Goal: Task Accomplishment & Management: Manage account settings

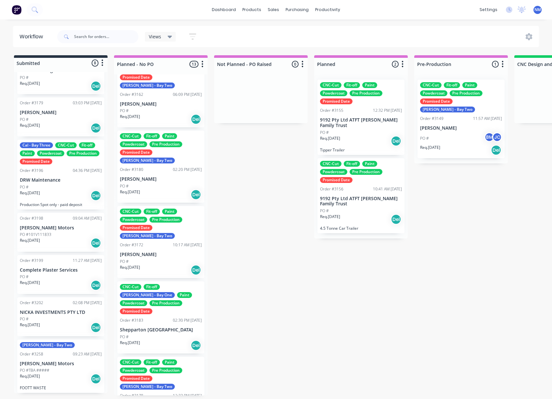
scroll to position [179, 0]
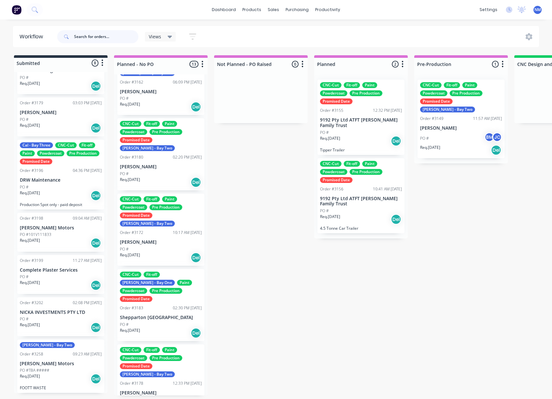
click at [129, 37] on input "text" at bounding box center [106, 36] width 64 height 13
type input "mia"
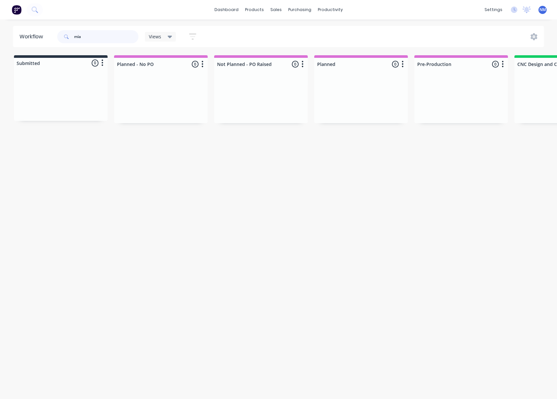
drag, startPoint x: 53, startPoint y: 28, endPoint x: 30, endPoint y: 26, distance: 22.8
click at [33, 26] on header "Workflow mia Views Save new view None (Default) edit FRONTLINE WORKFLOW edit Ja…" at bounding box center [278, 36] width 531 height 21
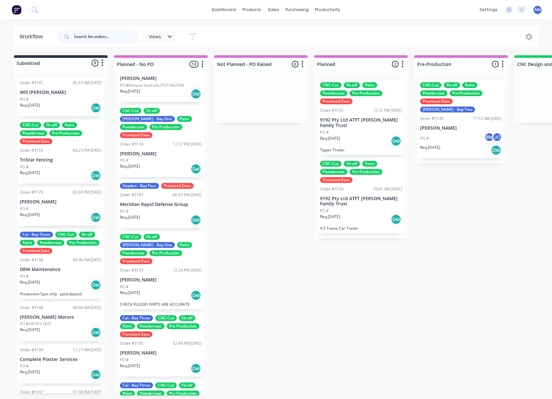
scroll to position [544, 0]
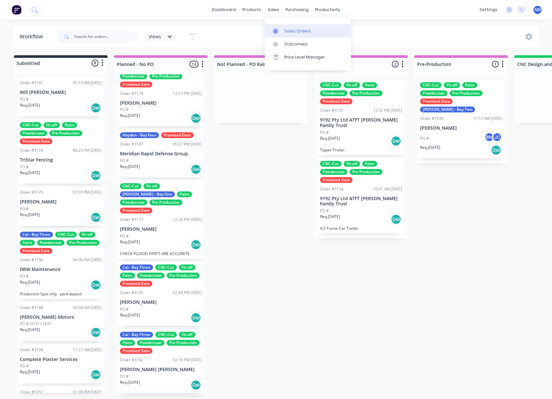
click at [306, 32] on div "Sales Orders" at bounding box center [297, 31] width 27 height 6
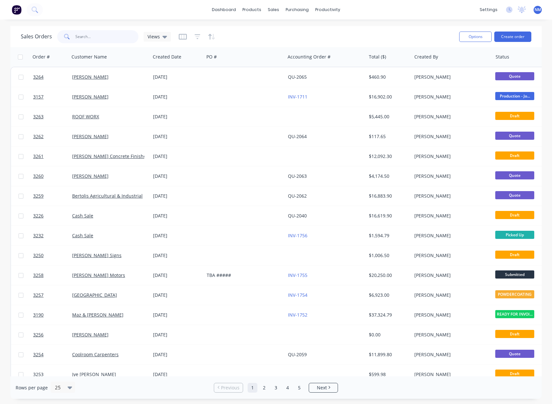
click at [108, 35] on input "text" at bounding box center [106, 36] width 63 height 13
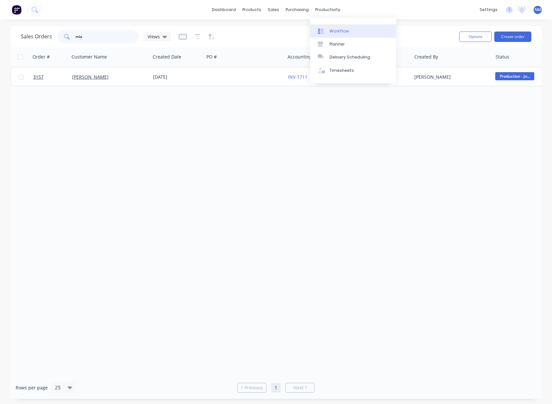
type input "mia"
click at [336, 31] on div "Workflow" at bounding box center [338, 31] width 19 height 6
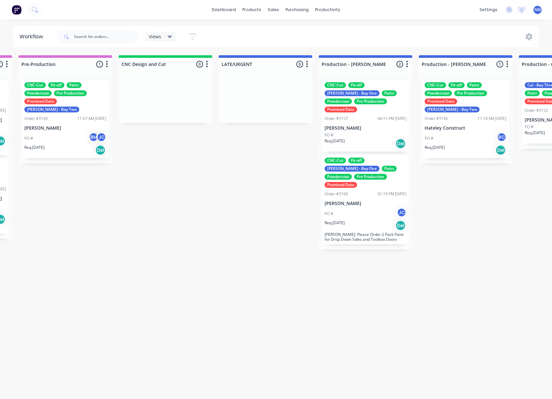
scroll to position [1, 410]
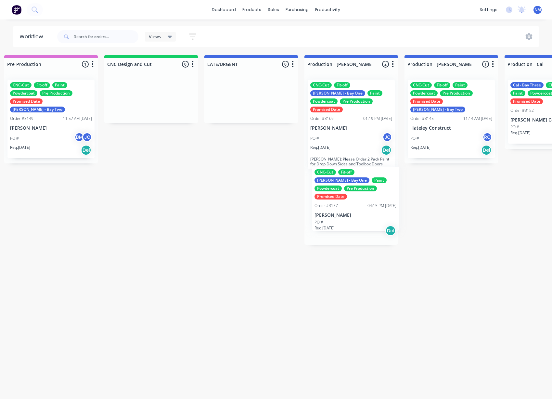
drag, startPoint x: 334, startPoint y: 114, endPoint x: 338, endPoint y: 205, distance: 91.0
click at [338, 205] on div "CNC-Cut Fit-off John - Bay One Paint Powdercoat Pre Production Promised Date Or…" at bounding box center [351, 159] width 94 height 170
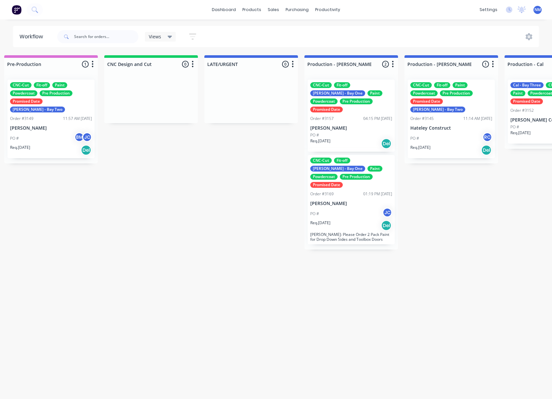
scroll to position [1, 410]
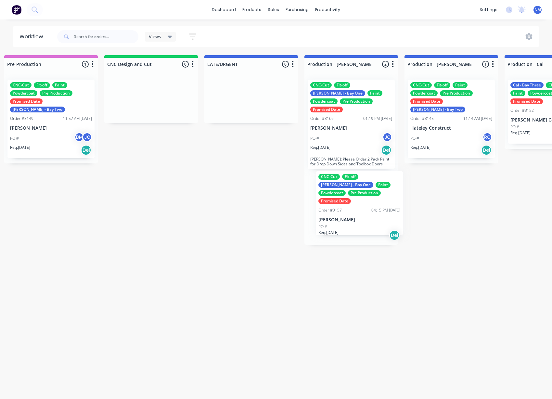
drag, startPoint x: 347, startPoint y: 94, endPoint x: 354, endPoint y: 189, distance: 94.8
click at [354, 189] on div "CNC-Cut Fit-off John - Bay One Paint Powdercoat Pre Production Promised Date Or…" at bounding box center [351, 159] width 94 height 170
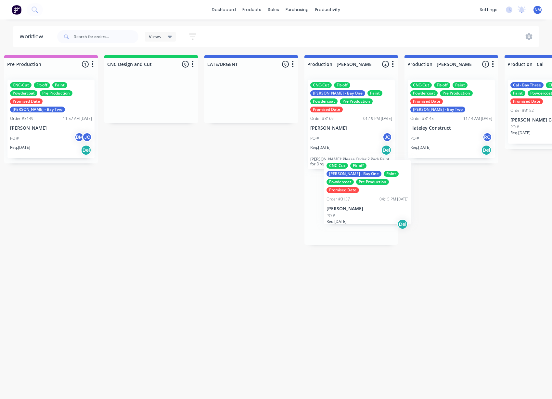
drag, startPoint x: 334, startPoint y: 113, endPoint x: 351, endPoint y: 199, distance: 87.5
click at [351, 199] on div "CNC-Cut Fit-off John - Bay One Paint Powdercoat Pre Production Promised Date Or…" at bounding box center [351, 159] width 94 height 170
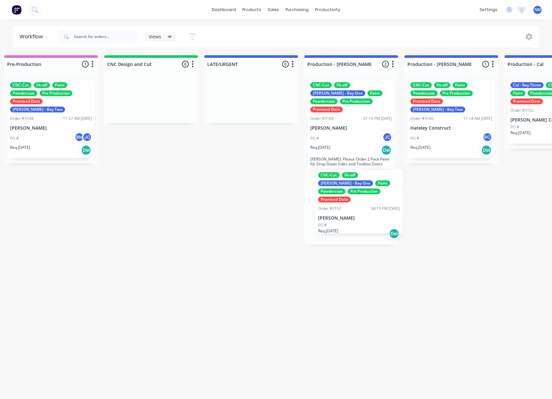
drag, startPoint x: 334, startPoint y: 120, endPoint x: 344, endPoint y: 214, distance: 94.4
click at [344, 214] on div "CNC-Cut Fit-off John - Bay One Paint Powdercoat Pre Production Promised Date Or…" at bounding box center [351, 159] width 94 height 170
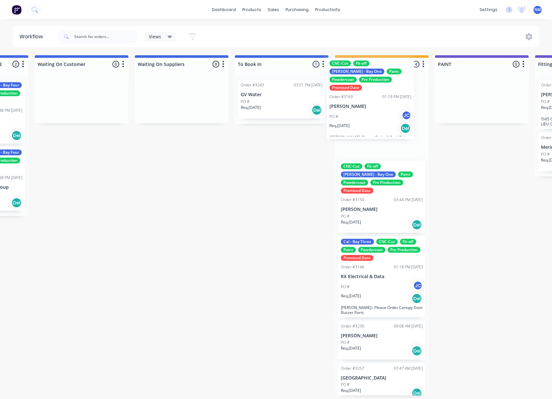
scroll to position [0, 1079]
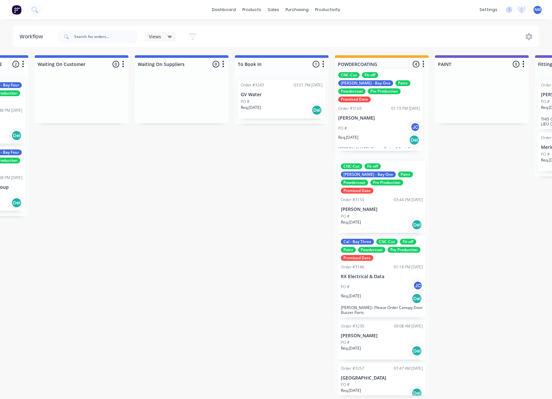
drag, startPoint x: 59, startPoint y: 204, endPoint x: 397, endPoint y: 128, distance: 346.7
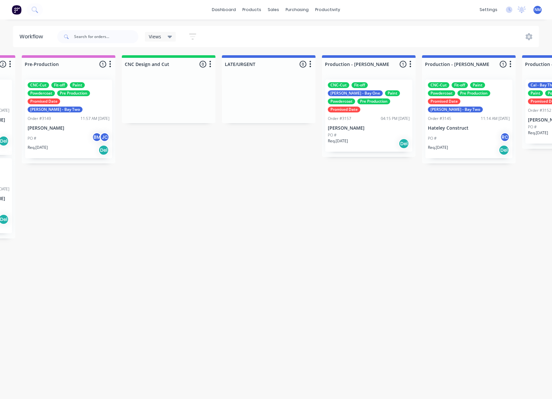
scroll to position [1, 442]
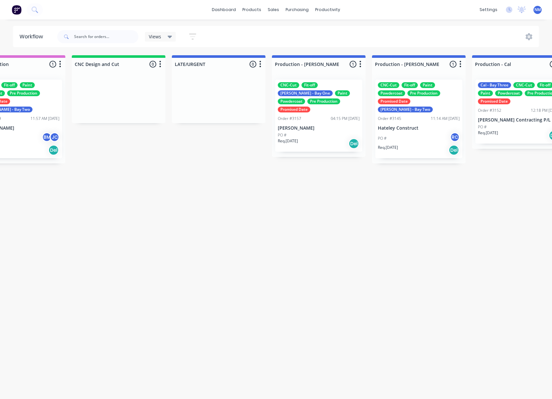
click at [312, 98] on div "CNC-Cut Fit-off John - Bay One Paint Powdercoat Pre Production Promised Date" at bounding box center [319, 97] width 82 height 30
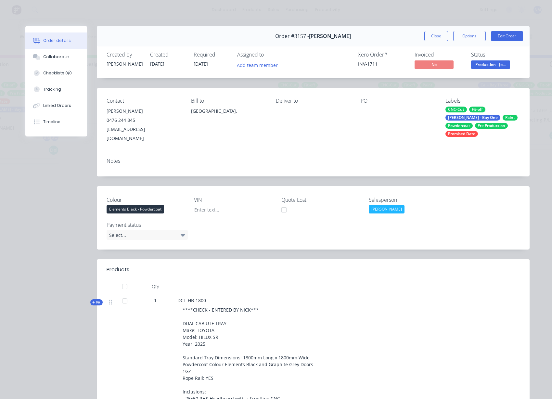
scroll to position [0, 442]
click at [433, 37] on button "Close" at bounding box center [436, 36] width 24 height 10
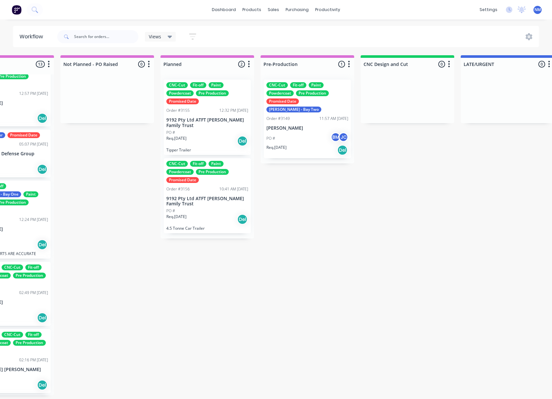
scroll to position [0, 0]
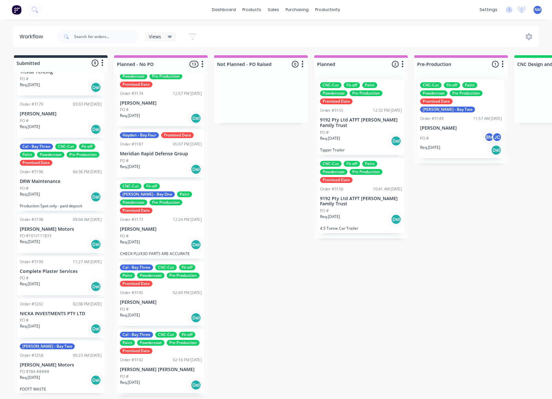
click at [462, 132] on div "PO # BM JC" at bounding box center [461, 138] width 82 height 12
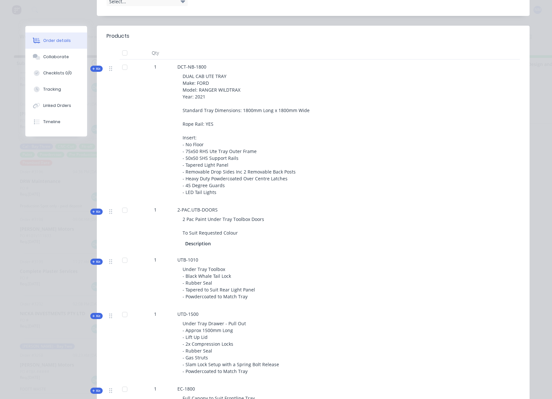
scroll to position [234, 0]
click at [90, 258] on div "Kit" at bounding box center [96, 261] width 12 height 6
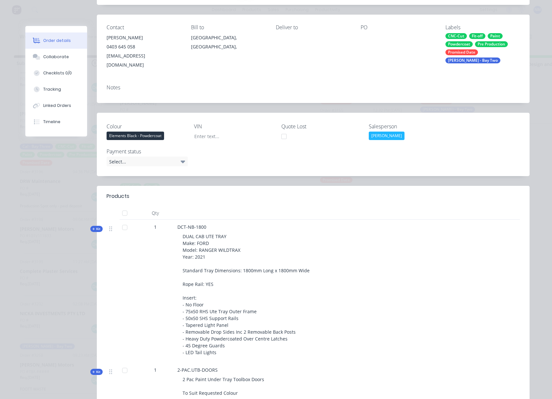
scroll to position [82, 0]
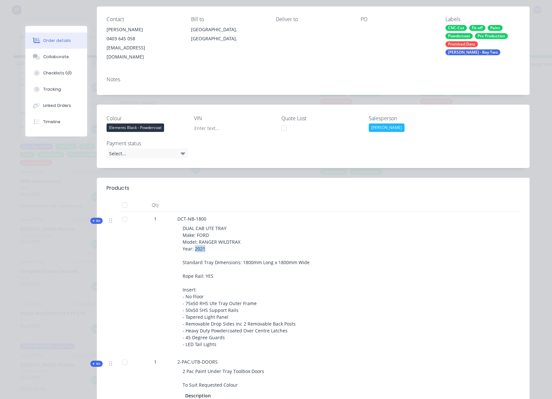
drag, startPoint x: 192, startPoint y: 240, endPoint x: 204, endPoint y: 242, distance: 12.8
click at [204, 242] on div "DUAL CAB UTE TRAY Make: FORD Model: RANGER WILDTRAX Year: 2021 Standard Tray Di…" at bounding box center [304, 286] width 255 height 128
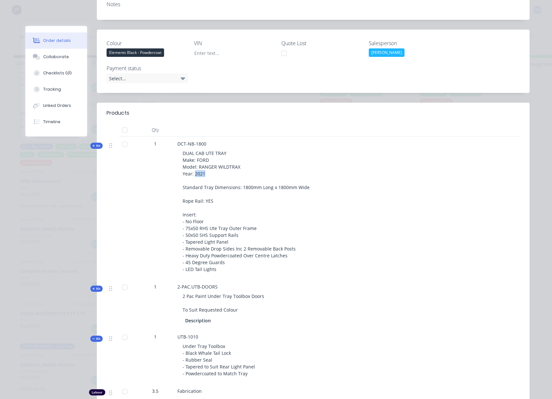
scroll to position [0, 0]
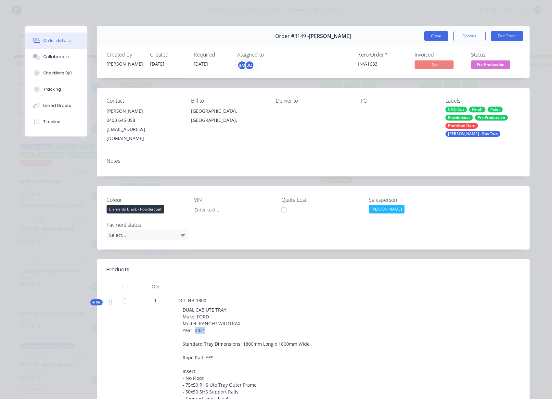
click at [429, 37] on button "Close" at bounding box center [436, 36] width 24 height 10
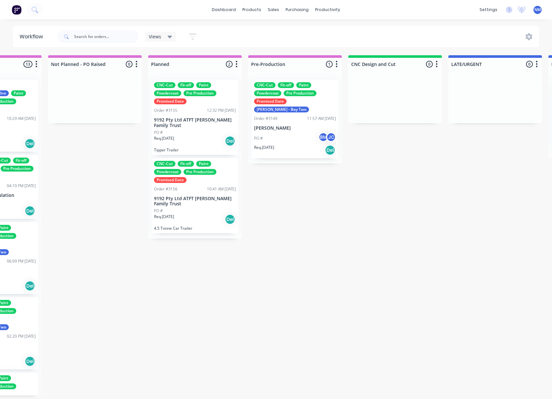
scroll to position [0, 185]
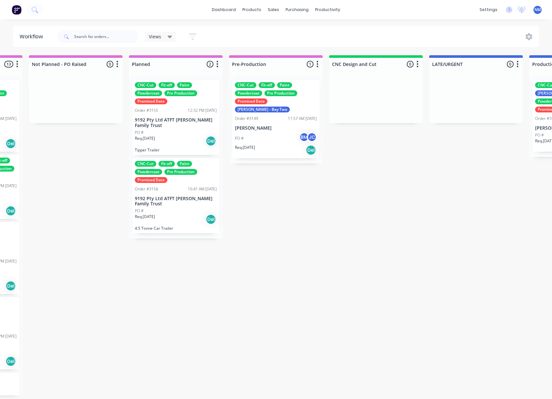
click at [185, 114] on div "CNC-Cut Fit-off Paint Powdercoat Pre Production Promised Date Order #3155 12:32…" at bounding box center [175, 117] width 87 height 75
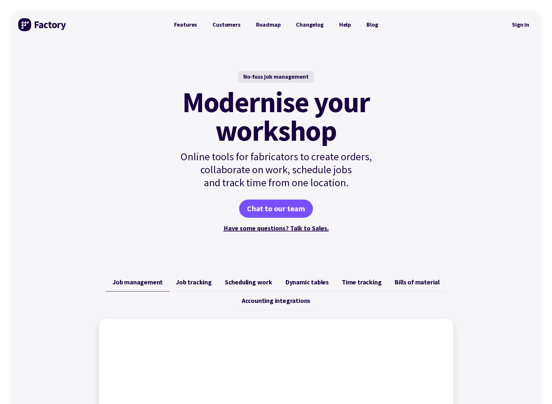
click at [514, 23] on link "Sign in" at bounding box center [520, 24] width 26 height 15
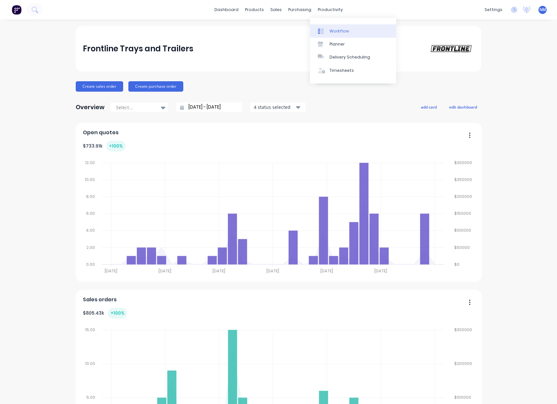
click at [333, 27] on link "Workflow" at bounding box center [353, 30] width 86 height 13
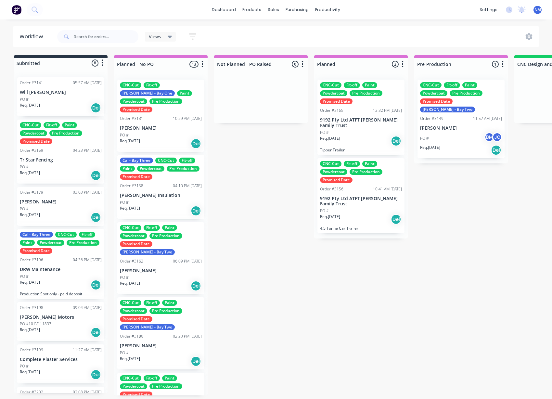
click at [361, 123] on p "9192 Pty Ltd ATFT [PERSON_NAME] Family Trust" at bounding box center [361, 122] width 82 height 11
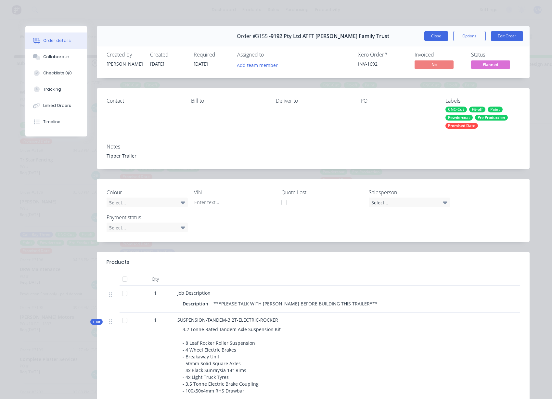
click at [439, 35] on button "Close" at bounding box center [436, 36] width 24 height 10
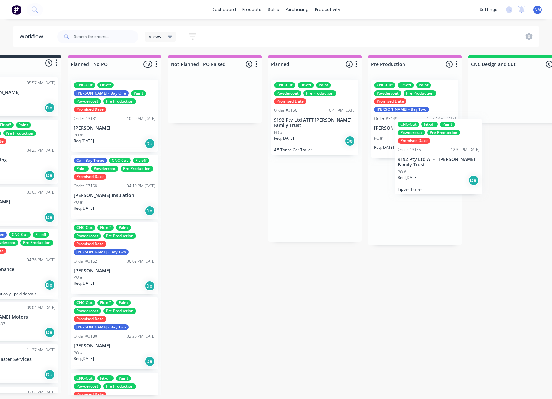
scroll to position [0, 48]
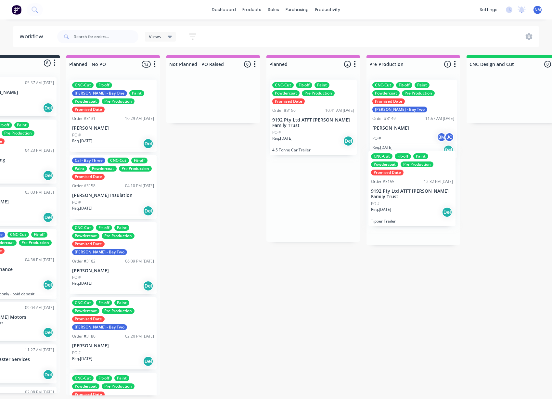
drag, startPoint x: 359, startPoint y: 117, endPoint x: 411, endPoint y: 190, distance: 90.3
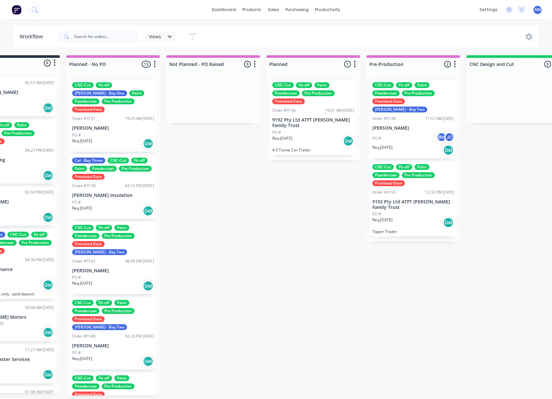
click at [422, 199] on p "9192 Pty Ltd ATFT [PERSON_NAME] Family Trust" at bounding box center [413, 204] width 82 height 11
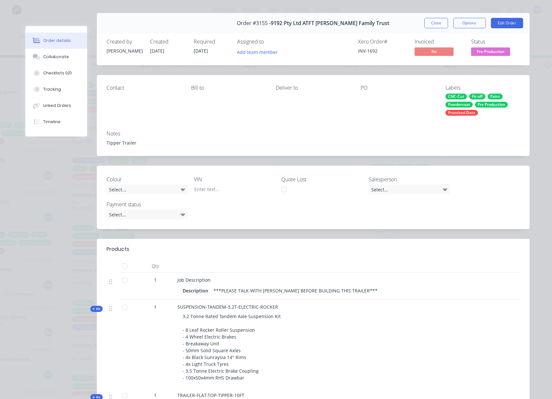
scroll to position [0, 0]
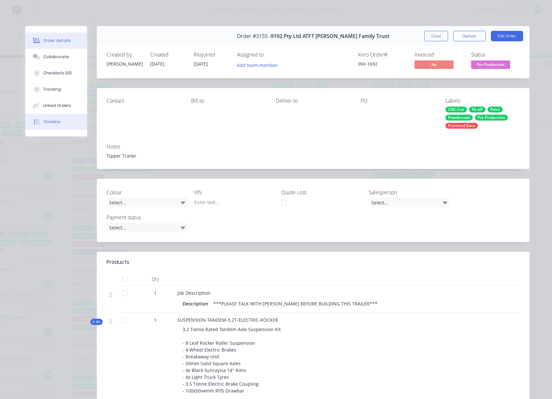
click at [59, 124] on button "Timeline" at bounding box center [56, 122] width 62 height 16
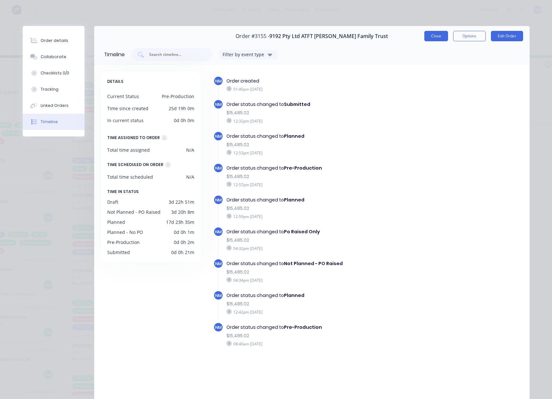
click at [432, 36] on button "Close" at bounding box center [436, 36] width 24 height 10
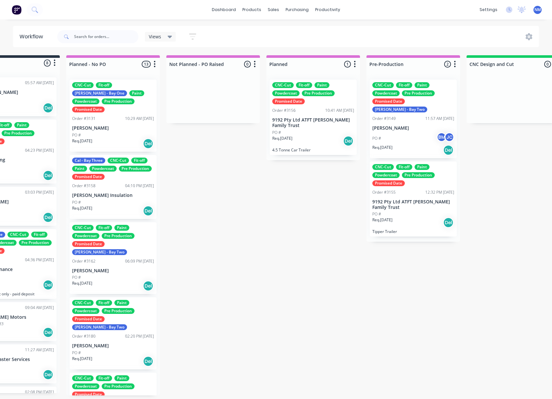
click at [421, 199] on p "9192 Pty Ltd ATFT [PERSON_NAME] Family Trust" at bounding box center [413, 204] width 82 height 11
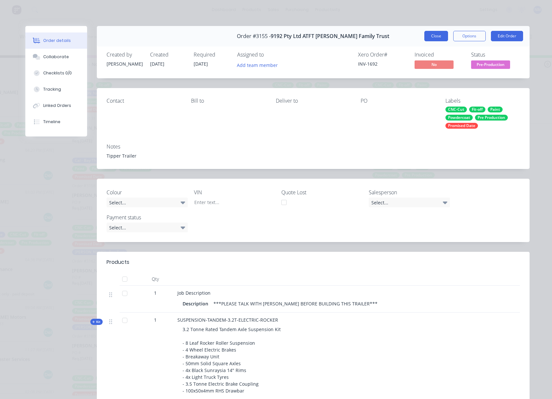
click at [435, 35] on button "Close" at bounding box center [436, 36] width 24 height 10
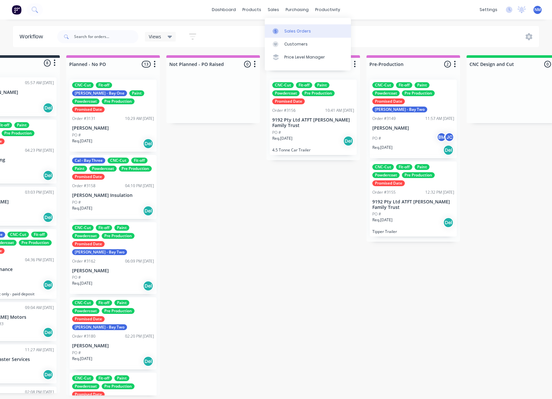
click at [283, 28] on link "Sales Orders" at bounding box center [308, 30] width 86 height 13
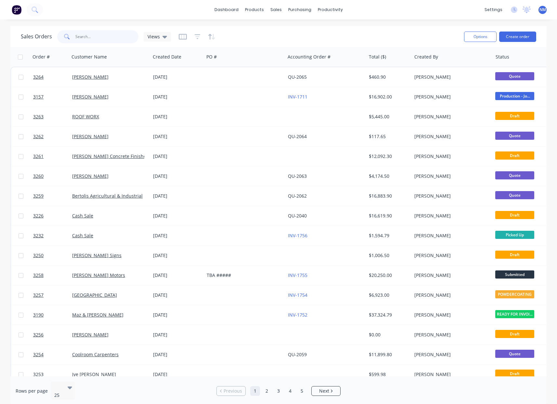
click at [93, 40] on input "text" at bounding box center [106, 36] width 63 height 13
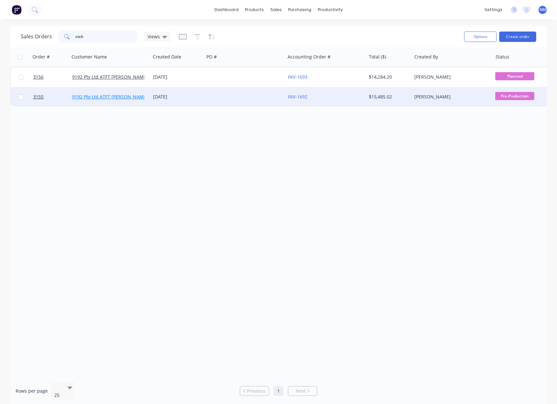
type input "nich"
click at [107, 97] on link "9192 Pty Ltd ATFT [PERSON_NAME] Family Trust" at bounding box center [124, 97] width 104 height 6
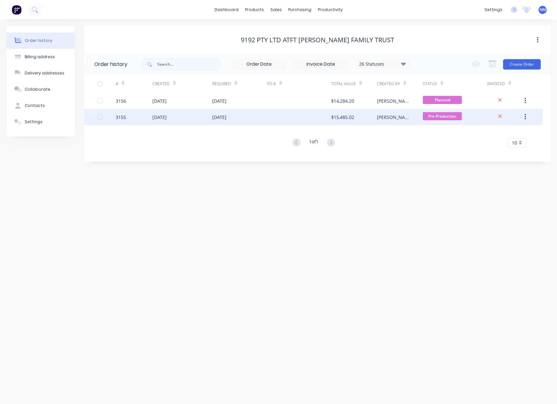
click at [256, 119] on div "[DATE]" at bounding box center [239, 117] width 55 height 16
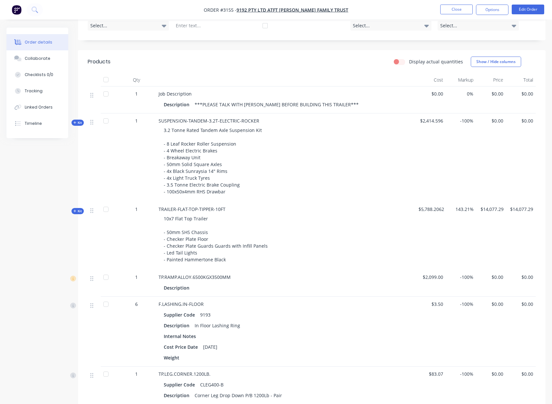
scroll to position [174, 0]
click at [78, 210] on span "Kit" at bounding box center [77, 210] width 8 height 5
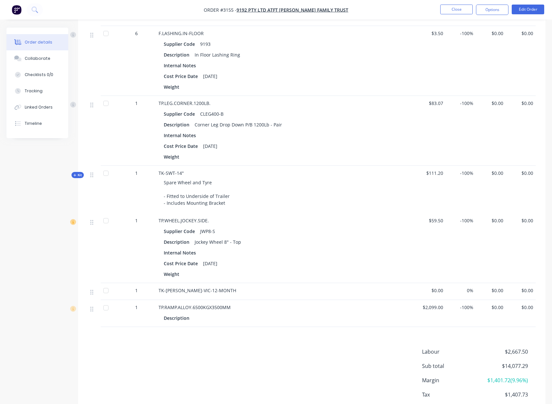
scroll to position [2063, 0]
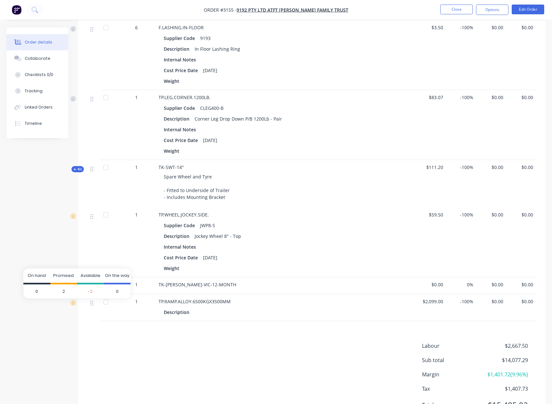
click at [63, 292] on span "2" at bounding box center [63, 291] width 27 height 14
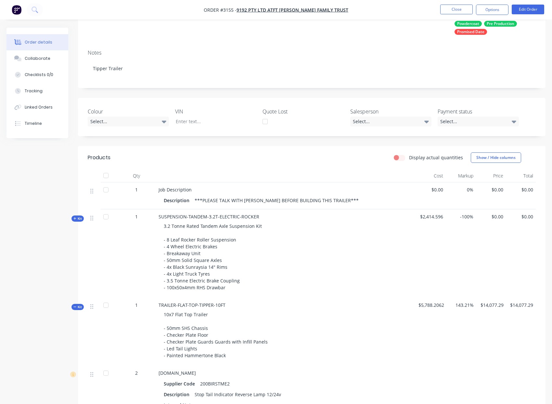
scroll to position [0, 0]
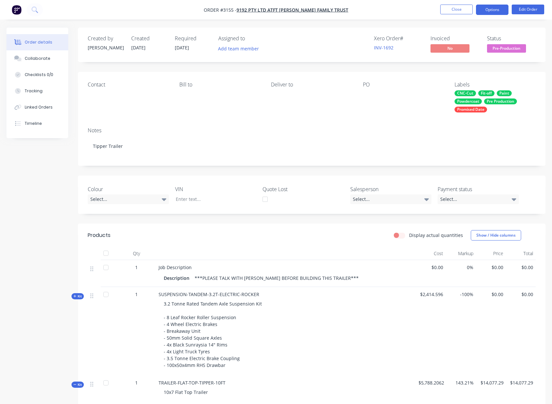
click at [484, 7] on button "Options" at bounding box center [492, 10] width 32 height 10
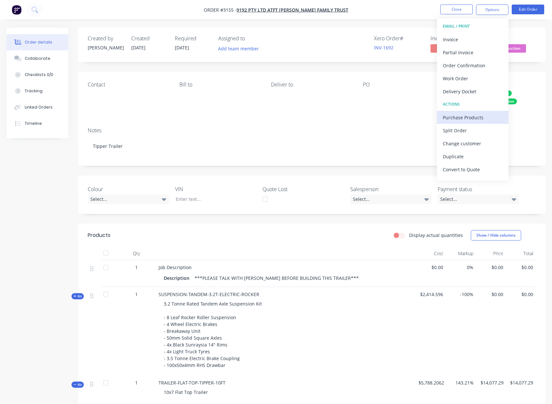
click at [477, 116] on div "Purchase Products" at bounding box center [473, 117] width 60 height 9
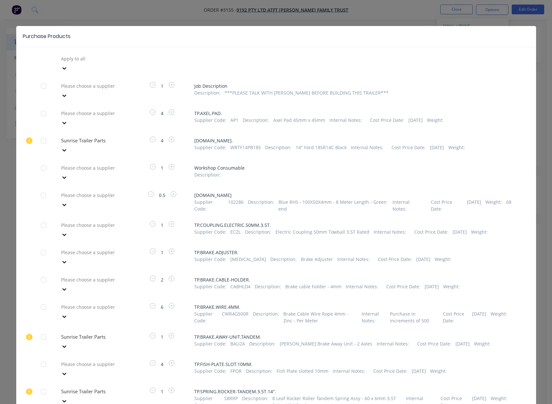
click at [343, 20] on div "Purchase Products Apply to all Please choose a supplier 1 Job Description Descr…" at bounding box center [276, 202] width 552 height 404
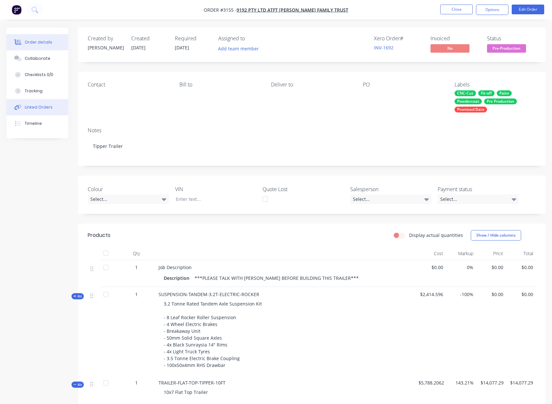
click at [43, 110] on div "Linked Orders" at bounding box center [39, 107] width 28 height 6
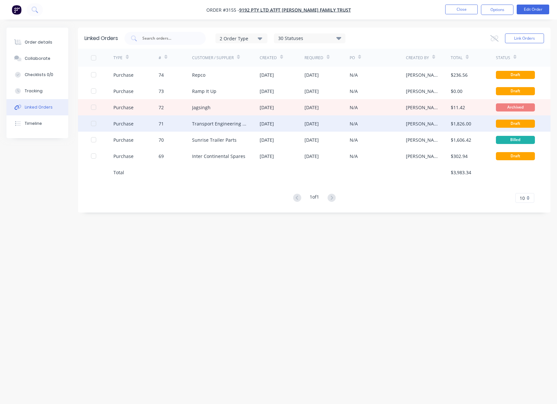
click at [248, 126] on div "Transport Engineering Solutions" at bounding box center [226, 123] width 68 height 16
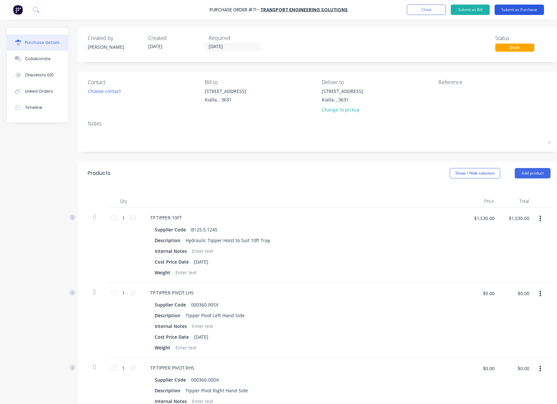
click at [525, 12] on button "Submit as Purchase" at bounding box center [518, 10] width 49 height 10
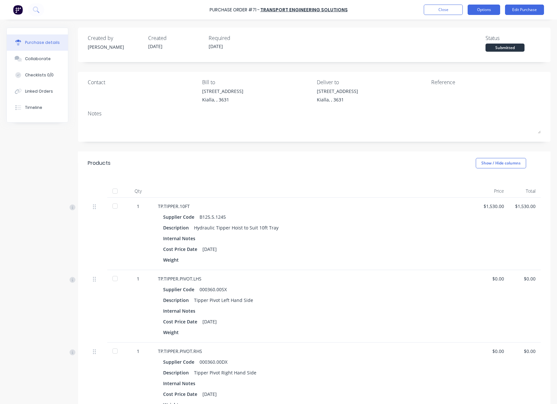
click at [480, 10] on button "Options" at bounding box center [483, 10] width 32 height 10
click at [326, 44] on div "Created by [PERSON_NAME] Created [DATE] Required [DATE] Status Submitted" at bounding box center [314, 43] width 453 height 18
click at [273, 48] on div "Created by [PERSON_NAME] Created [DATE] Required [DATE] Status Submitted" at bounding box center [314, 43] width 453 height 18
click at [322, 40] on div "Created by [PERSON_NAME] Created [DATE] Required [DATE] Status Submitted" at bounding box center [314, 43] width 453 height 18
click at [367, 38] on div "Created by [PERSON_NAME] Created [DATE] Required [DATE] Status Submitted" at bounding box center [314, 43] width 453 height 18
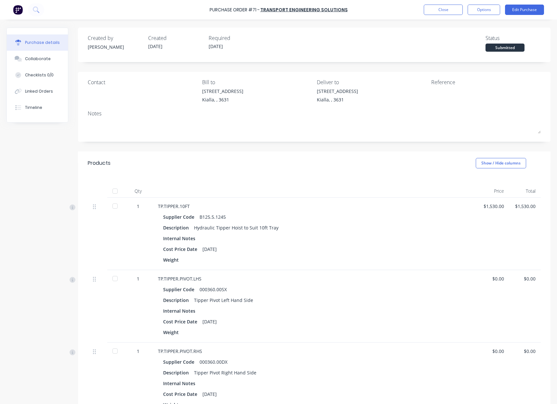
click at [301, 38] on div "Created by [PERSON_NAME] Created [DATE] Required [DATE] Status Submitted" at bounding box center [314, 43] width 453 height 18
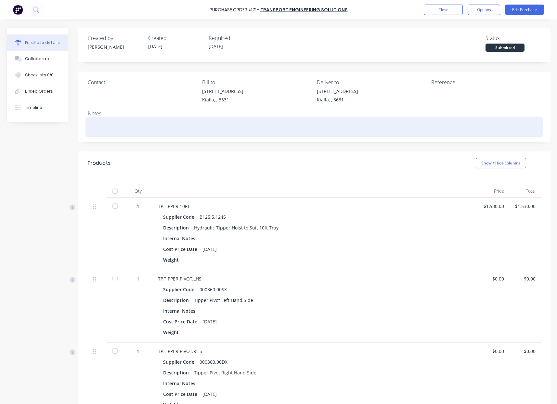
click at [310, 126] on textarea at bounding box center [314, 126] width 453 height 15
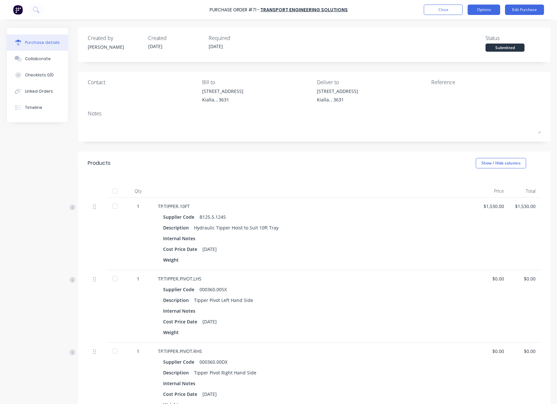
click at [478, 8] on button "Options" at bounding box center [483, 10] width 32 height 10
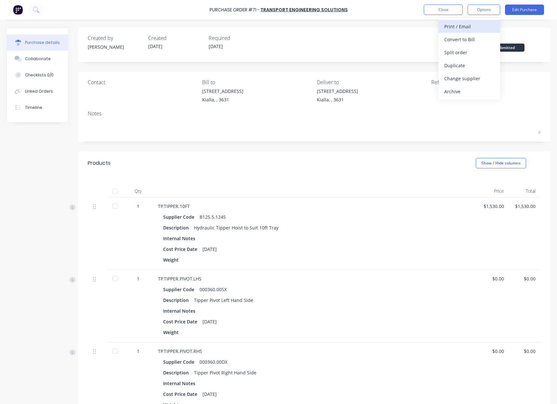
click at [473, 29] on div "Print / Email" at bounding box center [469, 26] width 50 height 9
click at [473, 51] on div "Without pricing" at bounding box center [469, 52] width 50 height 9
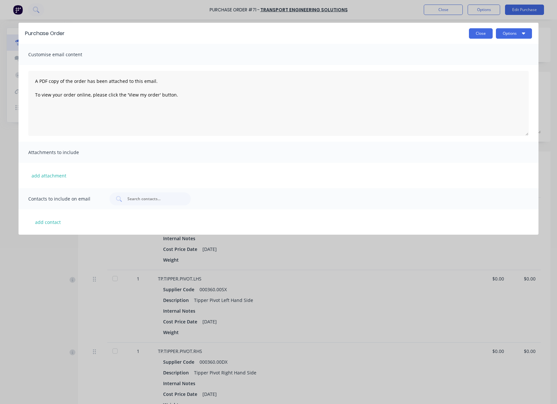
click at [479, 35] on button "Close" at bounding box center [481, 33] width 24 height 10
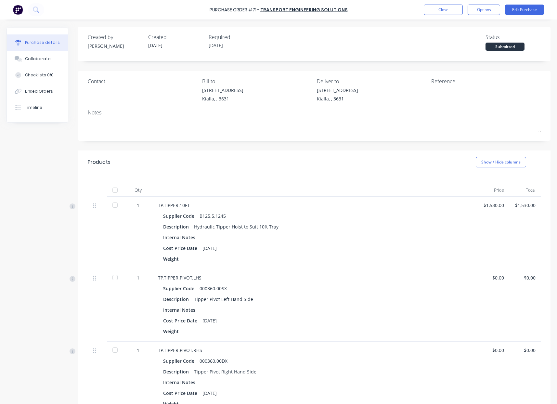
scroll to position [1, 0]
click at [486, 13] on button "Options" at bounding box center [483, 10] width 32 height 10
click at [480, 27] on div "Print / Email" at bounding box center [469, 26] width 50 height 9
click at [466, 41] on div "With pricing" at bounding box center [469, 39] width 50 height 9
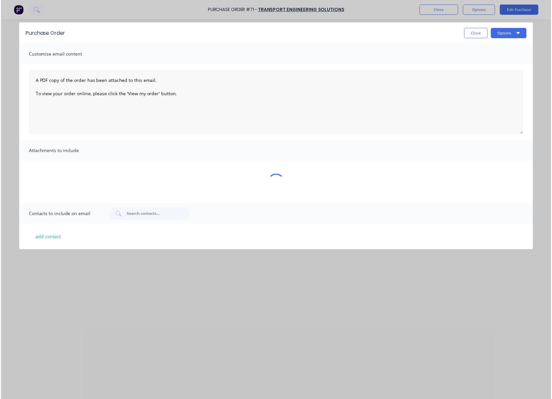
scroll to position [0, 0]
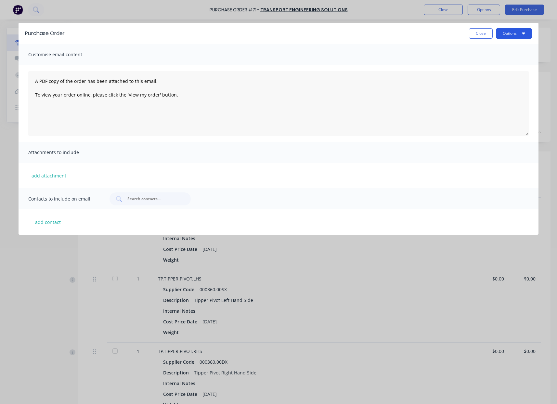
click at [515, 36] on button "Options" at bounding box center [514, 33] width 36 height 10
click at [504, 51] on div "Print" at bounding box center [501, 49] width 50 height 9
drag, startPoint x: 486, startPoint y: 36, endPoint x: 480, endPoint y: 35, distance: 5.3
click at [486, 36] on button "Close" at bounding box center [481, 33] width 24 height 10
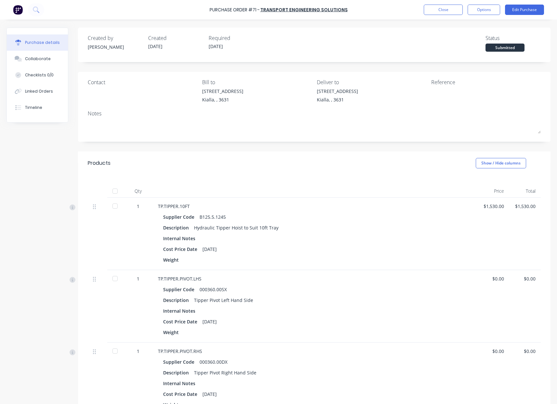
click at [449, 102] on div at bounding box center [471, 96] width 81 height 16
click at [525, 10] on button "Edit Purchase" at bounding box center [524, 10] width 39 height 10
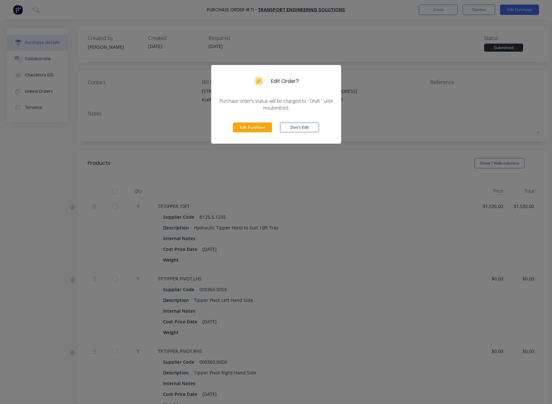
click at [255, 133] on div "Edit Purchase Don't Edit" at bounding box center [276, 127] width 130 height 32
click at [255, 131] on button "Edit Purchase" at bounding box center [252, 127] width 39 height 10
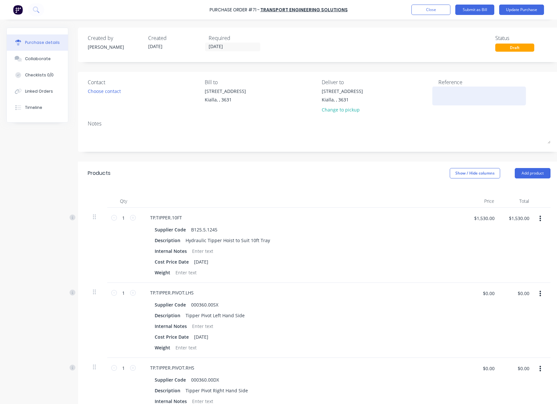
click at [449, 96] on textarea at bounding box center [478, 95] width 81 height 15
type textarea "[PERSON_NAME] Trailer"
click at [526, 13] on button "Update Purchase" at bounding box center [521, 10] width 45 height 10
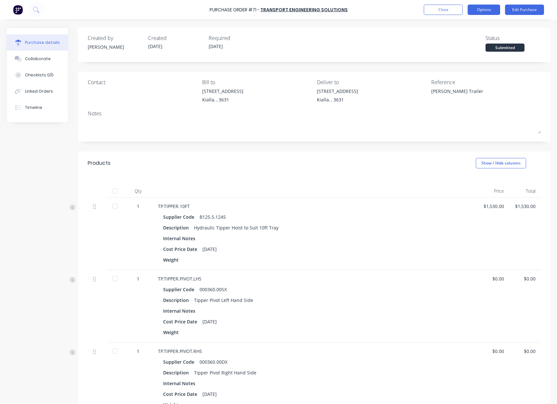
click at [485, 9] on button "Options" at bounding box center [483, 10] width 32 height 10
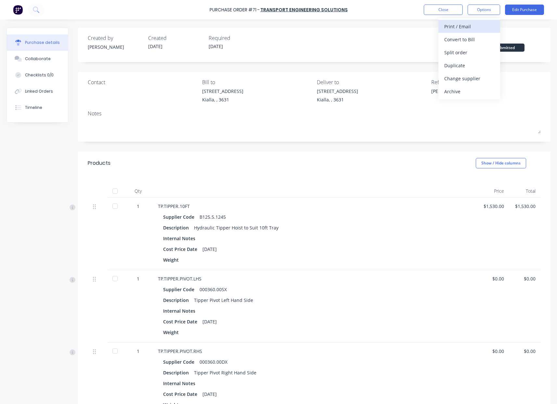
click at [477, 28] on div "Print / Email" at bounding box center [469, 26] width 50 height 9
click at [476, 39] on div "With pricing" at bounding box center [469, 39] width 50 height 9
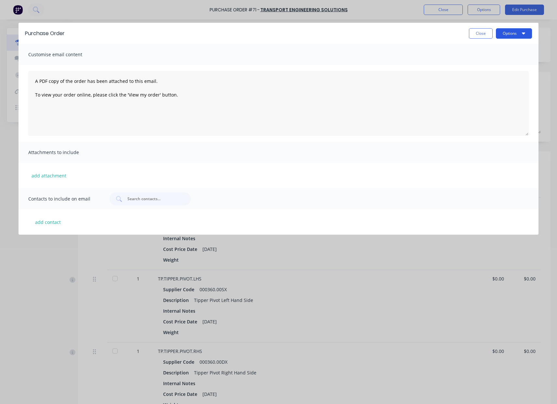
click at [520, 37] on button "Options" at bounding box center [514, 33] width 36 height 10
click at [506, 48] on div "Print" at bounding box center [501, 49] width 50 height 9
click at [481, 32] on button "Close" at bounding box center [481, 33] width 24 height 10
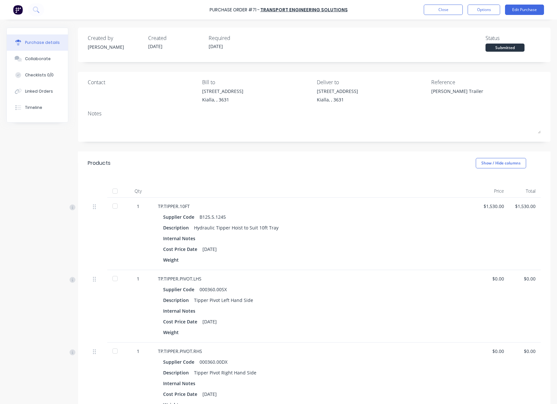
click at [448, 3] on div "Purchase Order #71 - Transport Engineering Solutions Close Options Edit Purchase" at bounding box center [278, 9] width 557 height 19
click at [447, 7] on button "Close" at bounding box center [442, 10] width 39 height 10
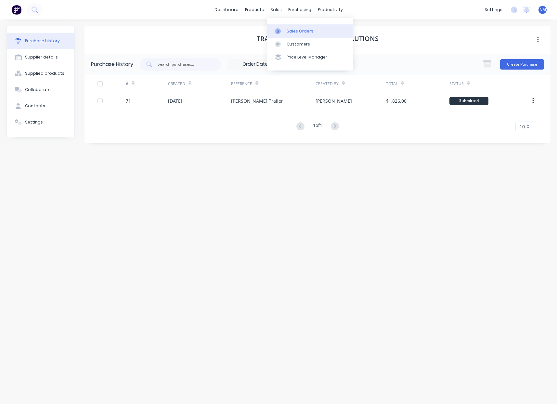
click at [300, 28] on div "Sales Orders" at bounding box center [299, 31] width 27 height 6
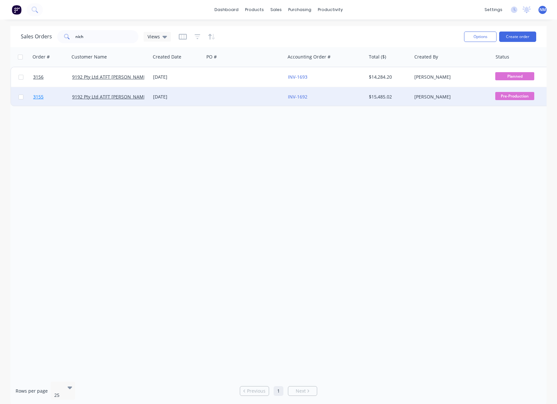
click at [37, 97] on span "3155" at bounding box center [38, 97] width 10 height 6
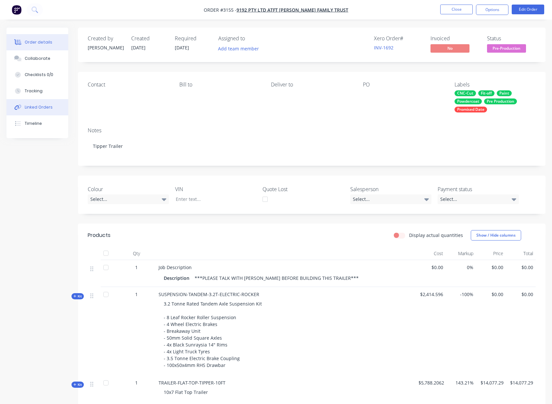
click at [26, 108] on div "Linked Orders" at bounding box center [39, 107] width 28 height 6
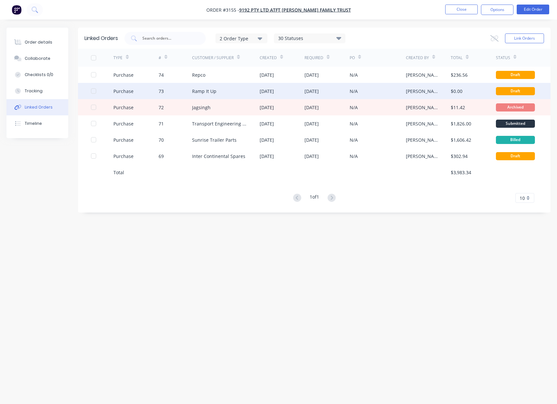
click at [292, 93] on div "[DATE]" at bounding box center [281, 91] width 45 height 16
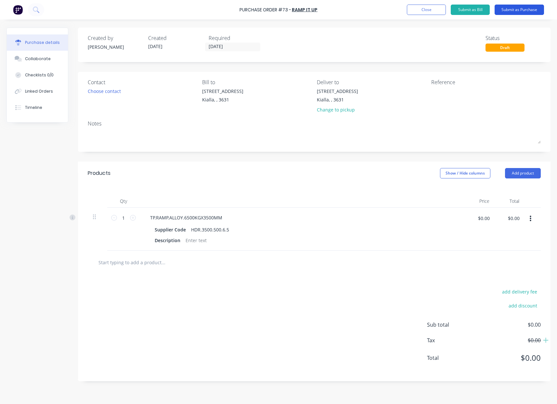
click at [529, 11] on button "Submit as Purchase" at bounding box center [518, 10] width 49 height 10
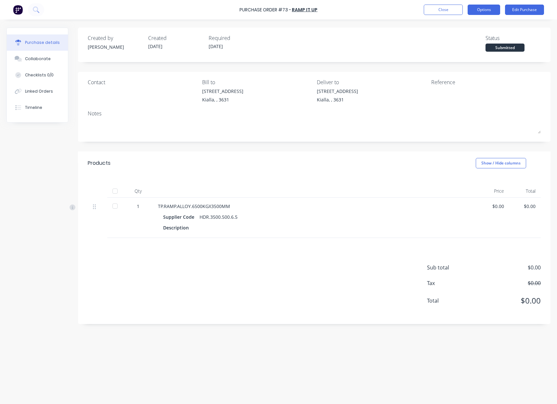
click at [489, 10] on button "Options" at bounding box center [483, 10] width 32 height 10
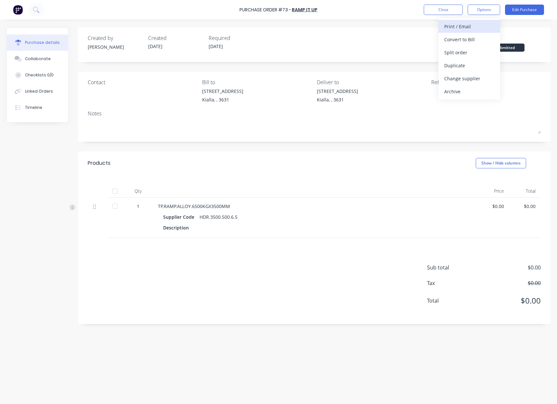
click at [470, 26] on div "Print / Email" at bounding box center [469, 26] width 50 height 9
click at [508, 104] on div at bounding box center [471, 96] width 81 height 16
click at [523, 11] on button "Edit Purchase" at bounding box center [524, 10] width 39 height 10
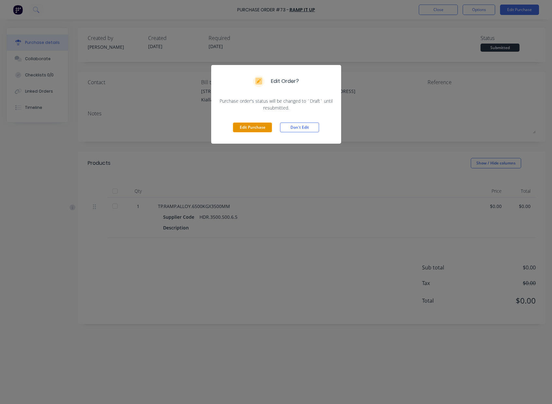
click at [263, 129] on button "Edit Purchase" at bounding box center [252, 127] width 39 height 10
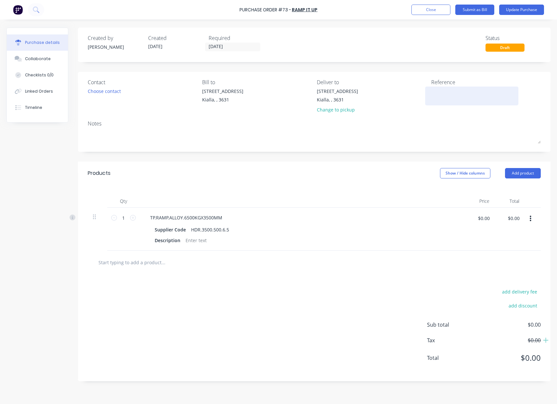
click at [442, 95] on textarea at bounding box center [471, 95] width 81 height 15
type textarea "[PERSON_NAME]"
click at [532, 11] on button "Update Purchase" at bounding box center [521, 10] width 45 height 10
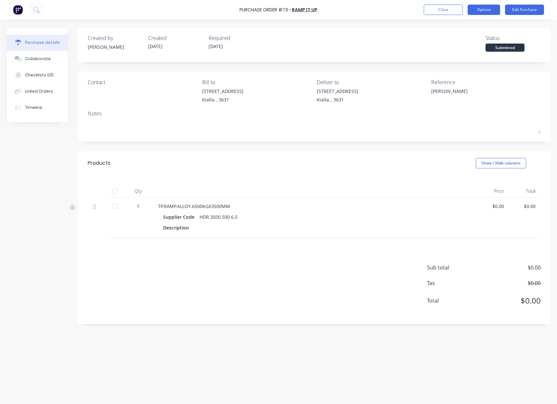
click at [486, 10] on button "Options" at bounding box center [483, 10] width 32 height 10
click at [472, 43] on div "With pricing" at bounding box center [469, 39] width 50 height 9
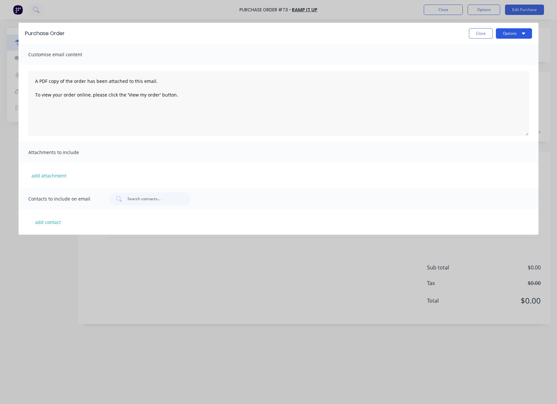
click at [516, 34] on button "Options" at bounding box center [514, 33] width 36 height 10
click at [500, 50] on div "Print" at bounding box center [501, 49] width 50 height 9
click at [476, 31] on button "Close" at bounding box center [481, 33] width 24 height 10
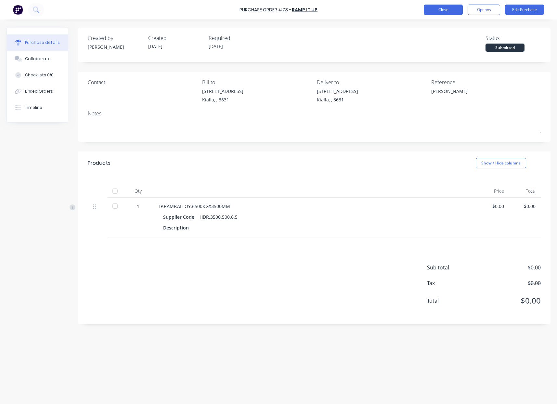
click at [440, 10] on button "Close" at bounding box center [442, 10] width 39 height 10
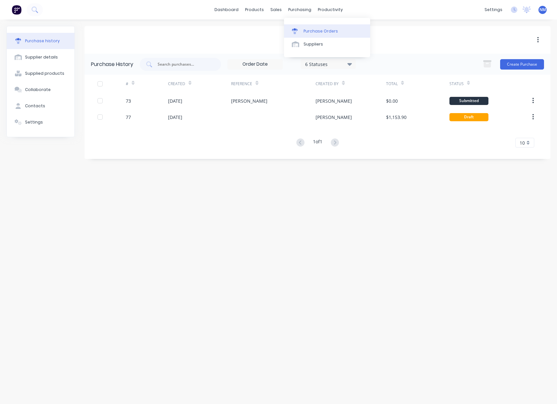
click at [307, 32] on div "Purchase Orders" at bounding box center [320, 31] width 34 height 6
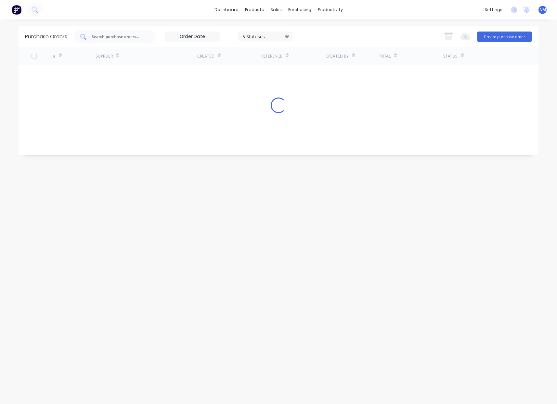
click at [125, 37] on input "text" at bounding box center [118, 36] width 54 height 6
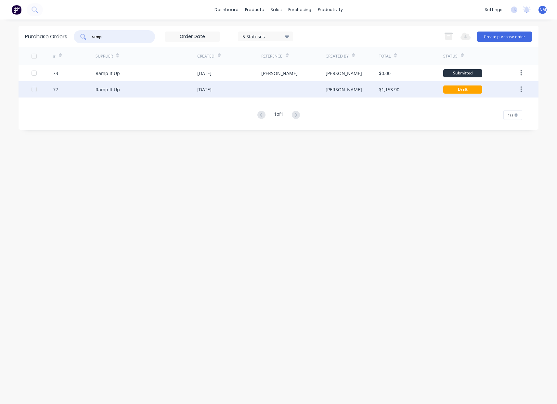
type input "ramp"
click at [219, 85] on div "[DATE]" at bounding box center [229, 89] width 64 height 16
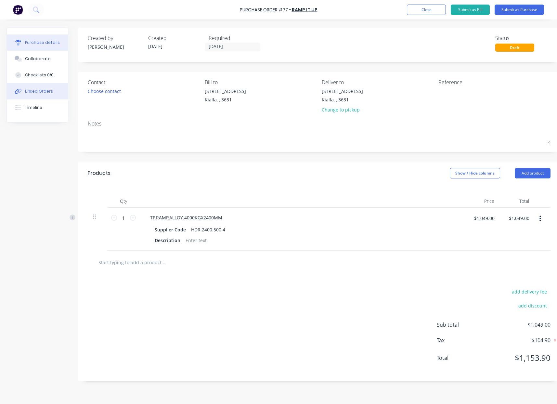
click at [41, 94] on div "Linked Orders" at bounding box center [39, 91] width 28 height 6
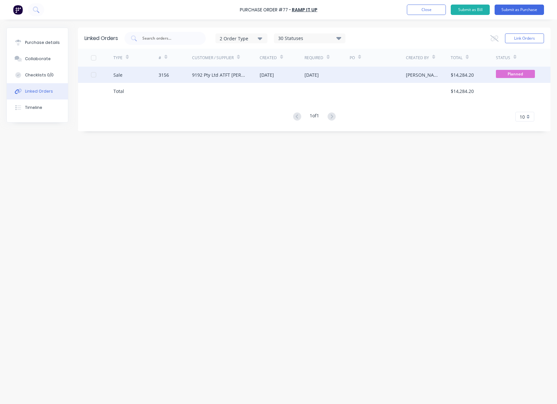
click at [225, 75] on div "9192 Pty Ltd ATFT [PERSON_NAME] Family Trust" at bounding box center [219, 74] width 55 height 7
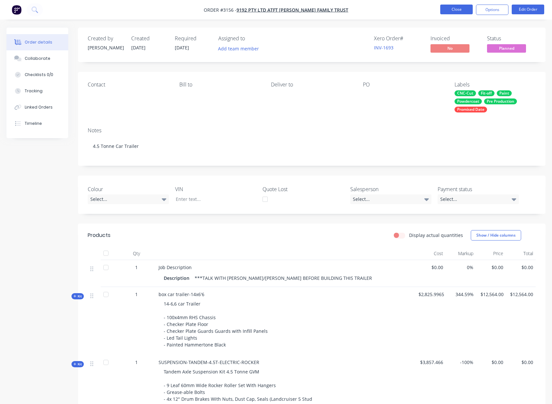
click at [457, 11] on button "Close" at bounding box center [456, 10] width 32 height 10
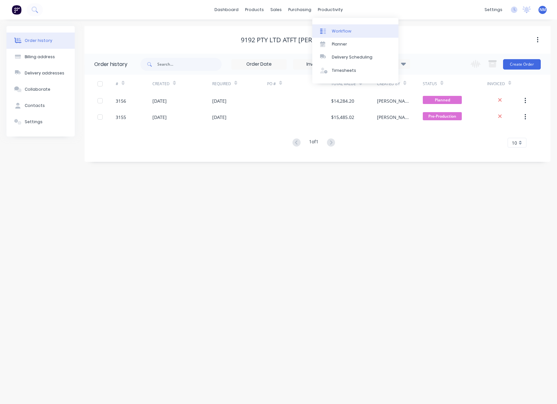
click at [331, 31] on link "Workflow" at bounding box center [355, 30] width 86 height 13
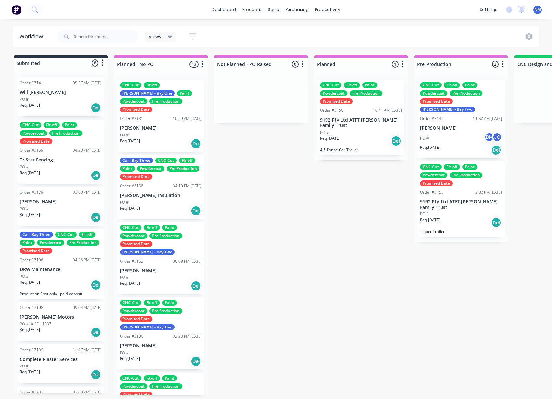
click at [440, 125] on p "[PERSON_NAME]" at bounding box center [461, 128] width 82 height 6
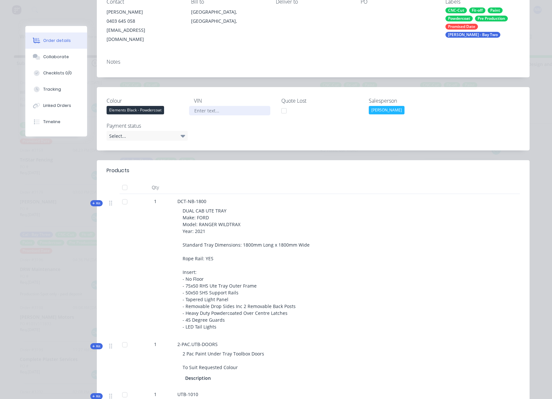
scroll to position [185, 0]
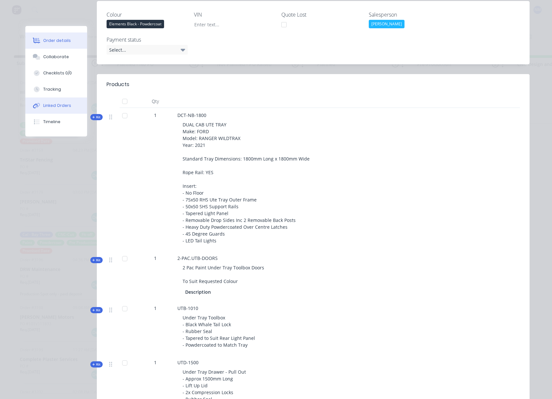
click at [59, 107] on div "Linked Orders" at bounding box center [57, 106] width 28 height 6
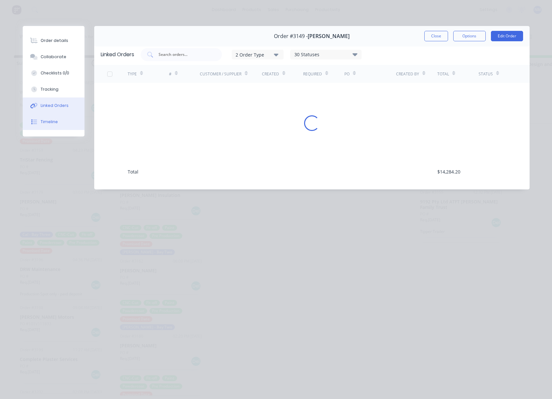
scroll to position [0, 0]
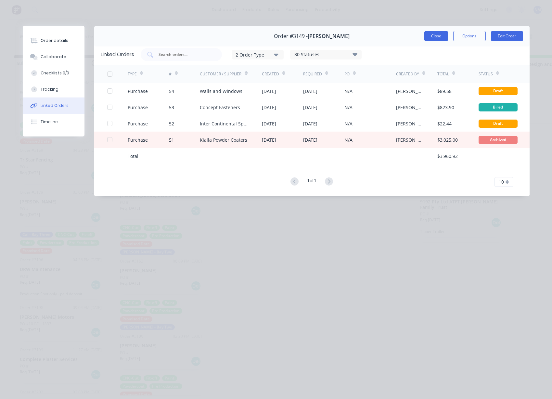
click at [438, 35] on button "Close" at bounding box center [436, 36] width 24 height 10
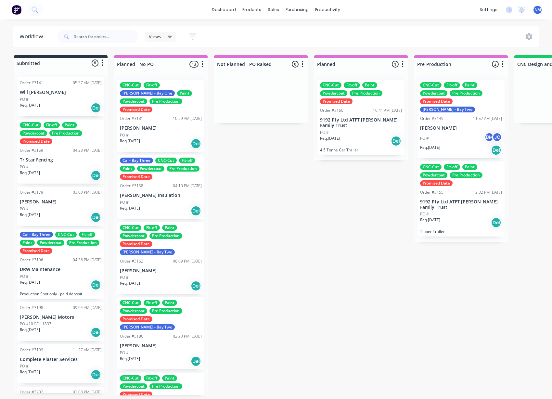
click at [453, 132] on div "PO # BM JC" at bounding box center [461, 138] width 82 height 12
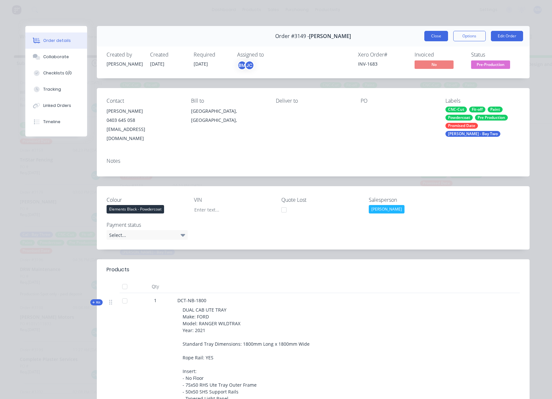
click at [438, 33] on button "Close" at bounding box center [436, 36] width 24 height 10
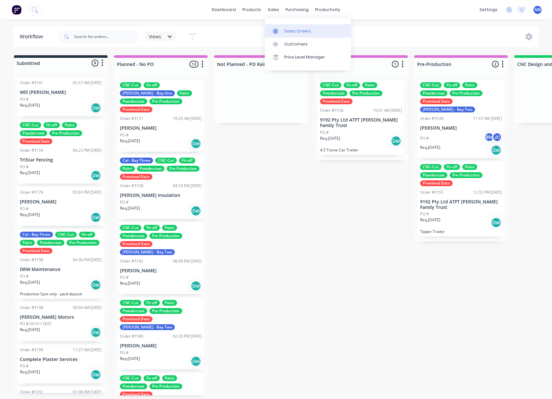
click at [287, 27] on link "Sales Orders" at bounding box center [308, 30] width 86 height 13
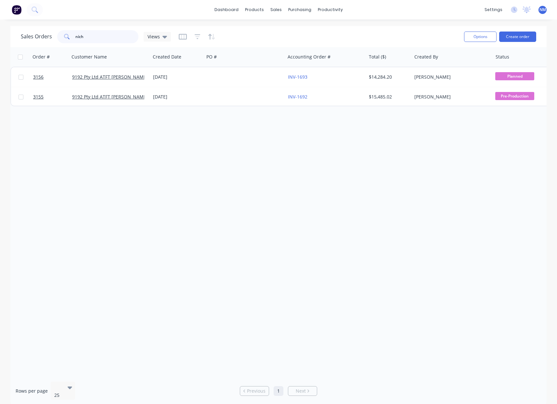
drag, startPoint x: 94, startPoint y: 37, endPoint x: 66, endPoint y: 34, distance: 28.1
click at [68, 35] on div "nich" at bounding box center [97, 36] width 81 height 13
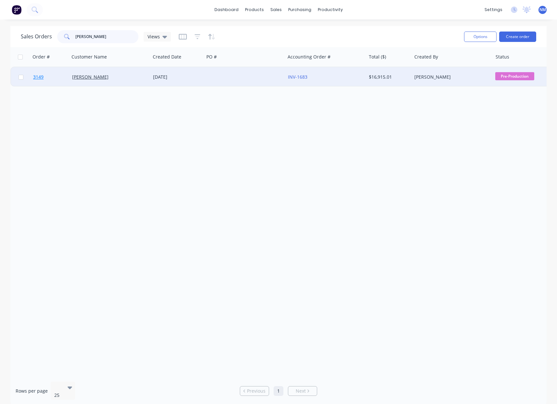
type input "[PERSON_NAME]"
click at [39, 78] on span "3149" at bounding box center [38, 77] width 10 height 6
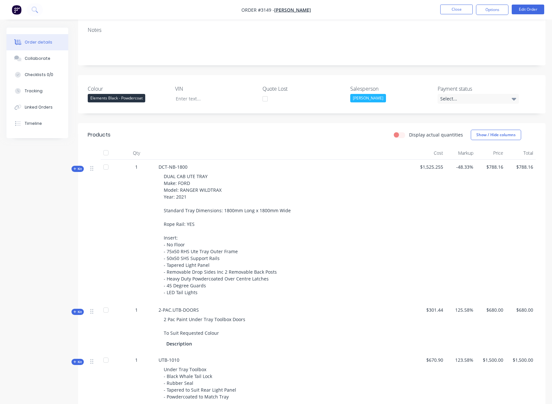
scroll to position [122, 0]
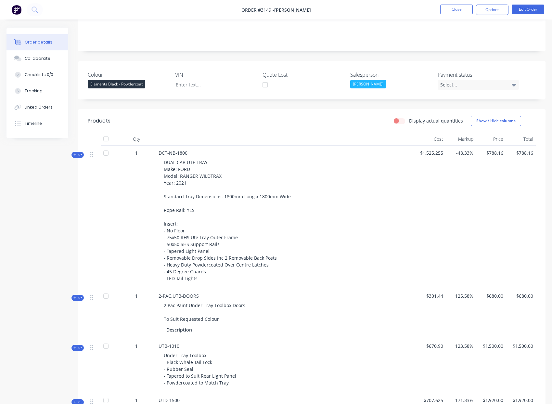
click at [78, 153] on span "Kit" at bounding box center [77, 154] width 8 height 5
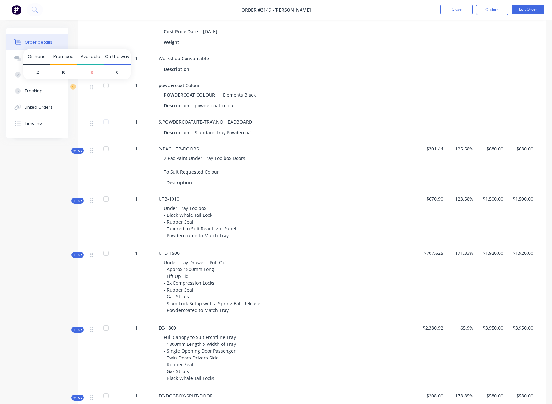
scroll to position [1110, 0]
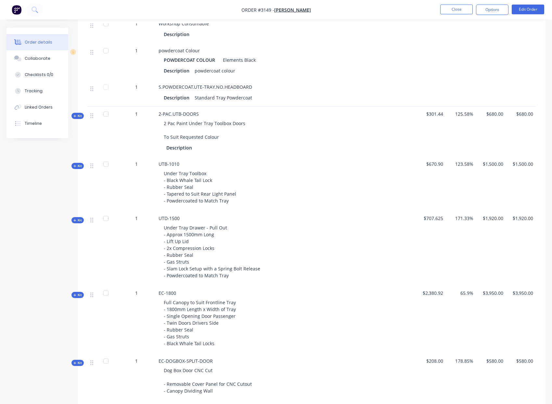
click at [76, 168] on icon at bounding box center [74, 165] width 3 height 3
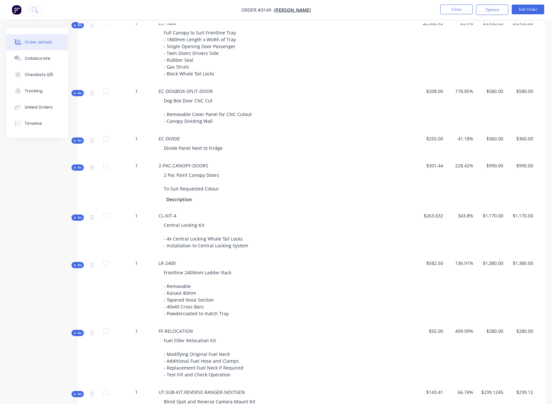
scroll to position [1736, 0]
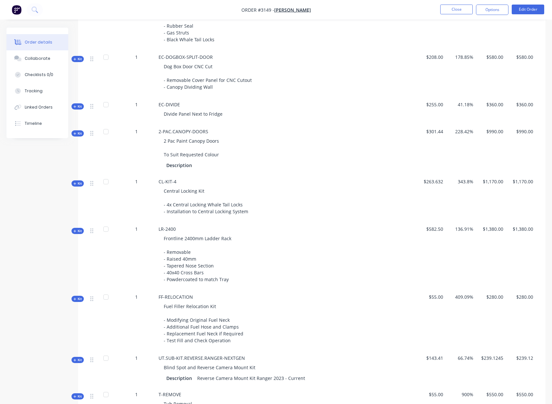
click at [75, 185] on icon at bounding box center [74, 183] width 3 height 3
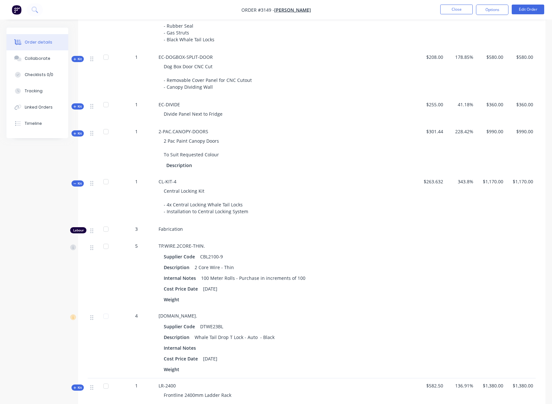
click at [75, 185] on icon at bounding box center [74, 183] width 3 height 3
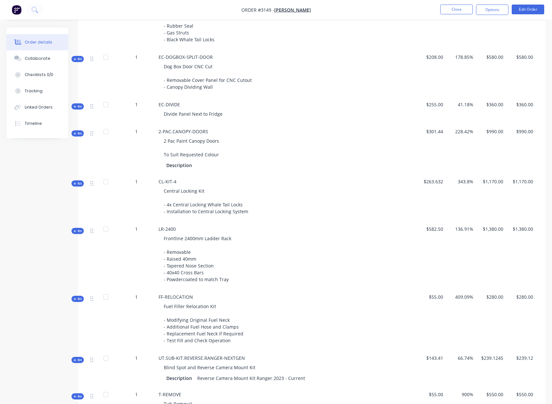
click at [75, 185] on icon at bounding box center [74, 183] width 3 height 3
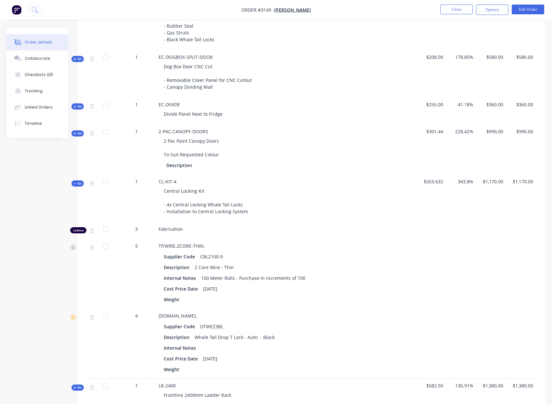
click at [75, 185] on icon at bounding box center [74, 183] width 3 height 3
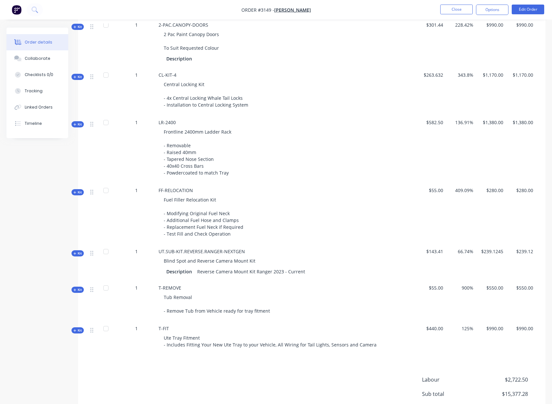
scroll to position [1857, 0]
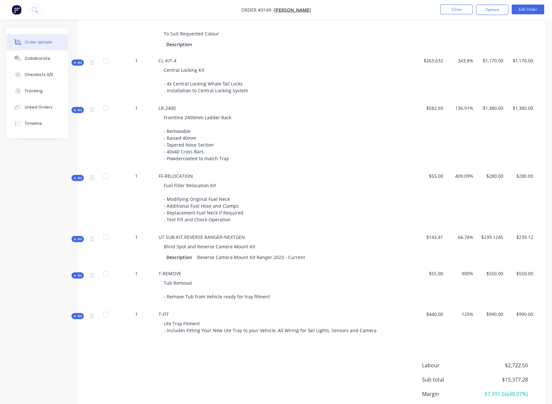
click at [79, 241] on span "Kit" at bounding box center [77, 238] width 8 height 5
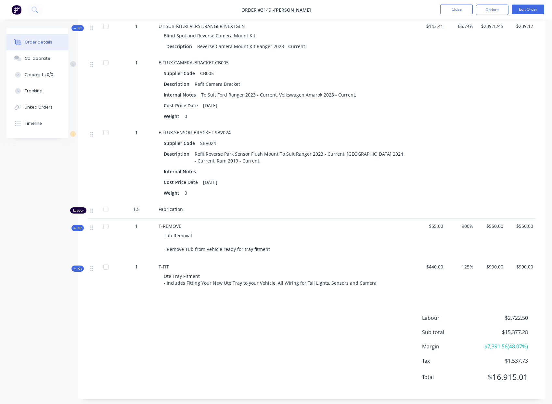
scroll to position [2084, 0]
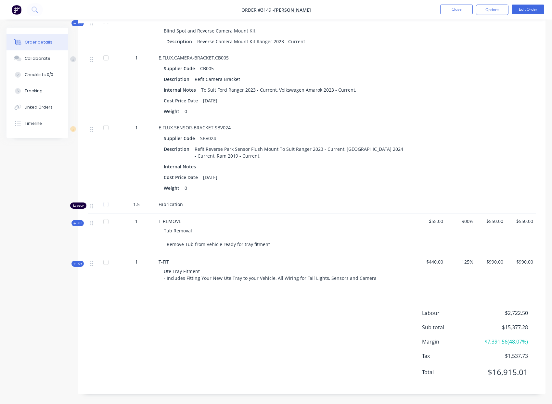
click at [76, 224] on icon at bounding box center [74, 222] width 3 height 3
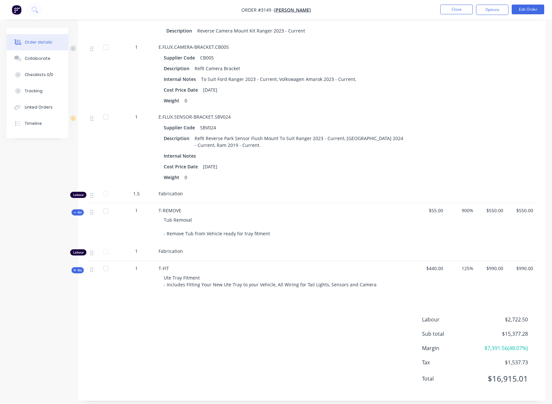
click at [76, 271] on icon at bounding box center [74, 270] width 3 height 3
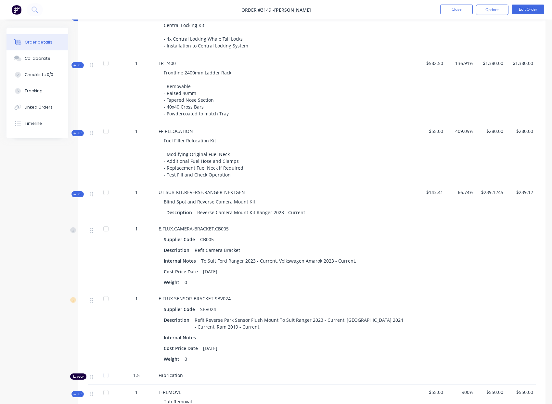
scroll to position [1887, 0]
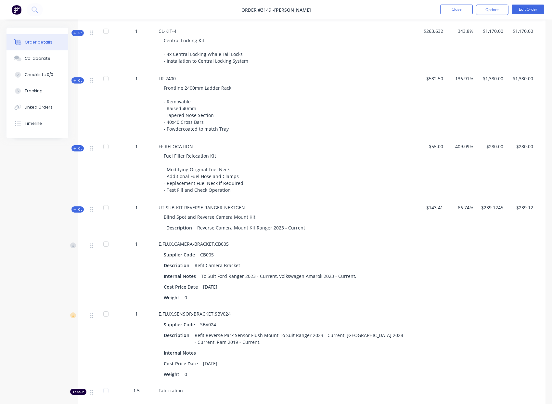
click at [80, 151] on span "Kit" at bounding box center [77, 148] width 8 height 5
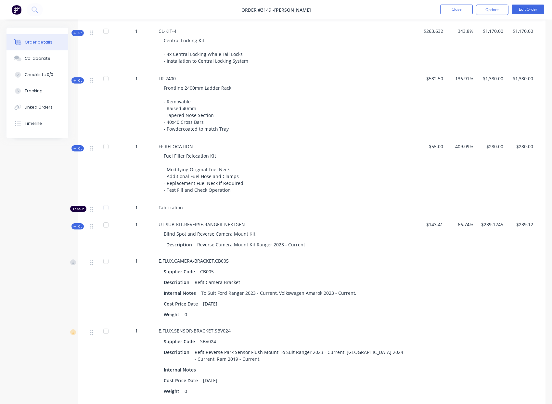
click at [79, 151] on span "Kit" at bounding box center [77, 148] width 8 height 5
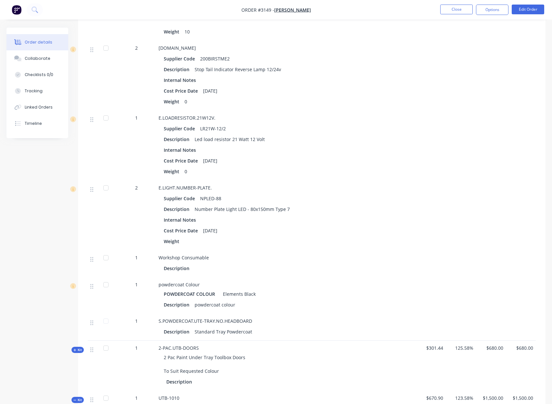
scroll to position [870, 0]
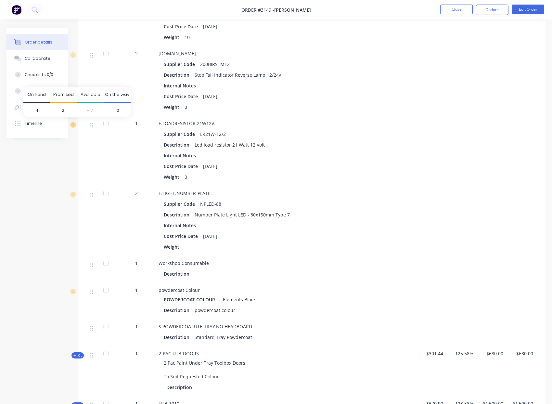
click at [74, 122] on icon at bounding box center [73, 125] width 6 height 6
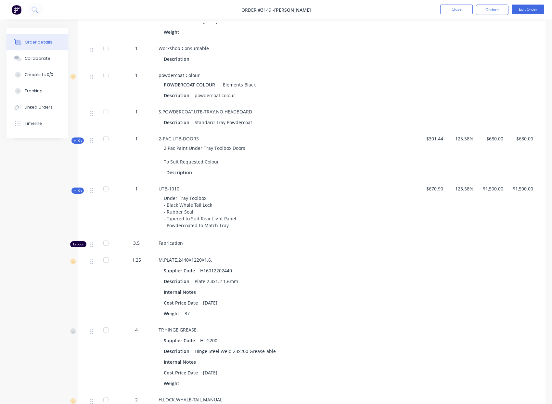
scroll to position [1091, 0]
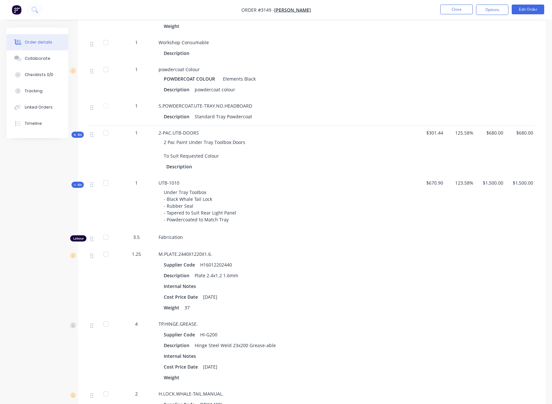
click at [74, 136] on icon at bounding box center [74, 134] width 3 height 3
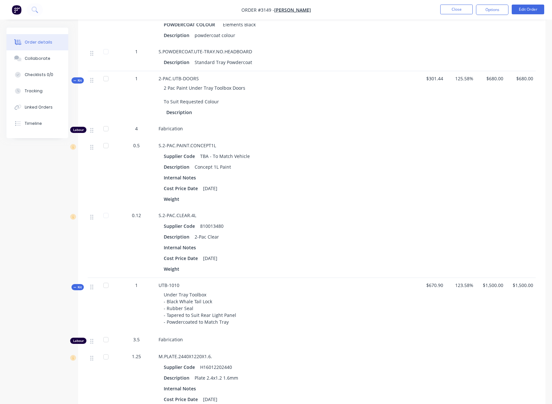
scroll to position [1162, 0]
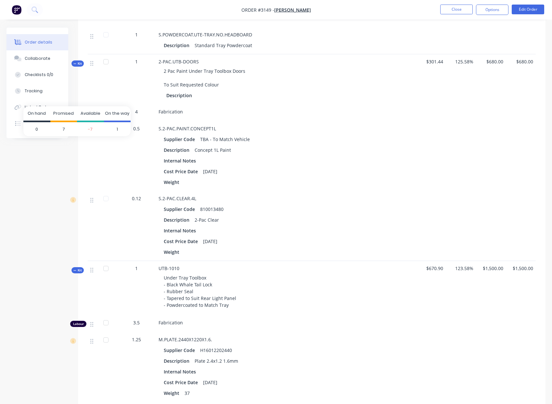
click at [72, 133] on icon at bounding box center [73, 130] width 6 height 6
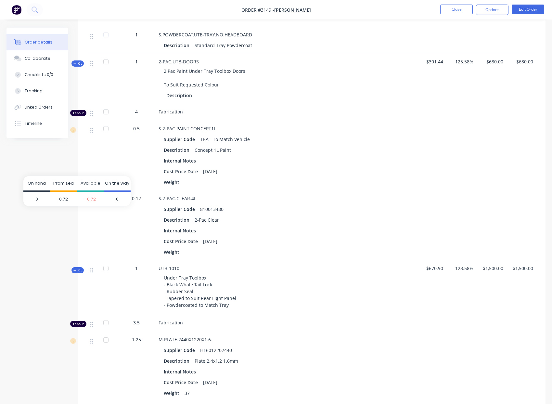
click at [70, 203] on icon at bounding box center [73, 200] width 6 height 6
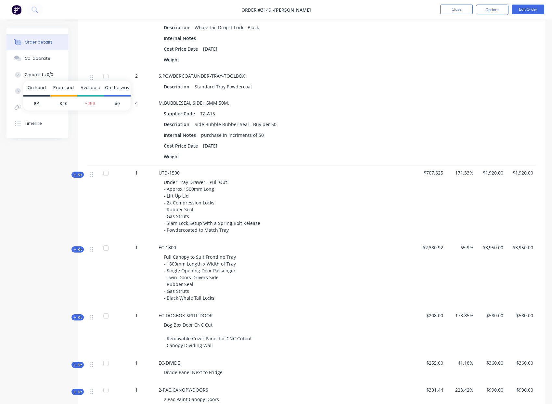
scroll to position [1637, 0]
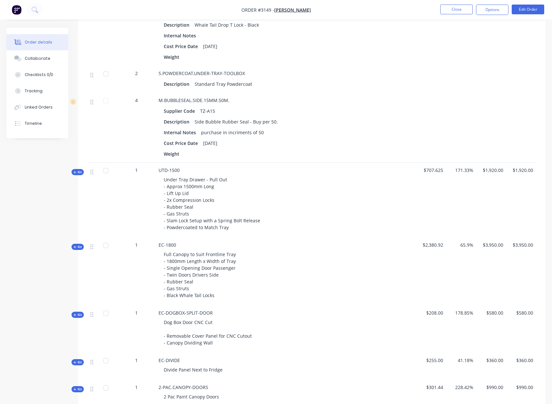
drag, startPoint x: 80, startPoint y: 255, endPoint x: 87, endPoint y: 251, distance: 7.6
click at [80, 249] on span "Kit" at bounding box center [77, 246] width 8 height 5
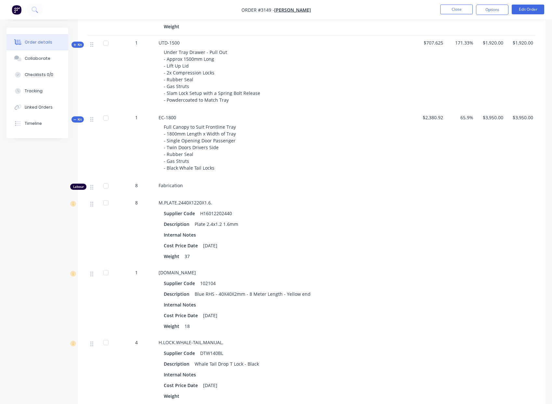
scroll to position [1872, 0]
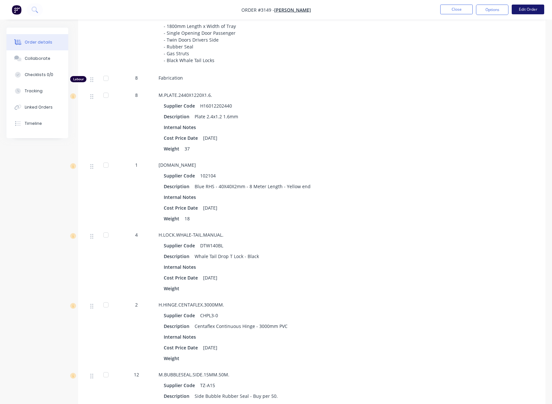
click at [528, 11] on button "Edit Order" at bounding box center [527, 10] width 32 height 10
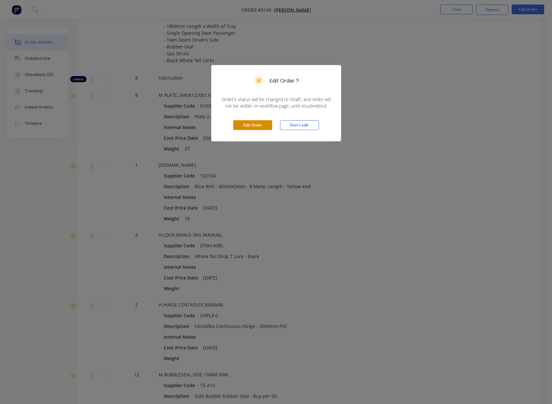
click at [261, 122] on button "Edit Order" at bounding box center [252, 125] width 39 height 10
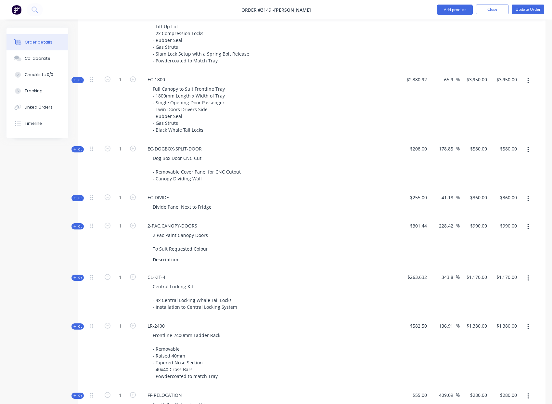
scroll to position [530, 0]
click at [77, 79] on span "Kit" at bounding box center [77, 81] width 8 height 5
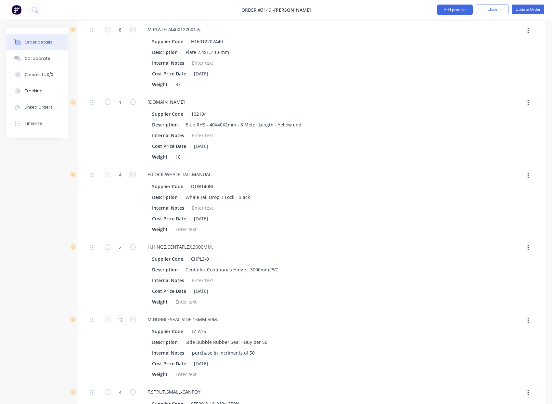
scroll to position [668, 0]
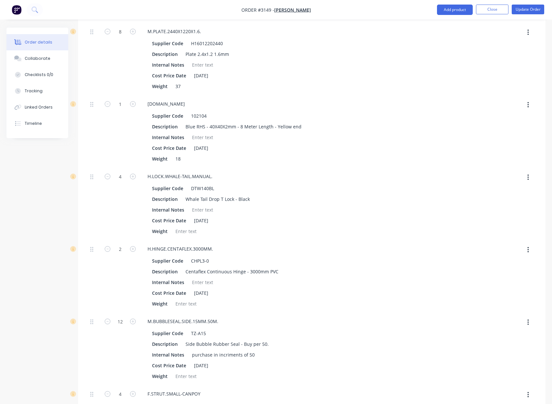
click at [527, 174] on icon "button" at bounding box center [528, 177] width 2 height 7
click at [504, 216] on div "Delete" at bounding box center [505, 220] width 50 height 9
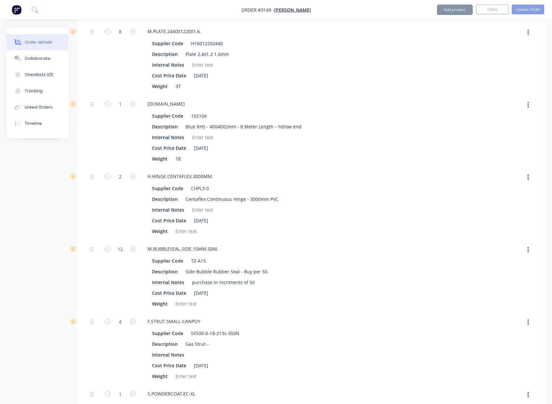
type input "$3,744.2812"
type input "$3,744.28"
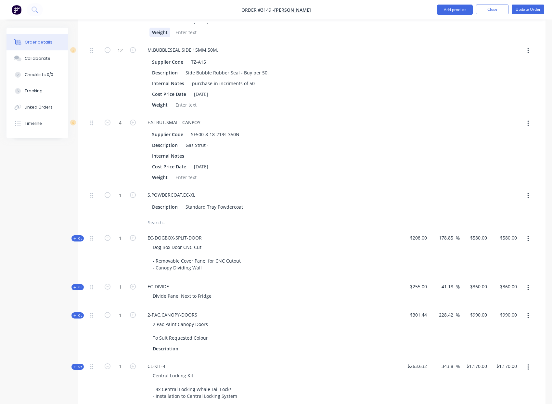
scroll to position [867, 0]
click at [524, 10] on button "Update Order" at bounding box center [527, 10] width 32 height 10
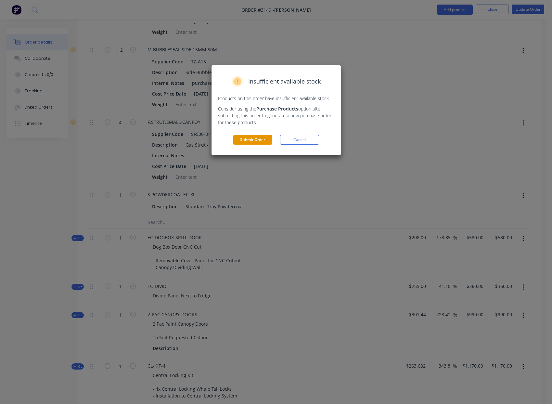
click at [254, 142] on button "Submit Order" at bounding box center [252, 140] width 39 height 10
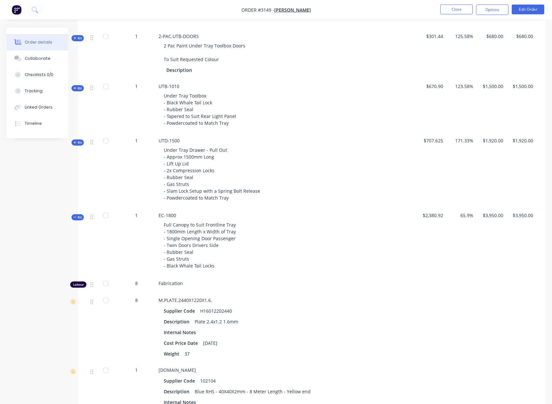
scroll to position [386, 0]
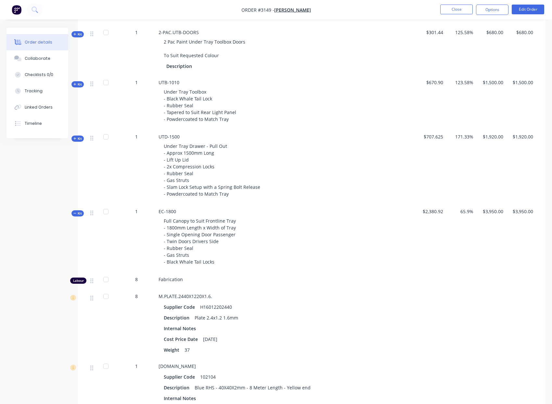
click at [74, 211] on icon at bounding box center [74, 212] width 3 height 3
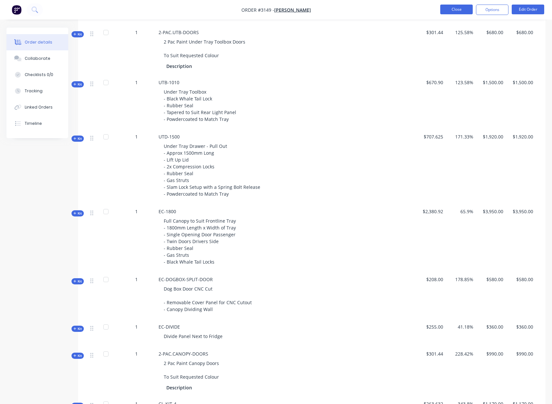
click at [453, 13] on button "Close" at bounding box center [456, 10] width 32 height 10
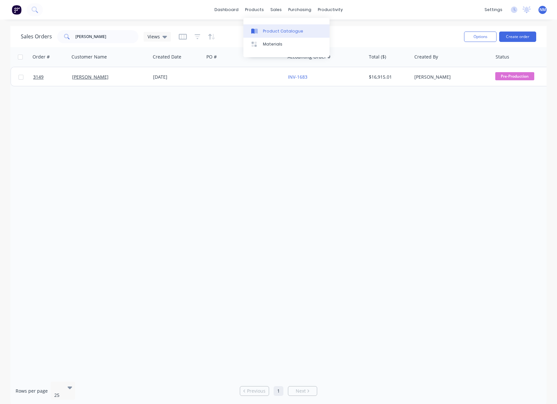
click at [275, 33] on div "Product Catalogue" at bounding box center [283, 31] width 40 height 6
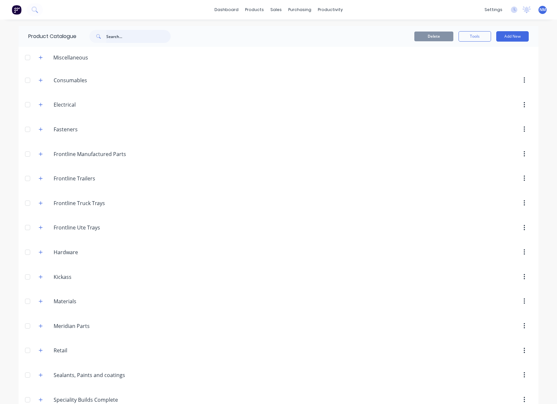
click at [148, 37] on input "text" at bounding box center [138, 36] width 64 height 13
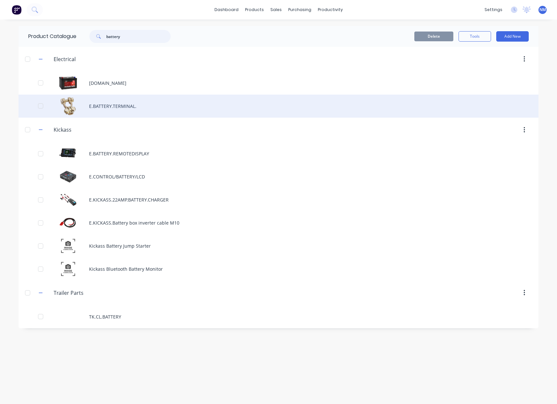
type input "battery"
click at [93, 104] on div "E.BATTERY.TERMINAL." at bounding box center [279, 106] width 520 height 23
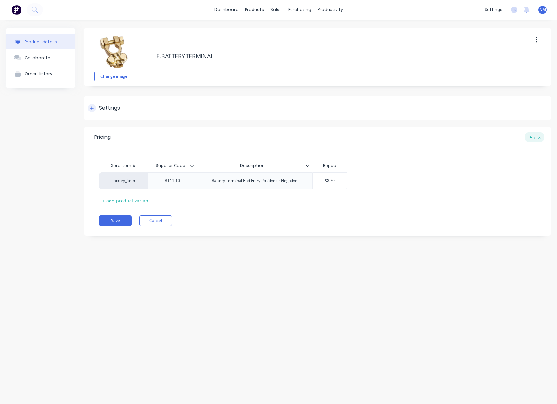
click at [90, 107] on icon at bounding box center [92, 108] width 4 height 5
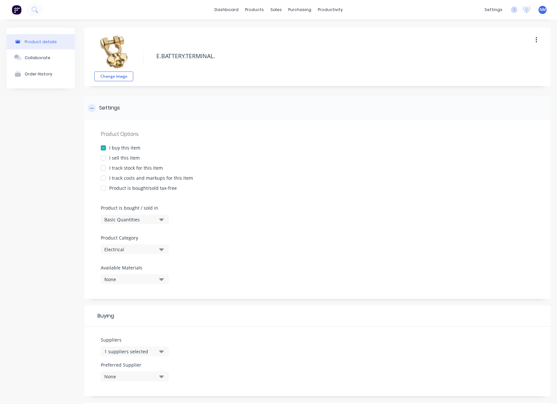
click at [90, 107] on icon at bounding box center [92, 108] width 4 height 5
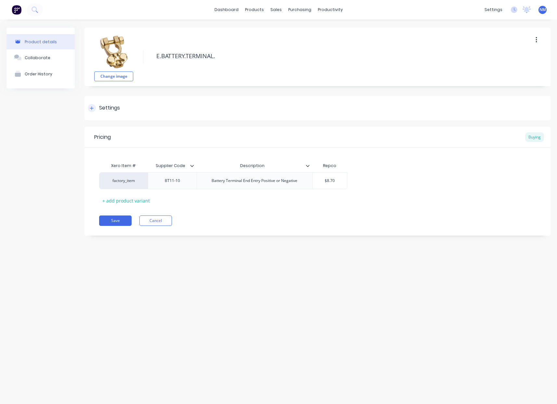
click at [90, 107] on icon at bounding box center [92, 108] width 4 height 5
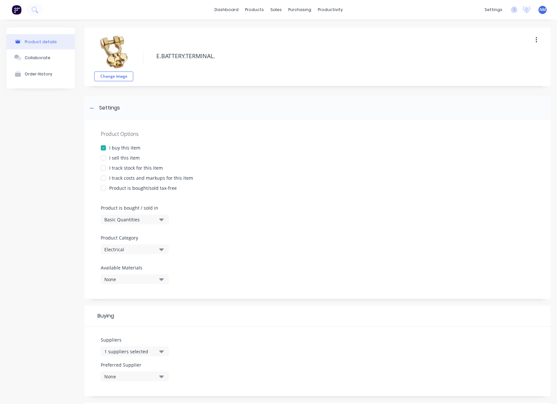
click at [106, 159] on div at bounding box center [103, 157] width 13 height 13
click at [103, 167] on div at bounding box center [103, 167] width 13 height 13
click at [102, 179] on div at bounding box center [103, 177] width 13 height 13
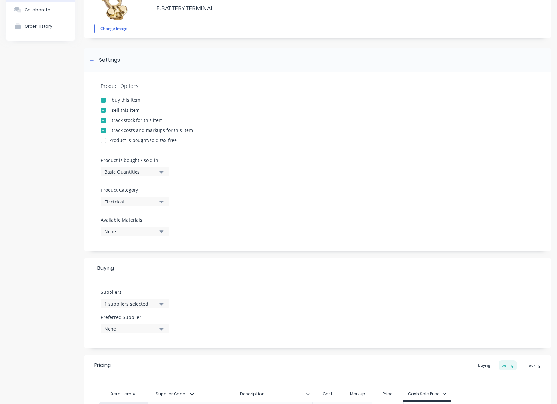
scroll to position [127, 0]
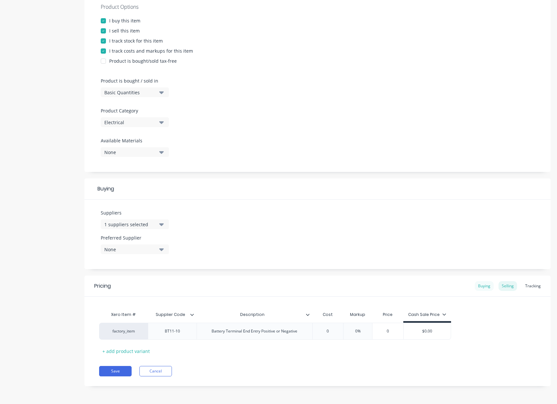
click at [479, 285] on div "Buying" at bounding box center [483, 286] width 19 height 10
click at [507, 287] on div "Selling" at bounding box center [507, 288] width 19 height 10
drag, startPoint x: 331, startPoint y: 336, endPoint x: 303, endPoint y: 334, distance: 28.3
click at [320, 335] on div "factory_item BT11-10 Battery Terminal End Entry Positive or Negative 0 0% 0 $0.…" at bounding box center [317, 332] width 436 height 17
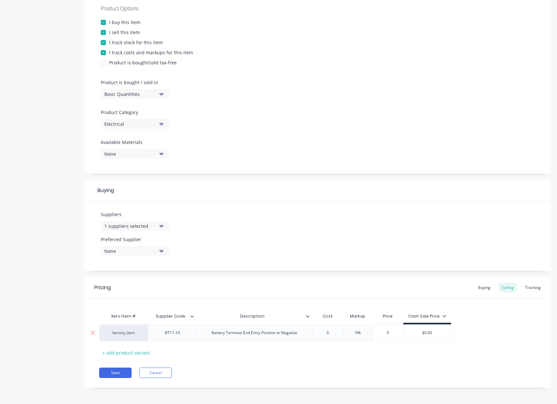
drag, startPoint x: 334, startPoint y: 334, endPoint x: 321, endPoint y: 333, distance: 13.6
click at [325, 333] on input "0" at bounding box center [327, 333] width 32 height 6
type input "8.70"
drag, startPoint x: 444, startPoint y: 331, endPoint x: 410, endPoint y: 331, distance: 34.1
click at [411, 331] on div "factory_item BT11-10 Battery Terminal End Entry Positive or Negative $8.70 8.70…" at bounding box center [279, 332] width 360 height 17
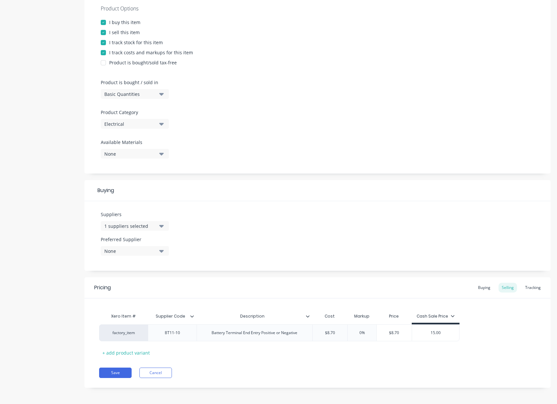
type input "15.00"
click at [505, 327] on div "factory_item BT11-10 Battery Terminal End Entry Positive or Negative $8.70 8.70…" at bounding box center [317, 332] width 436 height 17
click at [120, 372] on button "Save" at bounding box center [115, 372] width 32 height 10
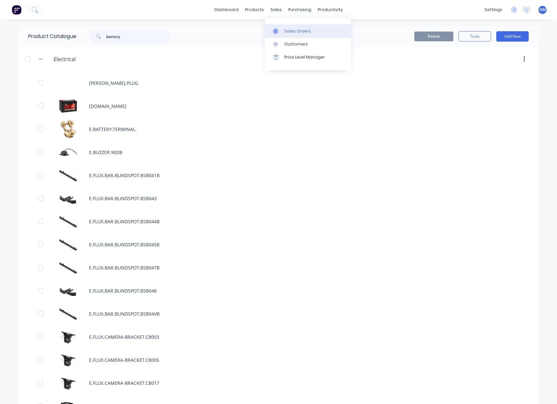
click at [296, 30] on div "Sales Orders" at bounding box center [297, 31] width 27 height 6
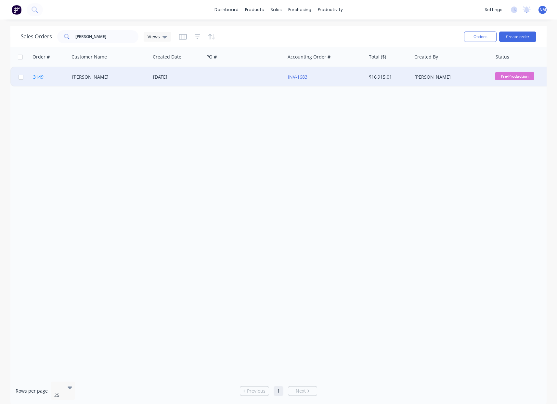
click at [41, 77] on span "3149" at bounding box center [38, 77] width 10 height 6
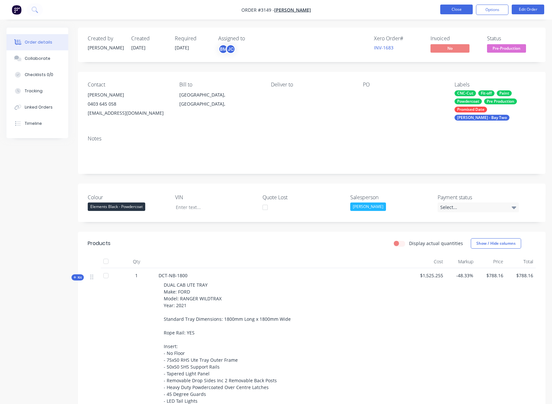
click at [455, 10] on button "Close" at bounding box center [456, 10] width 32 height 10
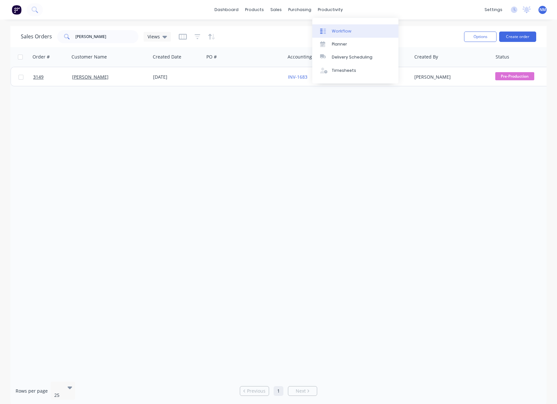
click at [335, 25] on link "Workflow" at bounding box center [355, 30] width 86 height 13
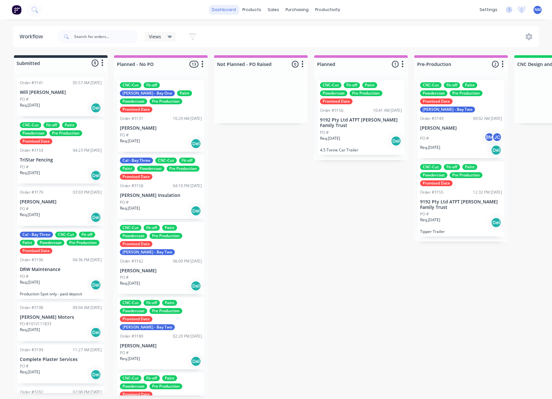
click at [230, 11] on link "dashboard" at bounding box center [223, 10] width 31 height 10
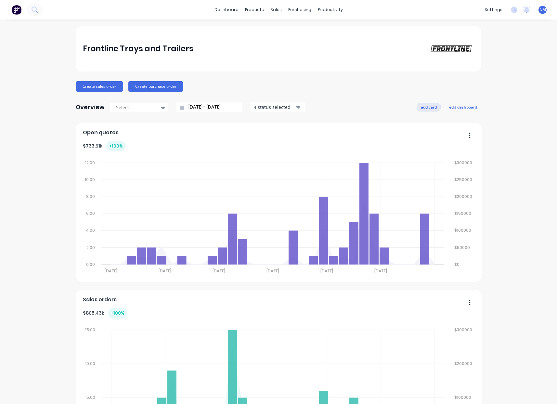
click at [435, 106] on button "add card" at bounding box center [428, 107] width 24 height 8
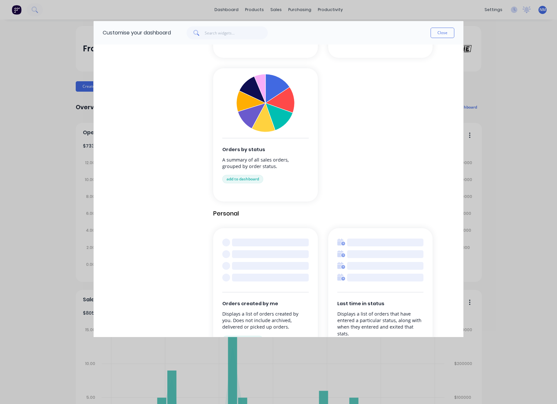
scroll to position [639, 0]
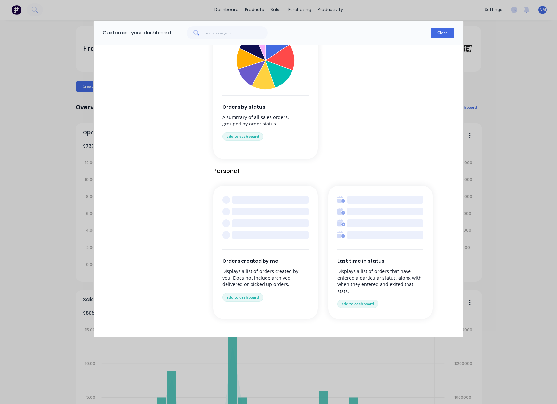
click at [444, 33] on button "Close" at bounding box center [442, 33] width 24 height 10
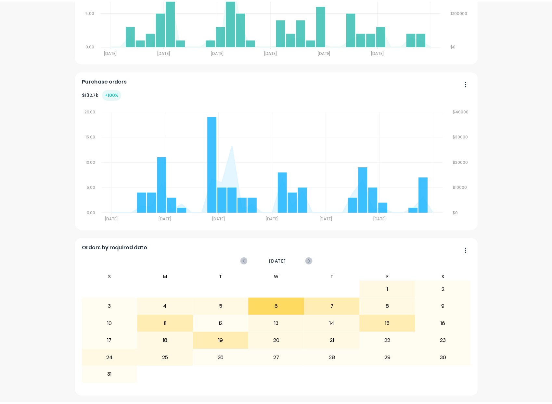
scroll to position [0, 0]
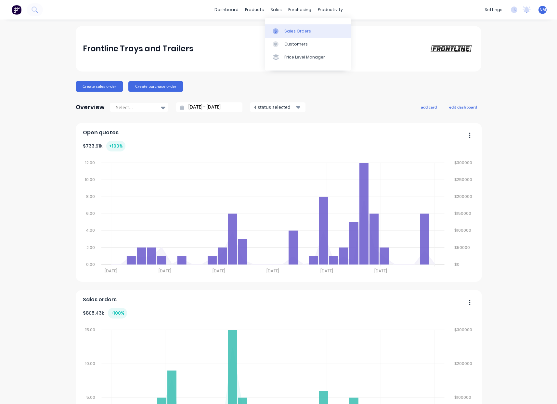
click at [291, 28] on div "Sales Orders" at bounding box center [297, 31] width 27 height 6
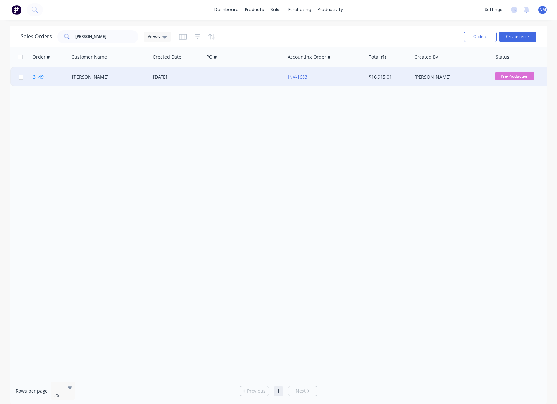
click at [37, 77] on span "3149" at bounding box center [38, 77] width 10 height 6
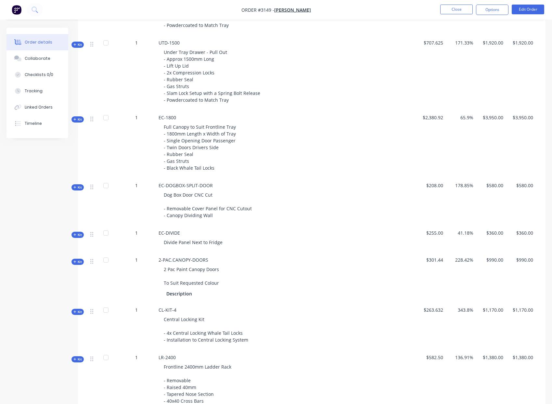
scroll to position [538, 0]
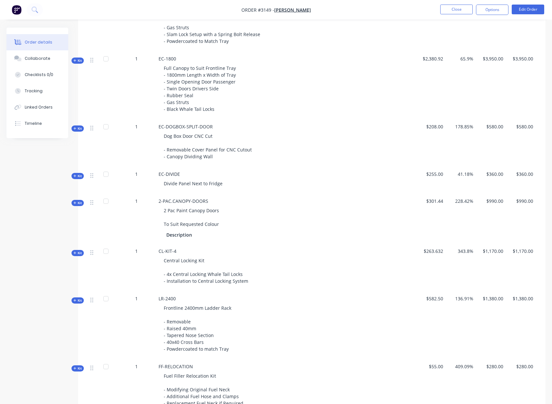
click at [75, 59] on icon at bounding box center [74, 60] width 3 height 3
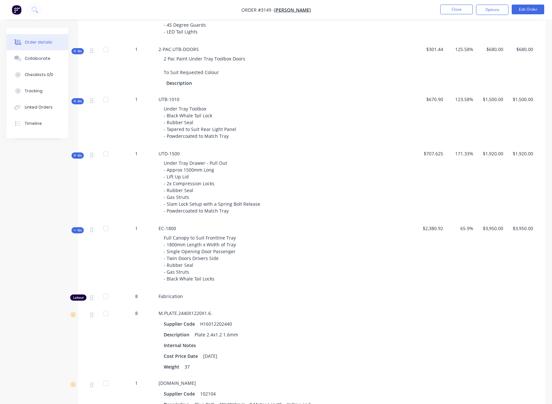
scroll to position [368, 0]
click at [79, 229] on span "Kit" at bounding box center [77, 231] width 8 height 5
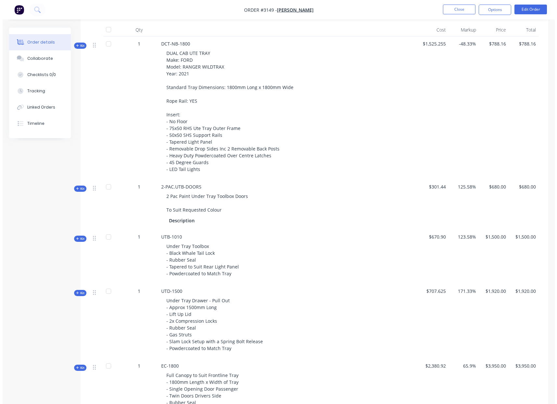
scroll to position [0, 0]
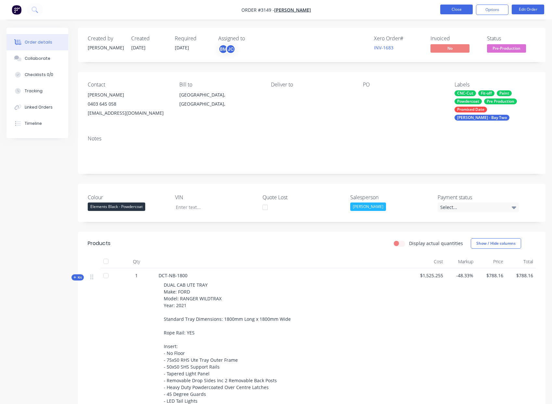
click at [461, 13] on button "Close" at bounding box center [456, 10] width 32 height 10
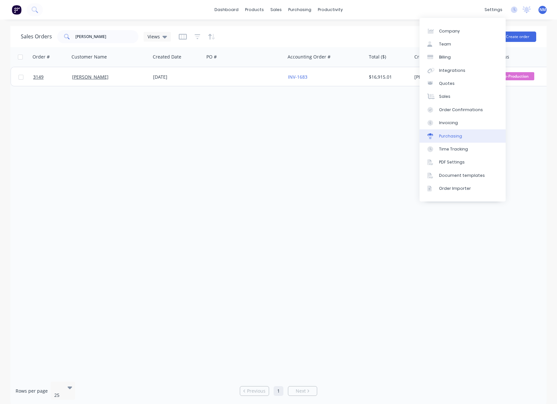
click at [461, 135] on link "Purchasing" at bounding box center [462, 135] width 86 height 13
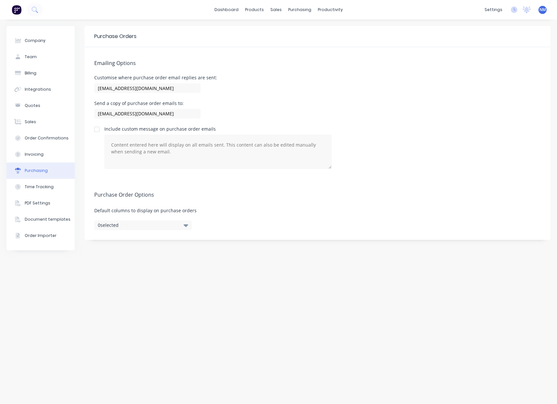
click at [160, 222] on button "0 selected" at bounding box center [142, 225] width 97 height 10
click at [57, 234] on button "Order Importer" at bounding box center [40, 235] width 68 height 16
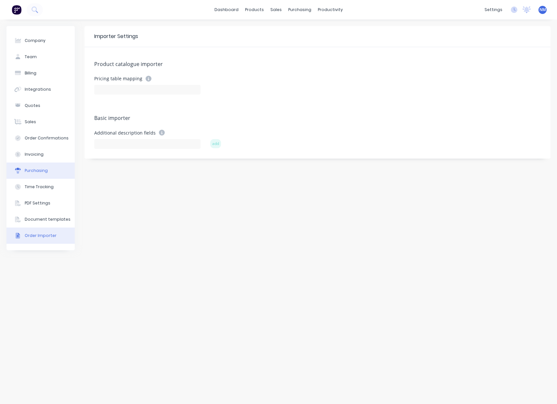
click at [57, 174] on button "Purchasing" at bounding box center [40, 170] width 68 height 16
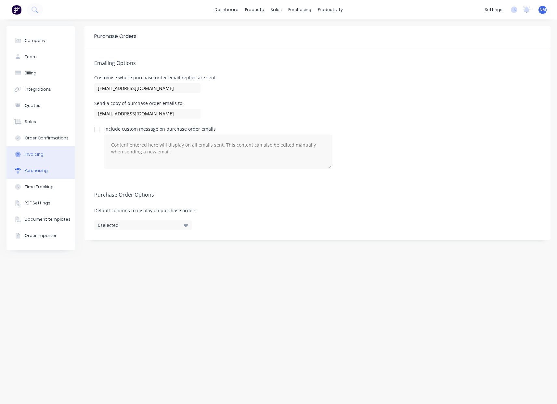
click at [44, 158] on button "Invoicing" at bounding box center [40, 154] width 68 height 16
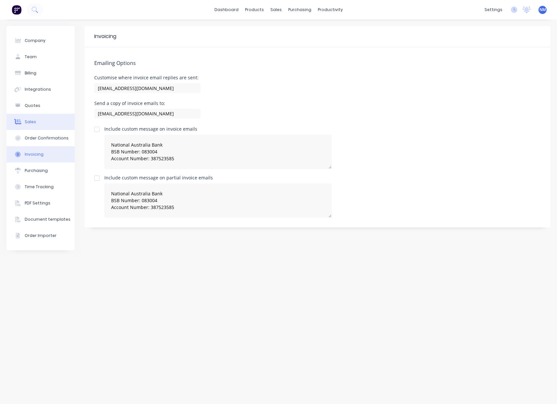
click at [49, 118] on button "Sales" at bounding box center [40, 122] width 68 height 16
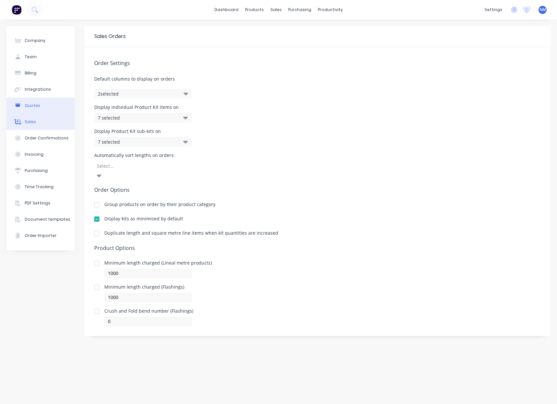
click at [55, 108] on button "Quotes" at bounding box center [40, 105] width 68 height 16
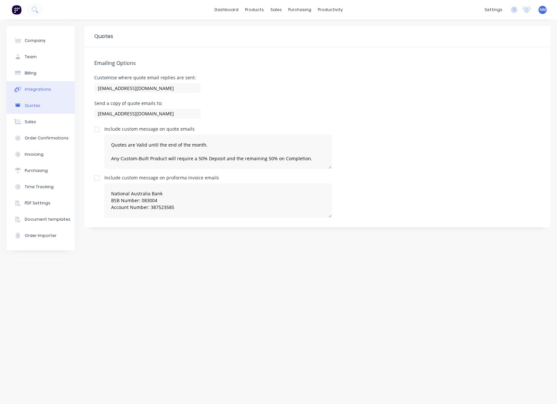
click at [43, 90] on div "Integrations" at bounding box center [38, 89] width 26 height 6
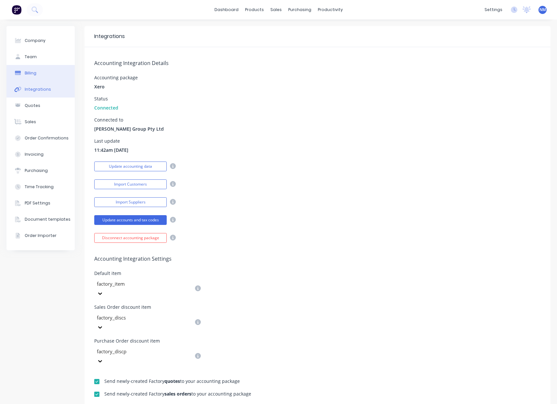
click at [34, 79] on button "Billing" at bounding box center [40, 73] width 68 height 16
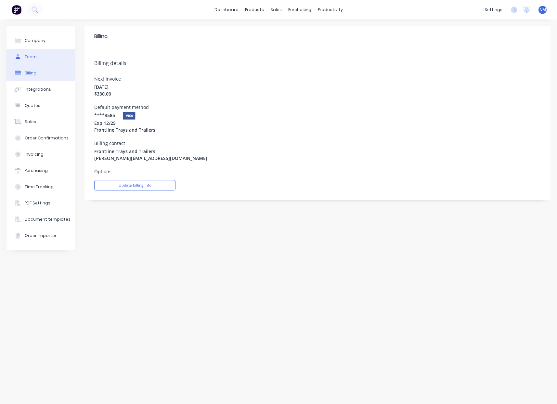
click at [32, 58] on div "Team" at bounding box center [31, 57] width 12 height 6
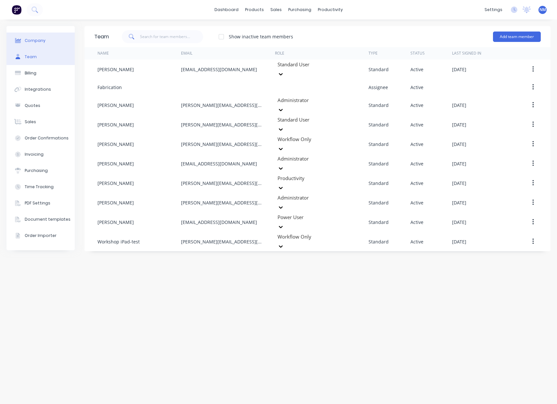
click at [37, 44] on button "Company" at bounding box center [40, 40] width 68 height 16
select select "AU"
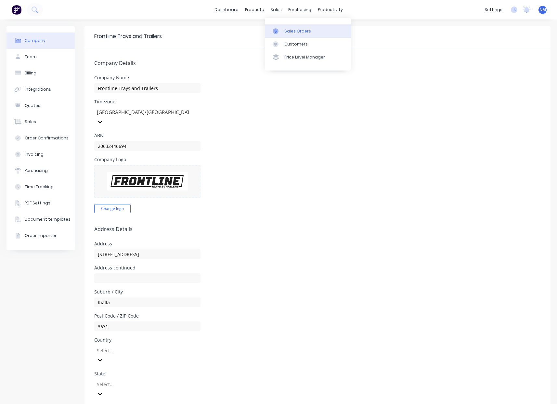
click at [288, 29] on div "Sales Orders" at bounding box center [297, 31] width 27 height 6
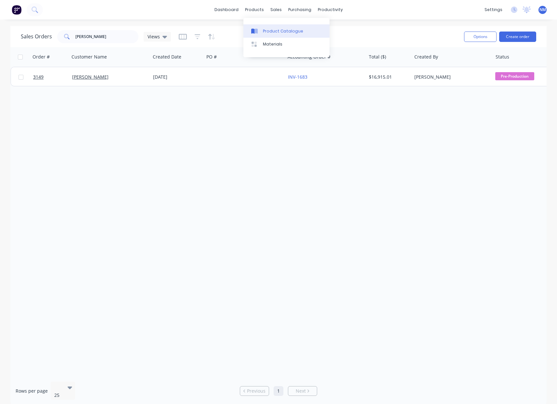
click at [270, 30] on div "Product Catalogue" at bounding box center [283, 31] width 40 height 6
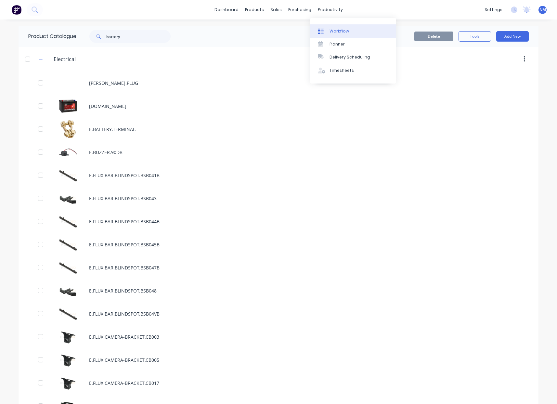
click at [338, 28] on div "Workflow" at bounding box center [338, 31] width 19 height 6
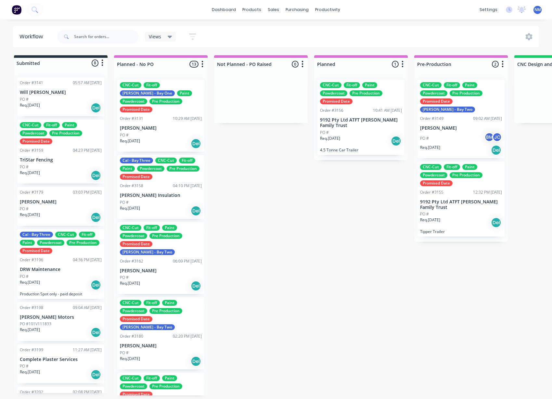
click at [464, 134] on div "PO # BM JC" at bounding box center [461, 138] width 82 height 12
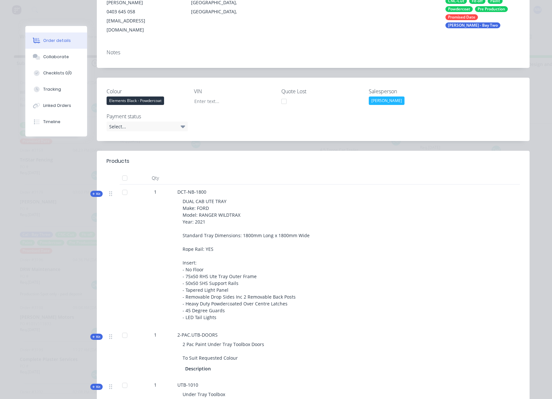
scroll to position [109, 0]
click at [93, 191] on span "Kit" at bounding box center [96, 193] width 8 height 5
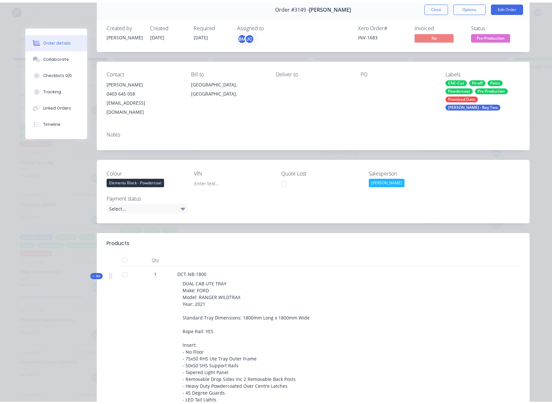
scroll to position [0, 0]
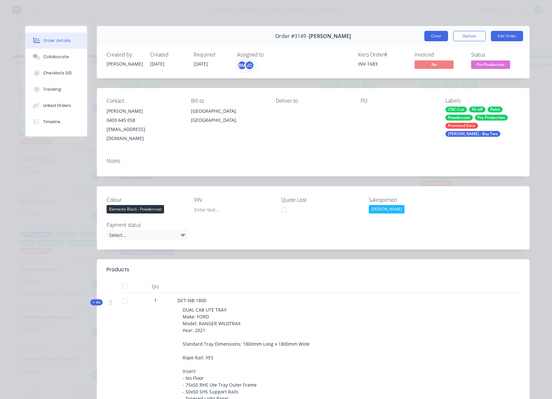
click at [436, 37] on button "Close" at bounding box center [436, 36] width 24 height 10
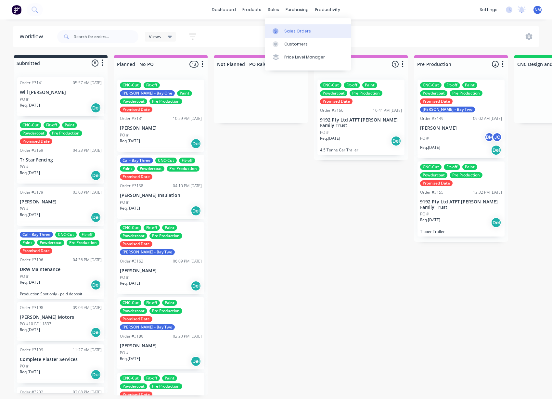
click at [289, 32] on div "Sales Orders" at bounding box center [297, 31] width 27 height 6
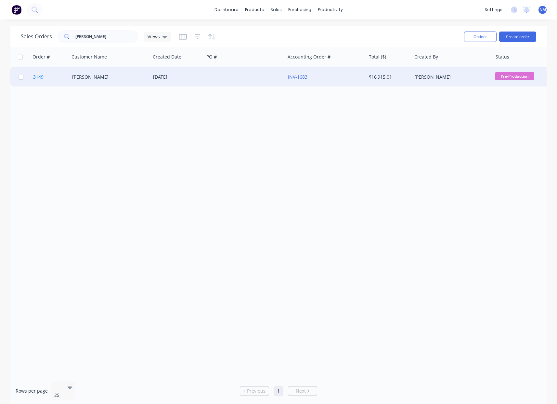
click at [37, 78] on span "3149" at bounding box center [38, 77] width 10 height 6
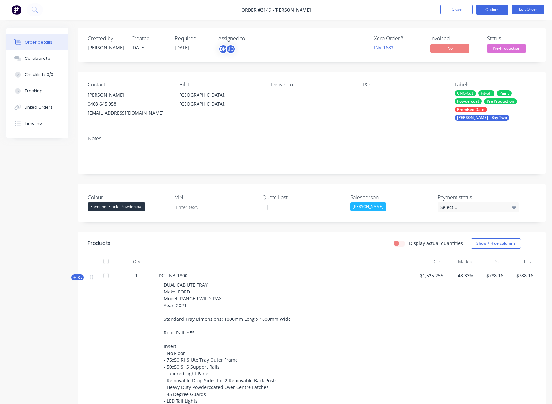
click at [491, 12] on button "Options" at bounding box center [492, 10] width 32 height 10
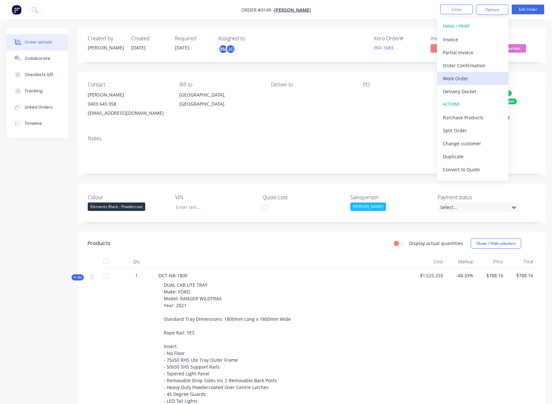
click at [478, 77] on div "Work Order" at bounding box center [473, 78] width 60 height 9
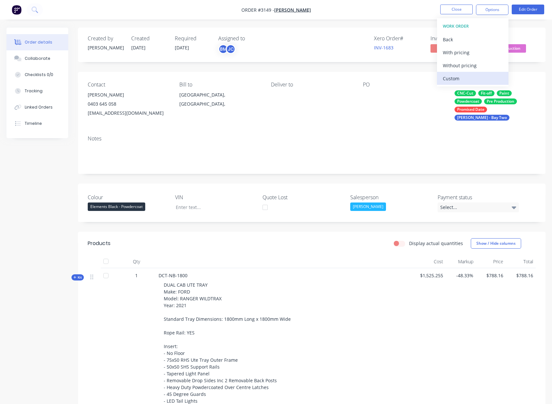
click at [472, 77] on div "Custom" at bounding box center [473, 78] width 60 height 9
click at [473, 67] on div "Without pricing" at bounding box center [473, 65] width 60 height 9
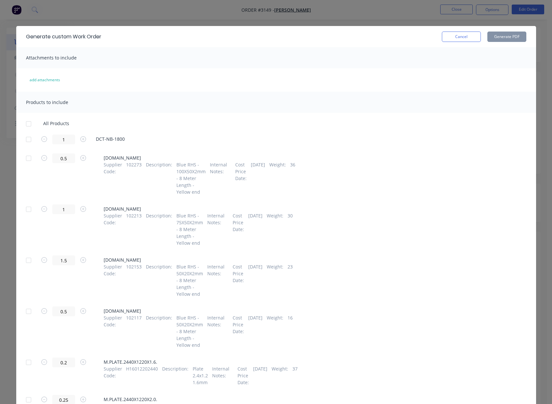
drag, startPoint x: 26, startPoint y: 124, endPoint x: 33, endPoint y: 133, distance: 12.2
click at [26, 124] on div at bounding box center [28, 123] width 13 height 13
click at [499, 36] on button "Generate PDF" at bounding box center [506, 37] width 39 height 10
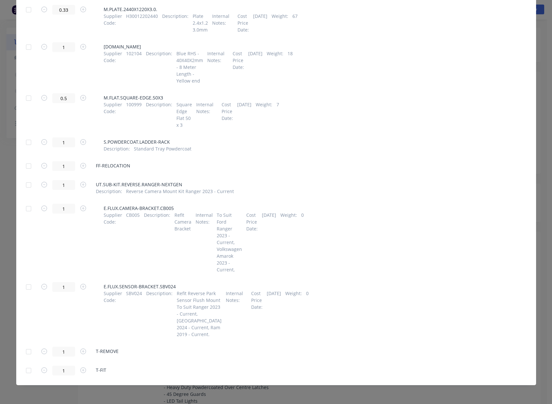
scroll to position [2295, 0]
click at [26, 280] on div at bounding box center [28, 286] width 13 height 13
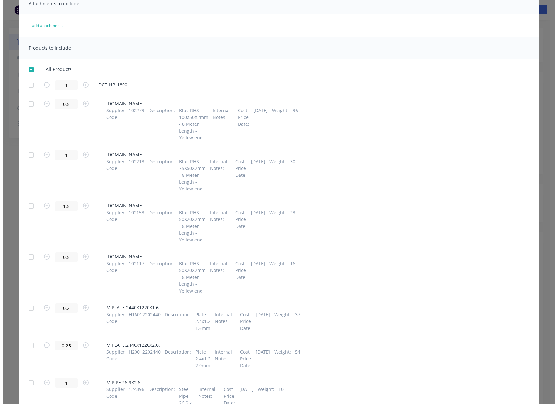
scroll to position [0, 0]
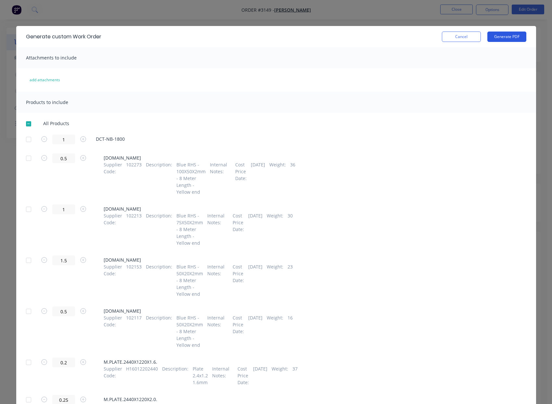
click at [515, 40] on button "Generate PDF" at bounding box center [506, 37] width 39 height 10
click at [461, 38] on button "Cancel" at bounding box center [461, 37] width 39 height 10
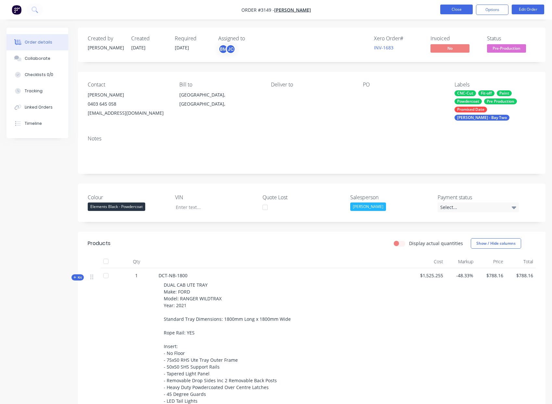
click at [445, 11] on button "Close" at bounding box center [456, 10] width 32 height 10
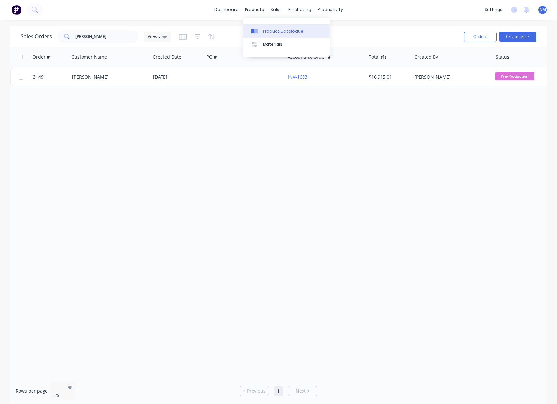
click at [263, 27] on link "Product Catalogue" at bounding box center [286, 30] width 86 height 13
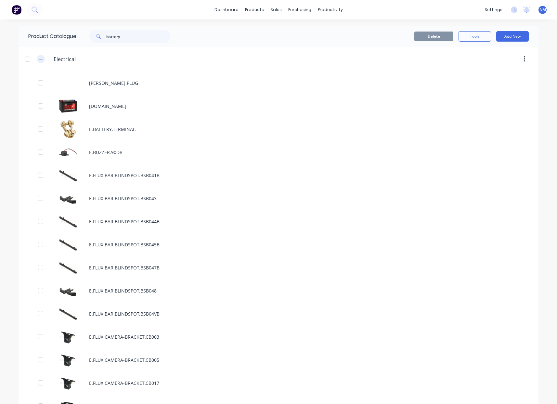
click at [41, 59] on button "button" at bounding box center [41, 59] width 8 height 8
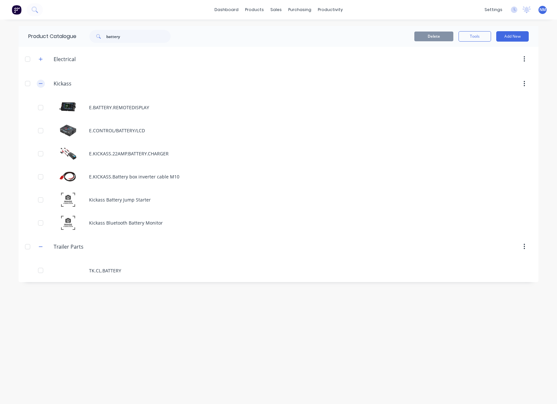
click at [44, 83] on button "button" at bounding box center [41, 84] width 8 height 8
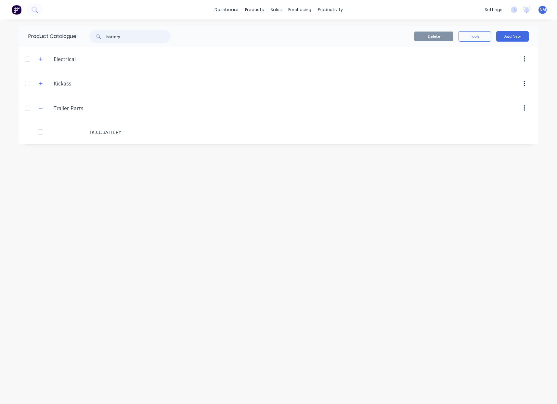
drag, startPoint x: 127, startPoint y: 38, endPoint x: 56, endPoint y: 36, distance: 71.5
click at [59, 38] on div "Product Catalogue battery" at bounding box center [103, 36] width 168 height 21
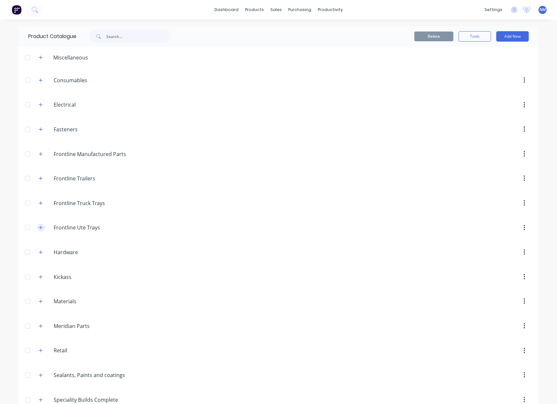
click at [39, 229] on icon "button" at bounding box center [41, 227] width 4 height 5
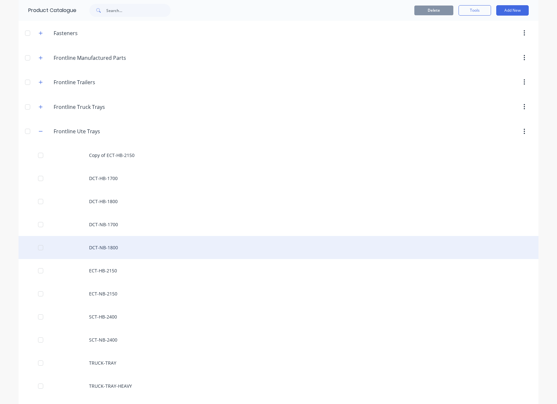
scroll to position [97, 0]
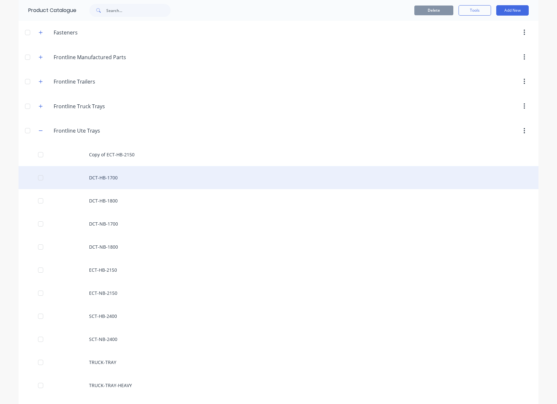
click at [116, 182] on div "DCT-HB-1700" at bounding box center [279, 177] width 520 height 23
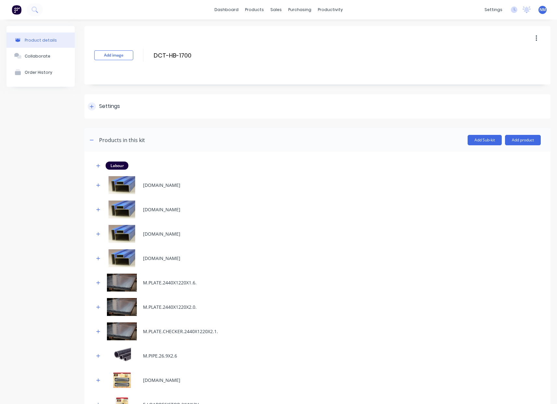
click at [95, 111] on div "Settings" at bounding box center [317, 106] width 466 height 24
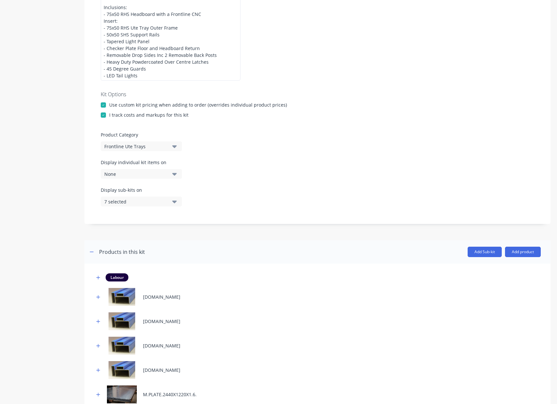
scroll to position [200, 0]
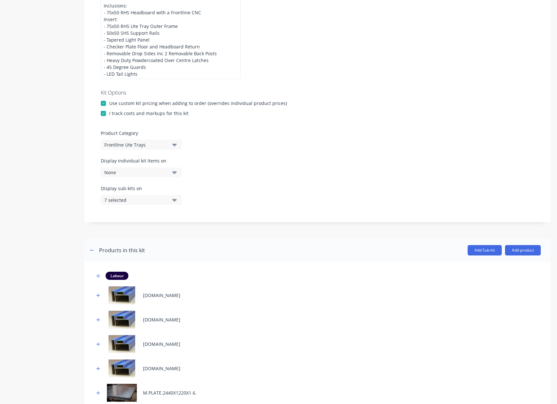
click at [159, 171] on div "None" at bounding box center [135, 172] width 63 height 7
click at [162, 206] on button "Work Order PDF" at bounding box center [149, 201] width 97 height 13
click at [267, 188] on div "Display sub-kits on 7 selected" at bounding box center [317, 199] width 433 height 28
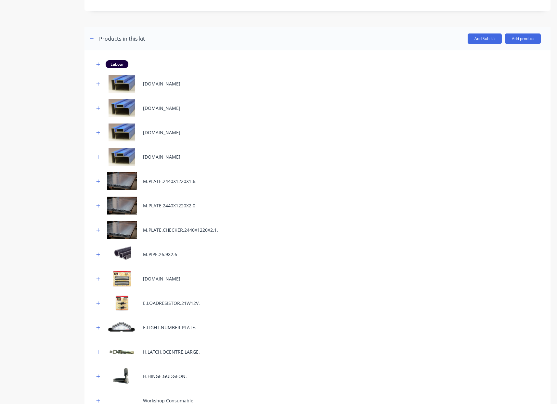
scroll to position [641, 0]
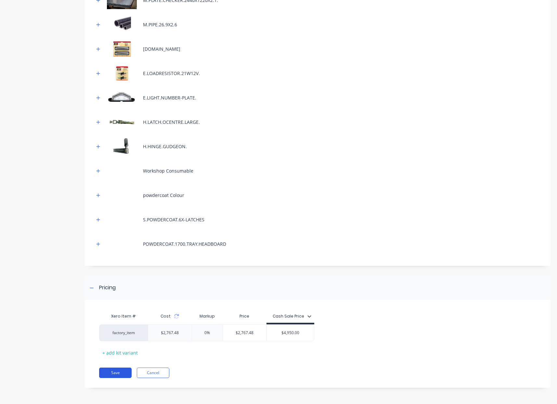
click at [121, 370] on button "Save" at bounding box center [115, 372] width 32 height 10
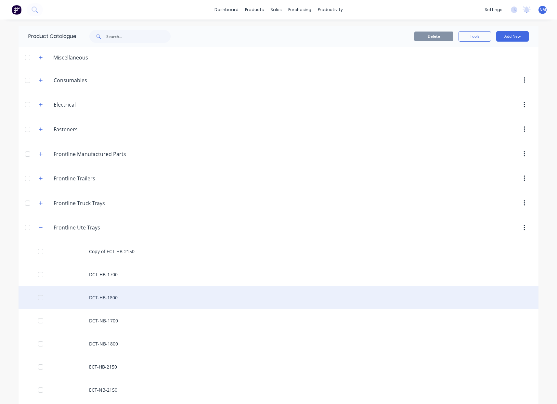
click at [130, 296] on div "DCT-HB-1800" at bounding box center [279, 297] width 520 height 23
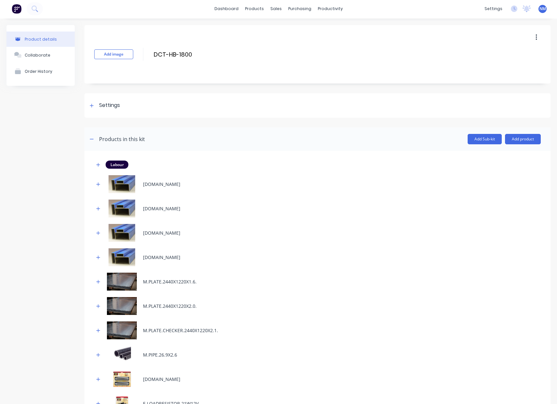
scroll to position [1, 0]
click at [94, 103] on div at bounding box center [92, 105] width 8 height 8
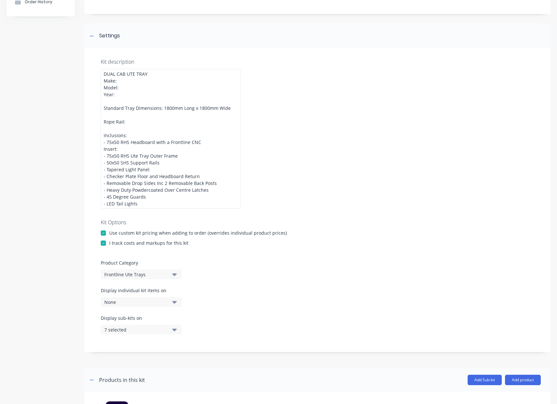
scroll to position [71, 0]
click at [159, 301] on div "None" at bounding box center [135, 301] width 63 height 7
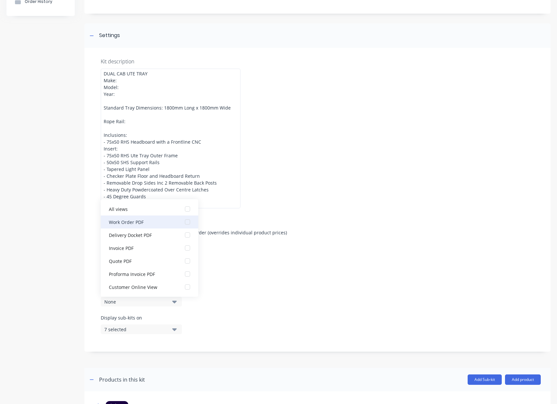
click at [154, 223] on div "Work Order PDF" at bounding box center [141, 221] width 65 height 7
click at [269, 290] on div "Display individual kit items on 1 selected" at bounding box center [317, 300] width 433 height 28
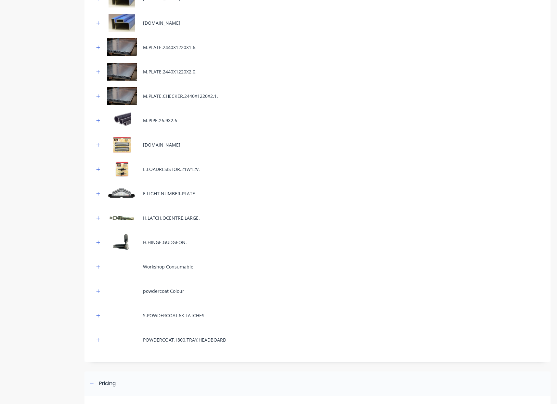
scroll to position [641, 0]
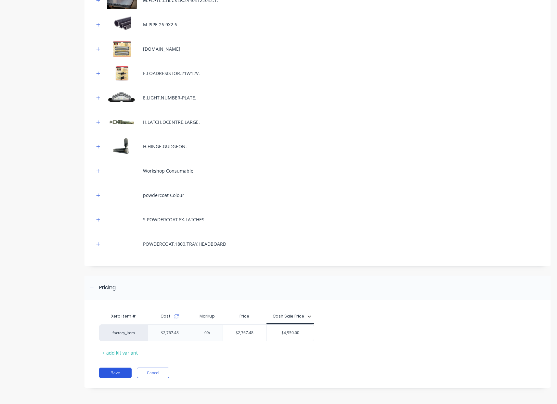
click at [108, 372] on button "Save" at bounding box center [115, 372] width 32 height 10
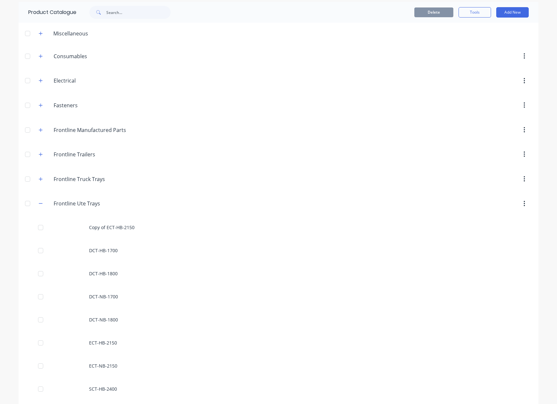
scroll to position [25, 0]
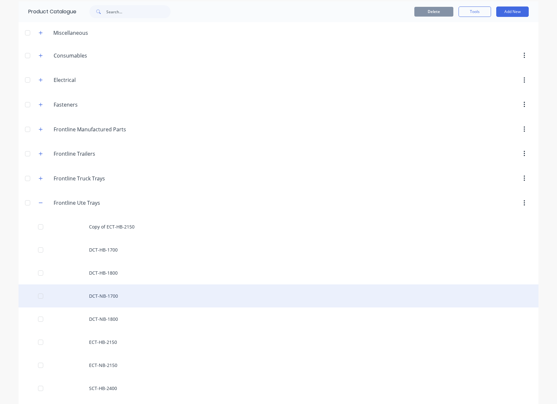
click at [122, 297] on div "DCT-NB-1700" at bounding box center [279, 295] width 520 height 23
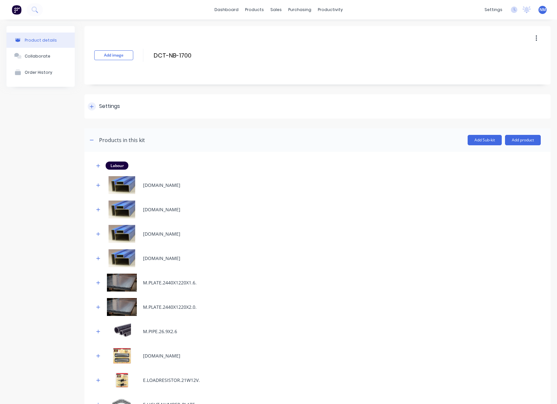
click at [94, 101] on div "Settings" at bounding box center [317, 106] width 466 height 24
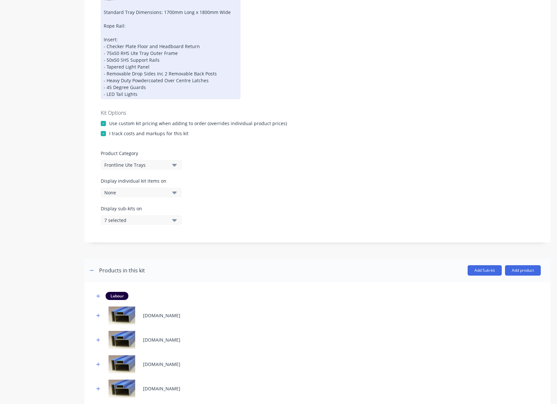
scroll to position [212, 0]
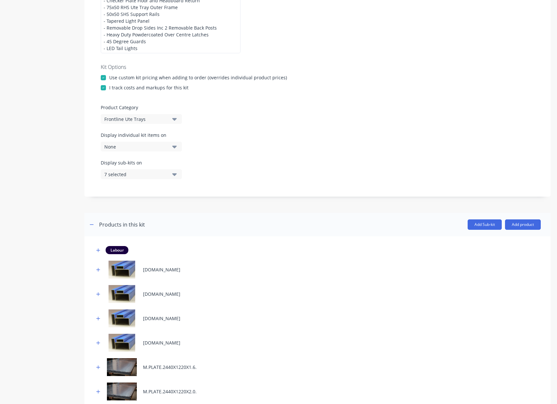
click at [158, 142] on button "None" at bounding box center [141, 147] width 81 height 10
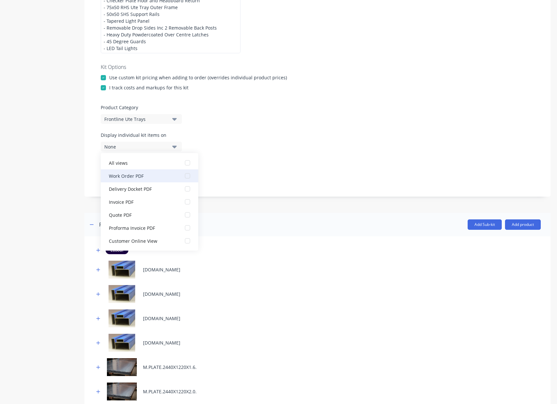
click at [154, 174] on div "Work Order PDF" at bounding box center [141, 175] width 65 height 7
click at [249, 154] on div "Display individual kit items on 1 selected" at bounding box center [317, 146] width 433 height 28
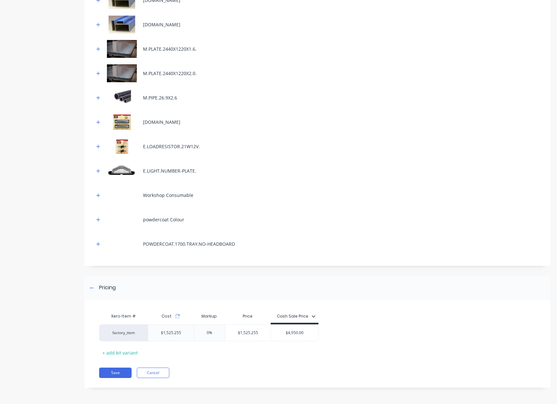
drag, startPoint x: 117, startPoint y: 373, endPoint x: 120, endPoint y: 363, distance: 10.3
click at [117, 373] on button "Save" at bounding box center [115, 372] width 32 height 10
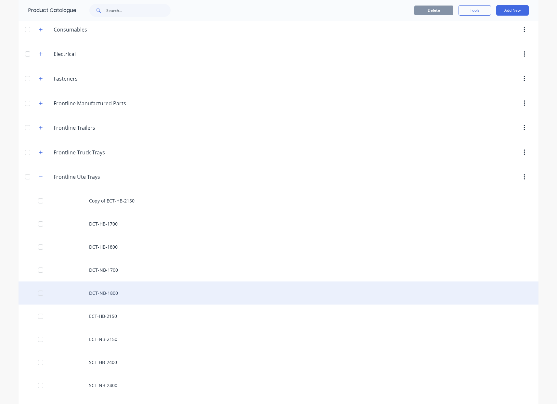
scroll to position [39, 0]
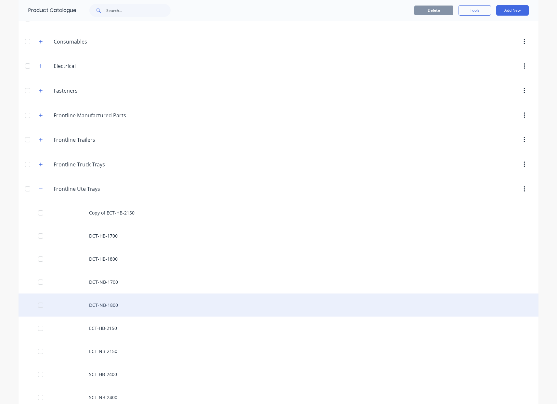
click at [129, 298] on div "DCT-NB-1800" at bounding box center [279, 304] width 520 height 23
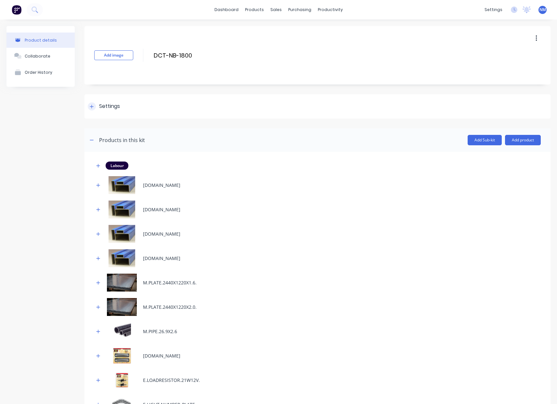
click at [94, 106] on div at bounding box center [92, 106] width 8 height 8
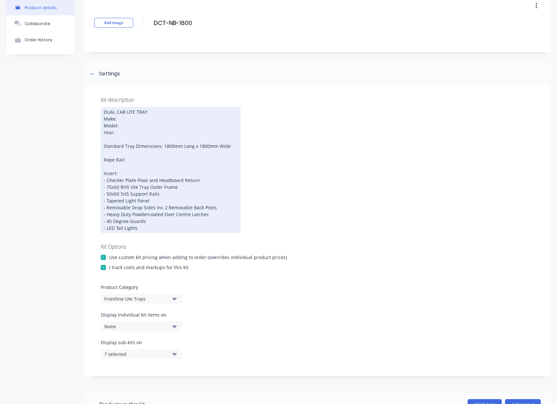
scroll to position [206, 0]
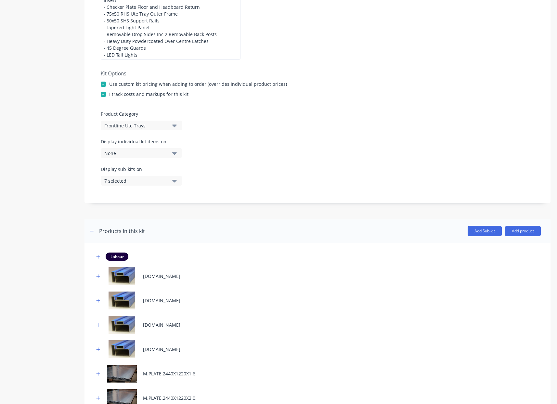
click at [157, 151] on div "None" at bounding box center [135, 153] width 63 height 7
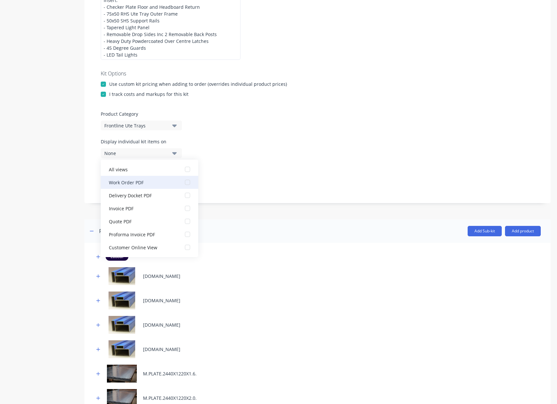
click at [154, 185] on button "Work Order PDF" at bounding box center [149, 182] width 97 height 13
click at [223, 170] on div "Display sub-kits on 7 selected" at bounding box center [317, 180] width 433 height 28
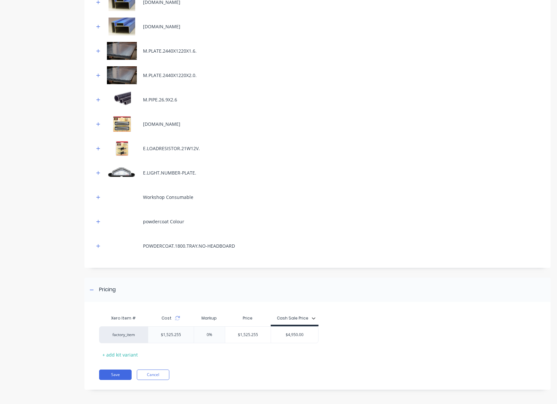
scroll to position [530, 0]
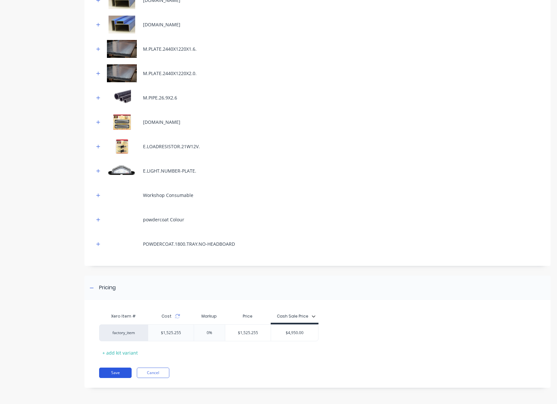
click at [116, 373] on button "Save" at bounding box center [115, 372] width 32 height 10
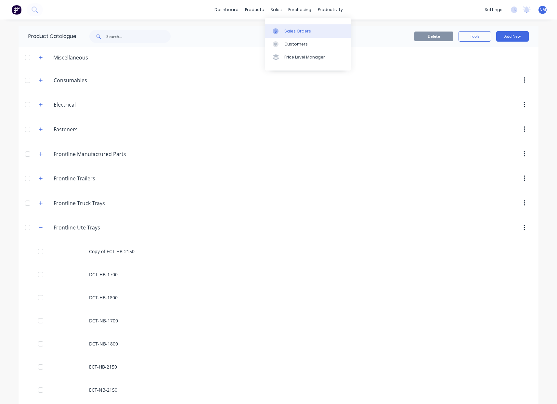
click at [287, 26] on link "Sales Orders" at bounding box center [308, 30] width 86 height 13
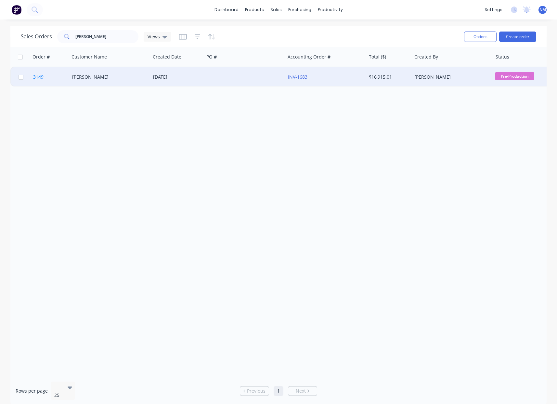
click at [42, 78] on span "3149" at bounding box center [38, 77] width 10 height 6
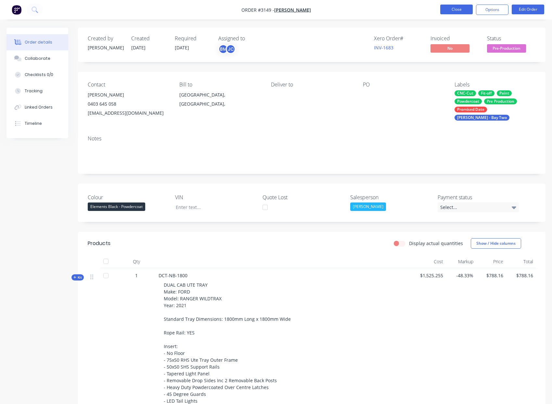
click at [449, 11] on button "Close" at bounding box center [456, 10] width 32 height 10
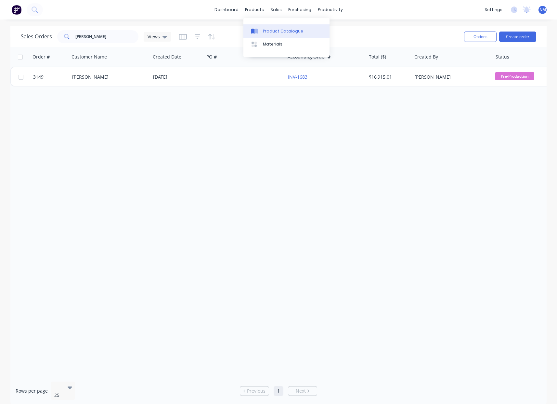
click at [275, 32] on div "Product Catalogue" at bounding box center [283, 31] width 40 height 6
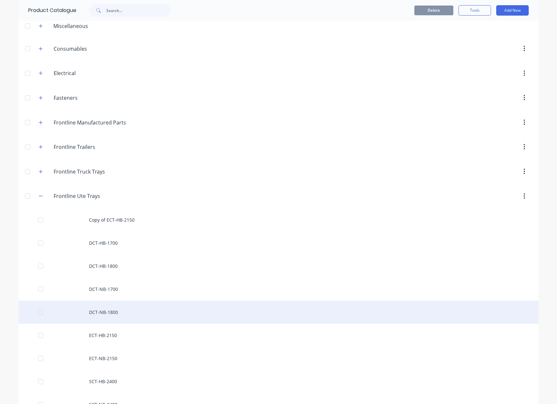
scroll to position [46, 0]
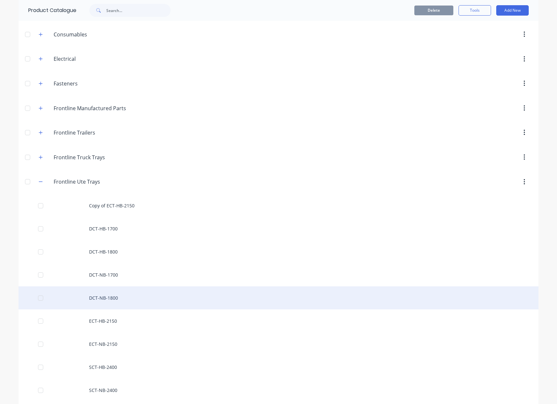
click at [113, 302] on div "DCT-NB-1800" at bounding box center [279, 297] width 520 height 23
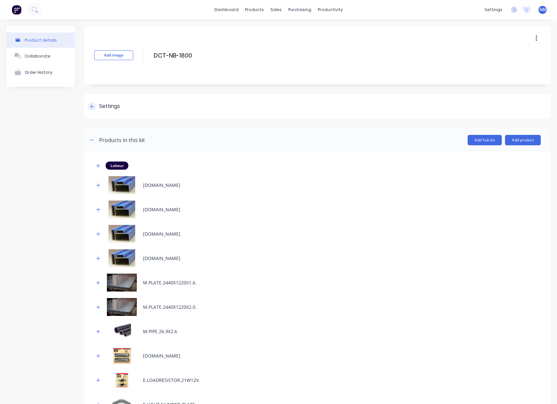
click at [92, 108] on icon at bounding box center [92, 106] width 4 height 5
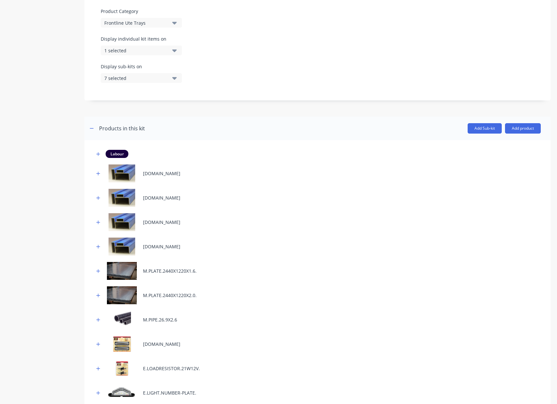
scroll to position [317, 0]
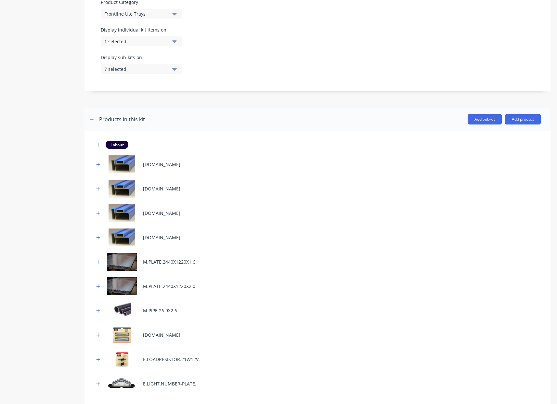
click at [150, 40] on div "1 selected" at bounding box center [135, 41] width 63 height 7
drag, startPoint x: 269, startPoint y: 42, endPoint x: 244, endPoint y: 130, distance: 91.1
click at [269, 42] on div "Display individual kit items on 1 selected" at bounding box center [317, 40] width 433 height 28
click at [285, 199] on div "Labour [DOMAIN_NAME] [DOMAIN_NAME] [DOMAIN_NAME] [DOMAIN_NAME] M.PLATE.2440X122…" at bounding box center [317, 303] width 446 height 325
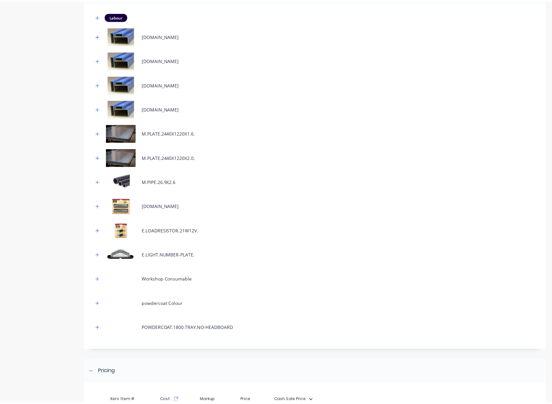
scroll to position [530, 0]
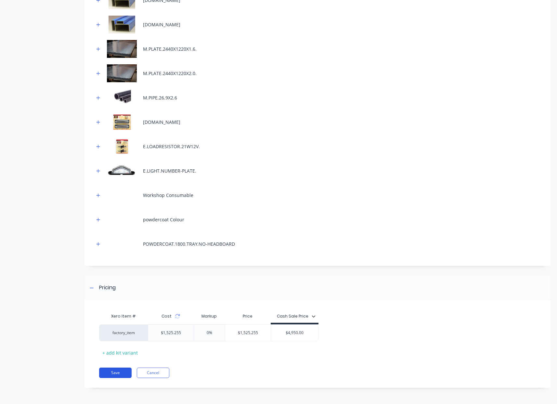
click at [118, 376] on button "Save" at bounding box center [115, 372] width 32 height 10
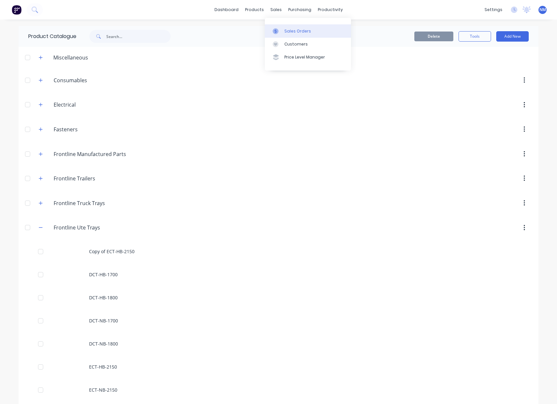
click at [284, 27] on link "Sales Orders" at bounding box center [308, 30] width 86 height 13
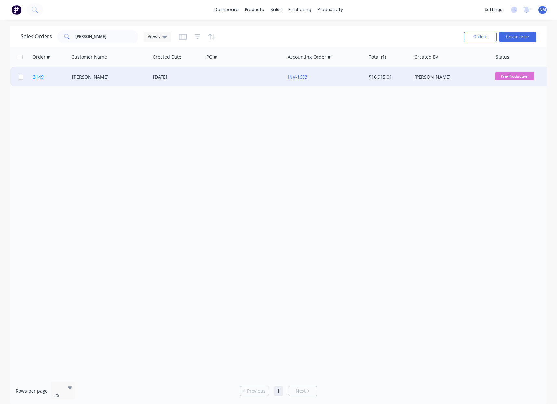
click at [41, 76] on span "3149" at bounding box center [38, 77] width 10 height 6
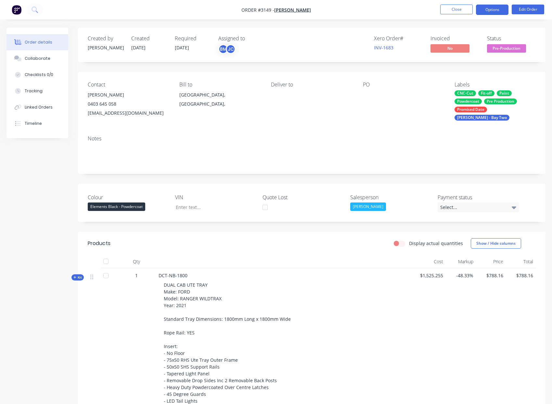
click at [495, 11] on button "Options" at bounding box center [492, 10] width 32 height 10
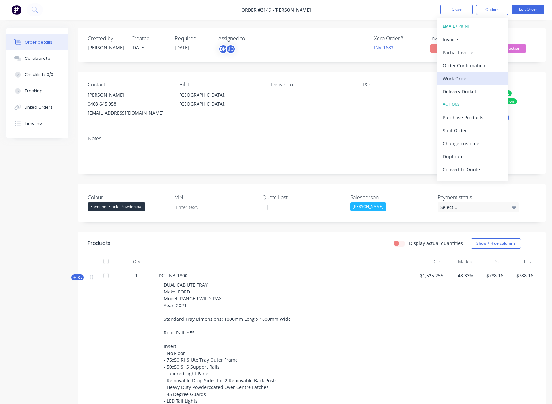
click at [474, 76] on div "Work Order" at bounding box center [473, 78] width 60 height 9
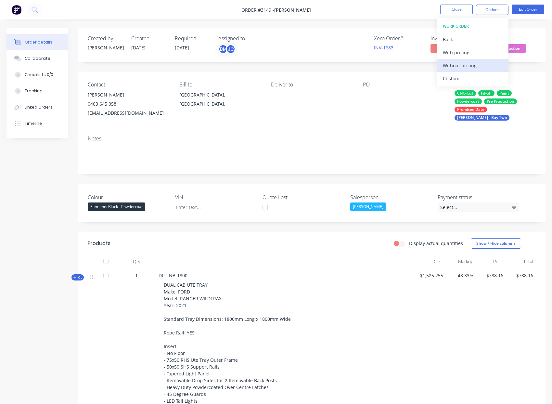
click at [474, 68] on div "Without pricing" at bounding box center [473, 65] width 60 height 9
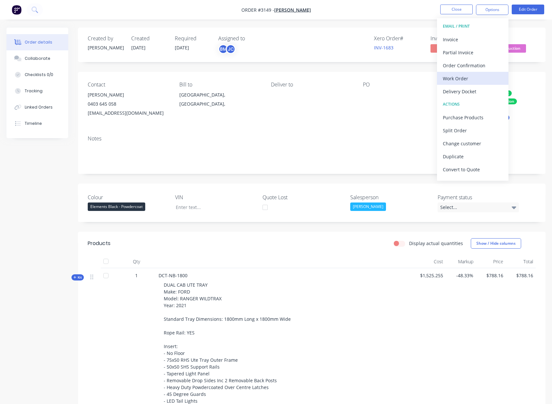
click at [480, 80] on div "Work Order" at bounding box center [473, 78] width 60 height 9
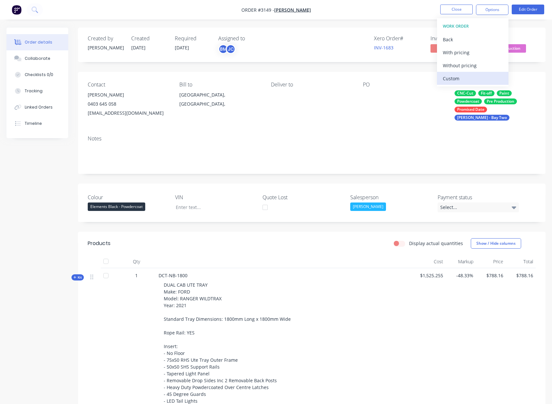
click at [467, 83] on button "Custom" at bounding box center [472, 78] width 71 height 13
click at [467, 63] on div "Without pricing" at bounding box center [473, 65] width 60 height 9
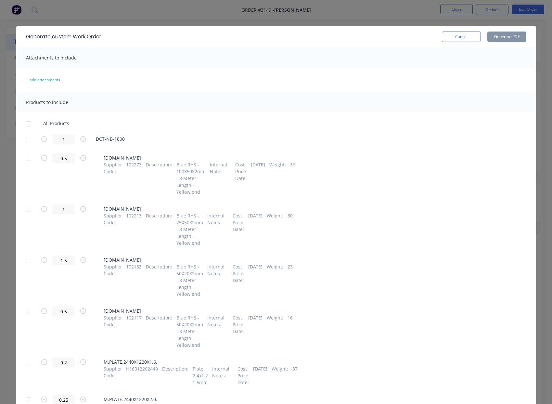
click at [26, 124] on div at bounding box center [28, 123] width 13 height 13
click at [491, 38] on button "Generate PDF" at bounding box center [506, 37] width 39 height 10
click at [451, 35] on button "Cancel" at bounding box center [461, 37] width 39 height 10
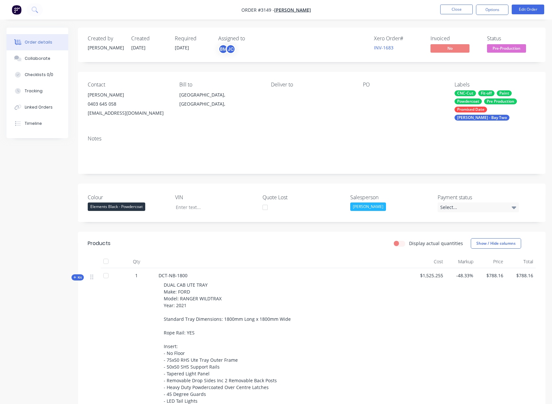
drag, startPoint x: 451, startPoint y: 35, endPoint x: 392, endPoint y: 75, distance: 71.6
click at [449, 34] on div "Created by [PERSON_NAME] Created [DATE] Required [DATE] Assigned to BM JC Xero …" at bounding box center [311, 45] width 467 height 34
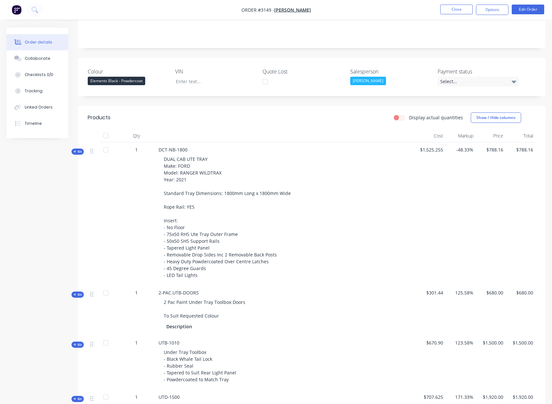
scroll to position [132, 0]
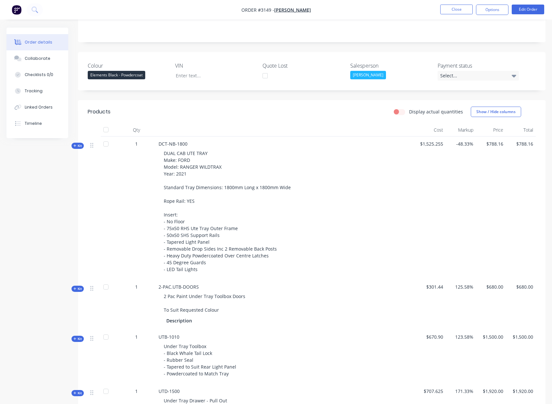
click at [78, 143] on span "Kit" at bounding box center [77, 145] width 8 height 5
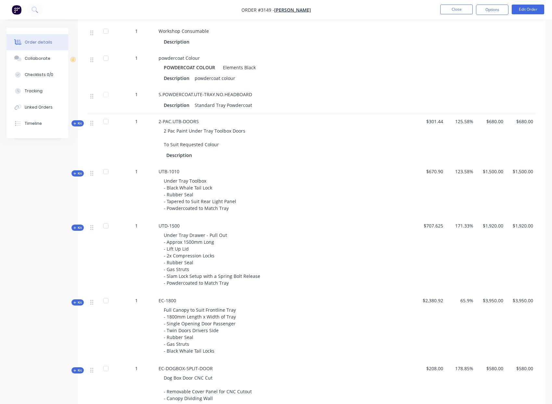
scroll to position [1113, 0]
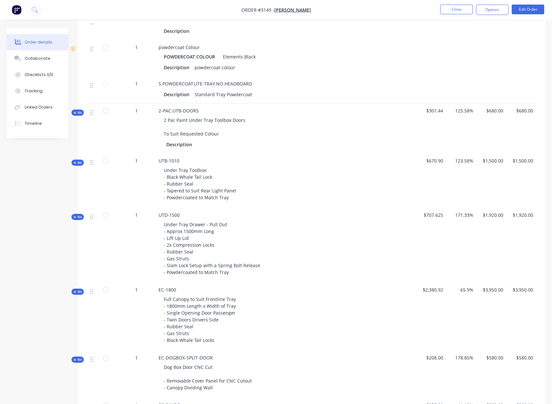
click at [78, 165] on span "Kit" at bounding box center [77, 162] width 8 height 5
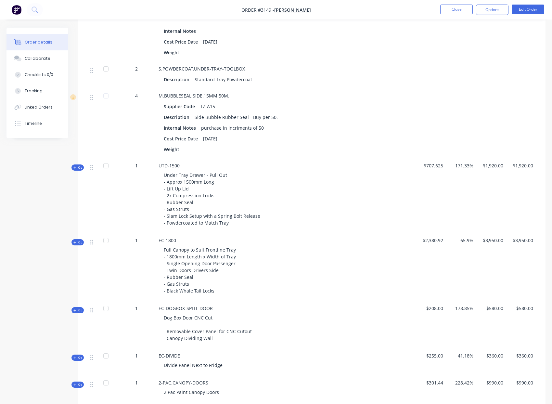
scroll to position [1487, 0]
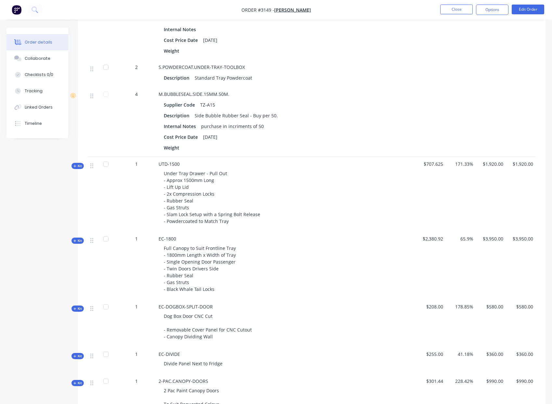
click at [79, 168] on span "Kit" at bounding box center [77, 165] width 8 height 5
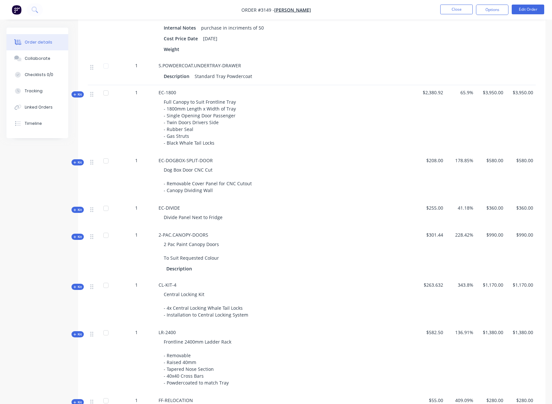
scroll to position [2136, 0]
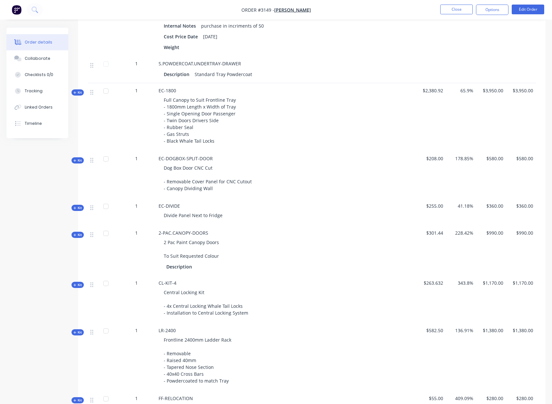
click at [79, 95] on span "Kit" at bounding box center [77, 92] width 8 height 5
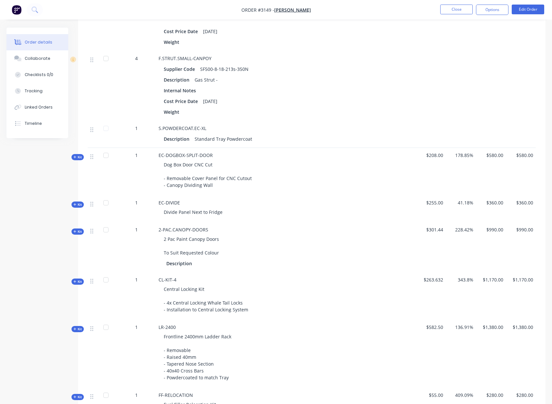
scroll to position [2548, 0]
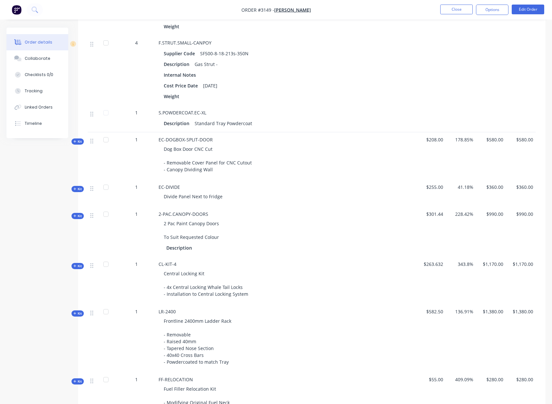
click at [78, 144] on span "Kit" at bounding box center [77, 141] width 8 height 5
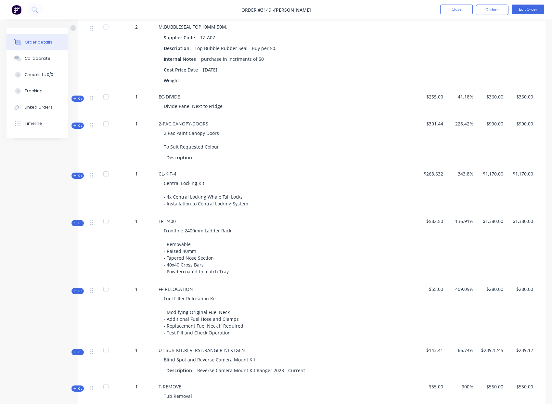
scroll to position [2859, 0]
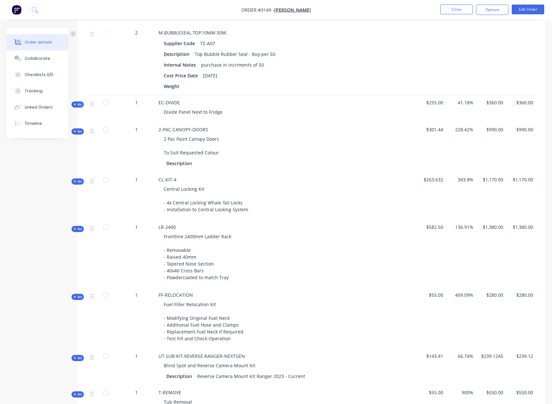
click at [77, 107] on span "Kit" at bounding box center [77, 104] width 8 height 5
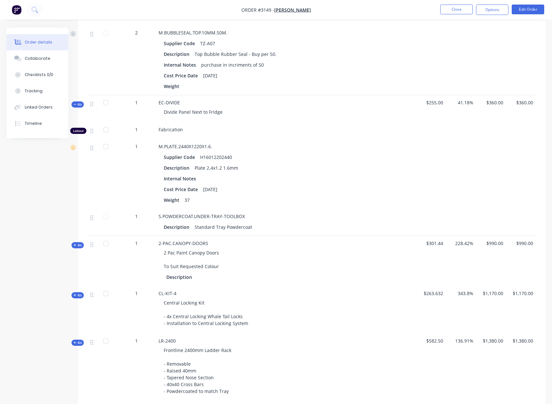
click at [77, 107] on span "Kit" at bounding box center [77, 104] width 8 height 5
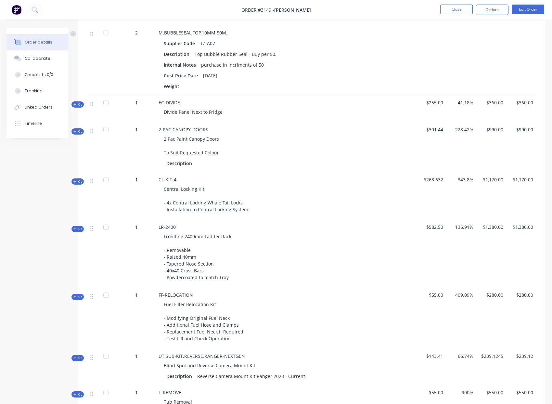
click at [77, 107] on span "Kit" at bounding box center [77, 104] width 8 height 5
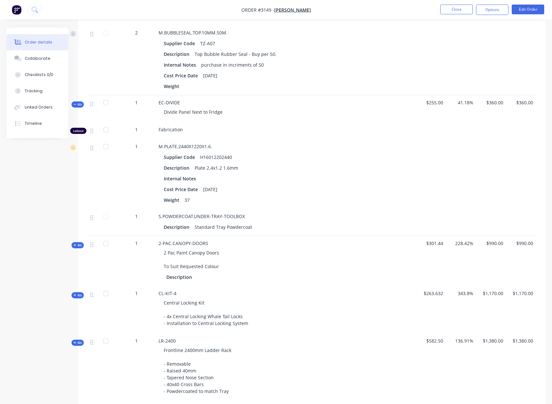
click at [77, 107] on span "Kit" at bounding box center [77, 104] width 8 height 5
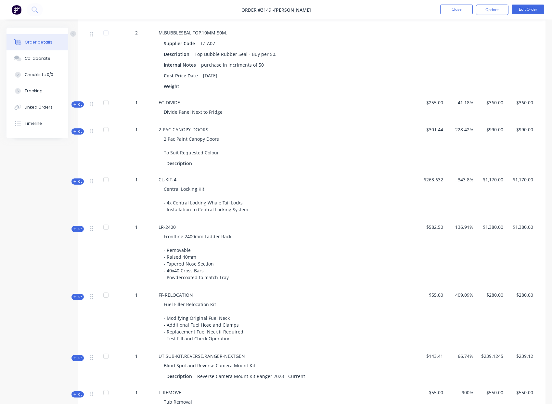
click at [80, 184] on span "Kit" at bounding box center [77, 181] width 8 height 5
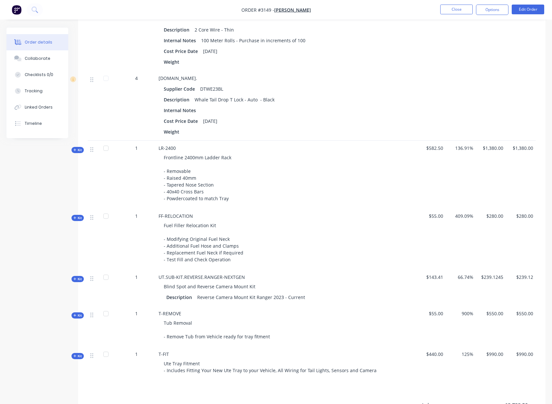
scroll to position [3104, 0]
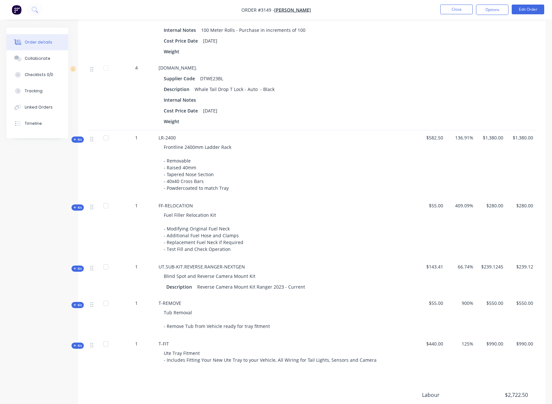
click at [79, 142] on span "Kit" at bounding box center [77, 139] width 8 height 5
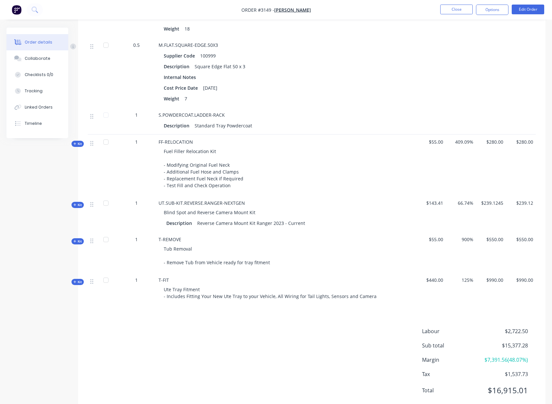
scroll to position [3428, 0]
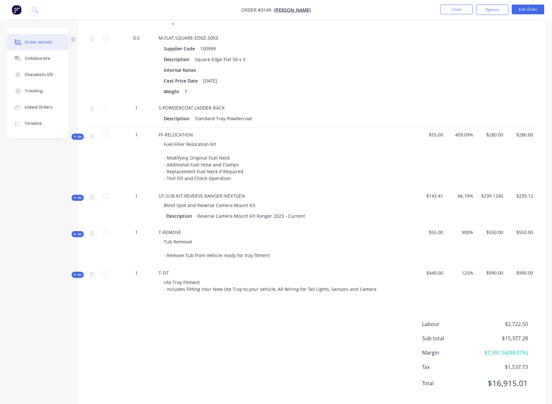
click at [77, 139] on span "Kit" at bounding box center [77, 136] width 8 height 5
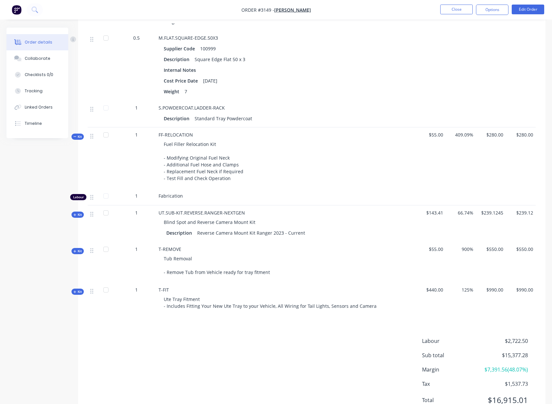
click at [78, 217] on span "Kit" at bounding box center [77, 214] width 8 height 5
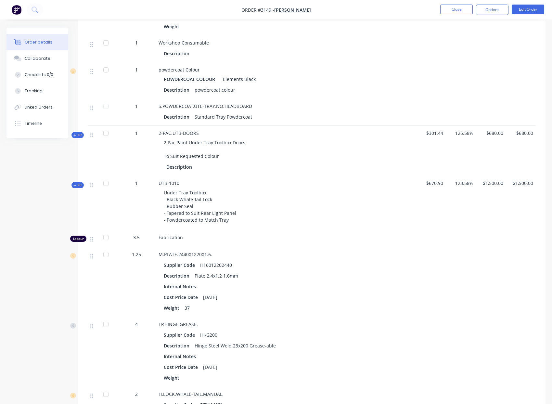
scroll to position [1095, 0]
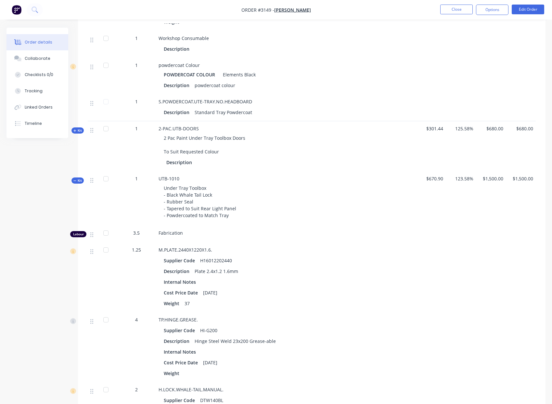
click at [79, 133] on span "Kit" at bounding box center [77, 130] width 8 height 5
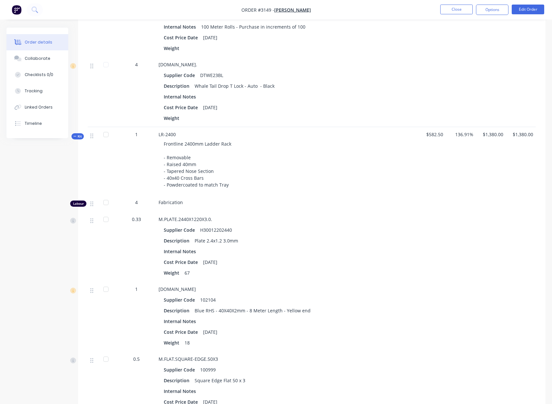
scroll to position [3264, 0]
click at [453, 11] on button "Close" at bounding box center [456, 10] width 32 height 10
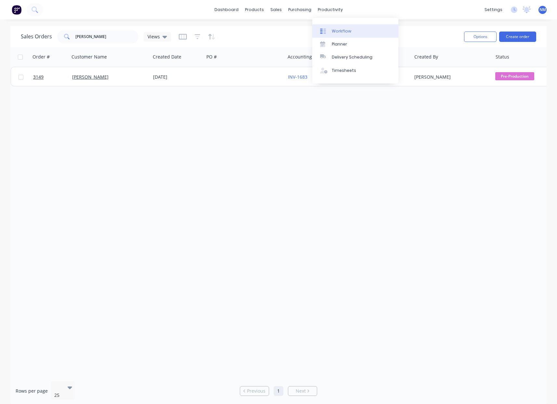
click at [336, 27] on link "Workflow" at bounding box center [355, 30] width 86 height 13
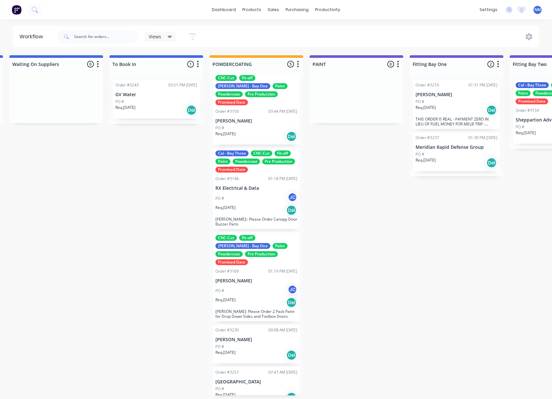
scroll to position [1, 1205]
click at [235, 205] on p "Req. [DATE]" at bounding box center [225, 208] width 20 height 6
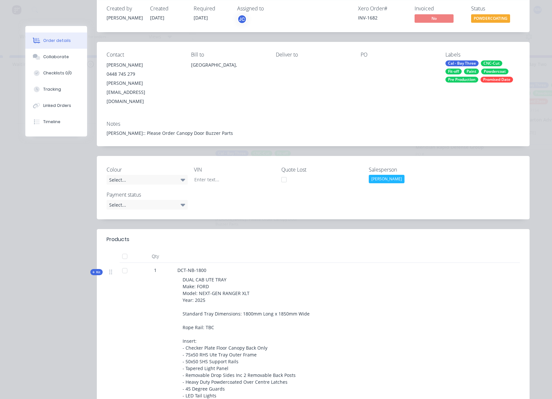
click at [93, 270] on span "Kit" at bounding box center [96, 272] width 8 height 5
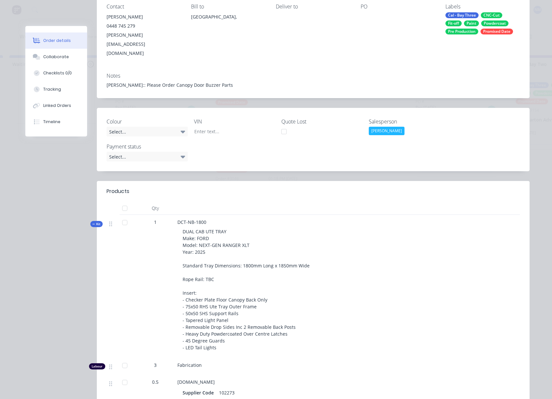
scroll to position [73, 0]
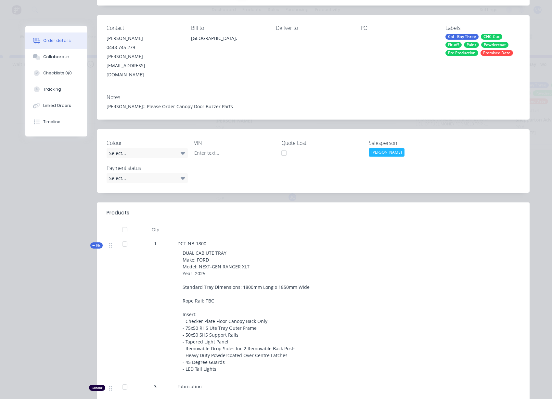
click at [96, 243] on span "Kit" at bounding box center [96, 245] width 8 height 5
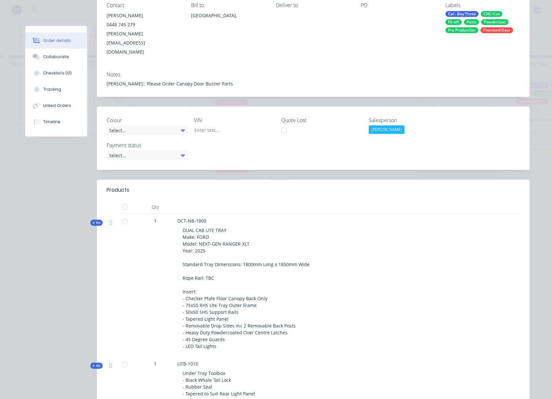
scroll to position [110, 0]
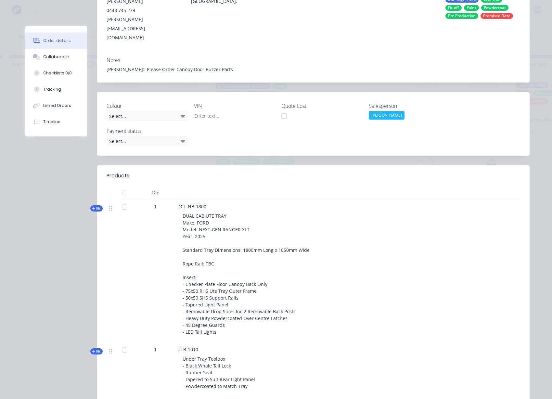
click at [95, 206] on span "Kit" at bounding box center [96, 208] width 8 height 5
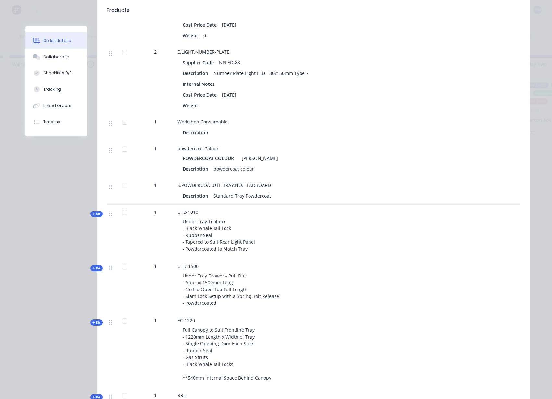
scroll to position [1067, 0]
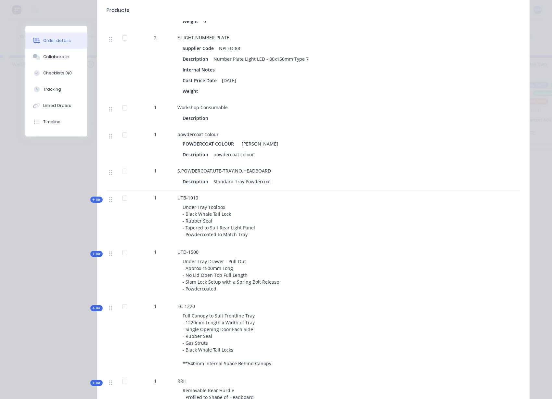
click at [95, 197] on span "Kit" at bounding box center [96, 199] width 8 height 5
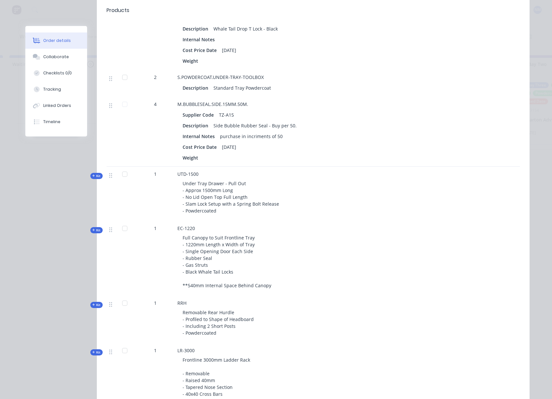
scroll to position [1521, 0]
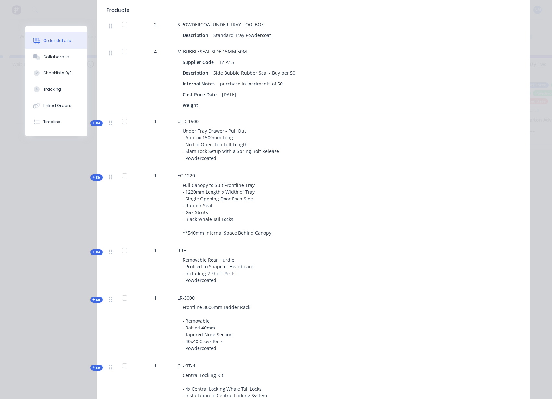
click at [96, 121] on span "Kit" at bounding box center [96, 123] width 8 height 5
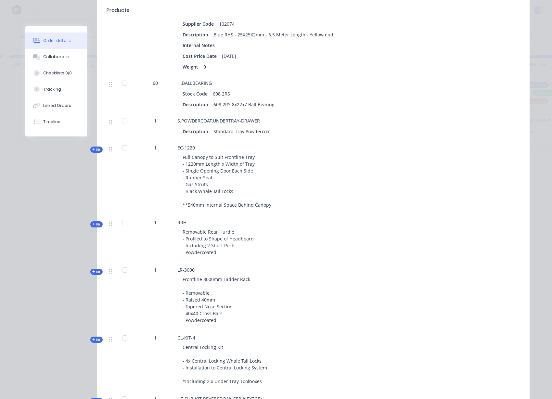
scroll to position [1858, 0]
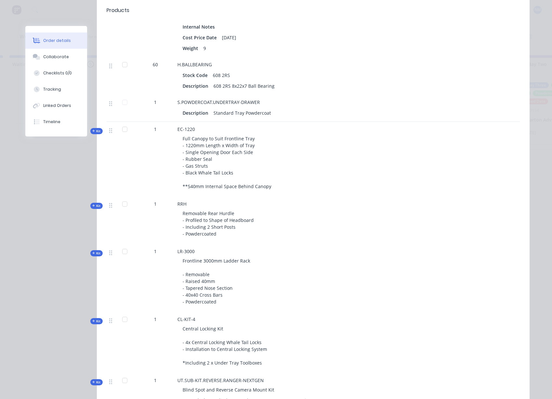
click at [96, 129] on span "Kit" at bounding box center [96, 131] width 8 height 5
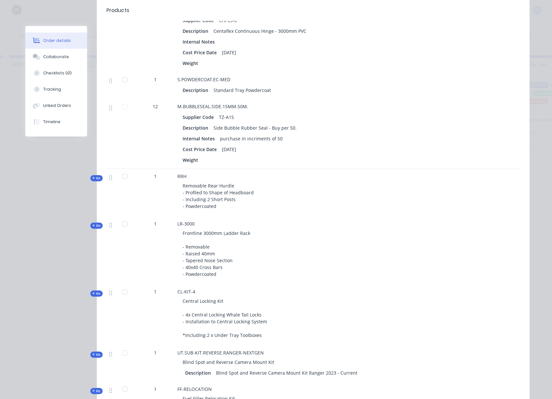
scroll to position [2350, 0]
click at [90, 221] on div "Kit" at bounding box center [96, 224] width 12 height 6
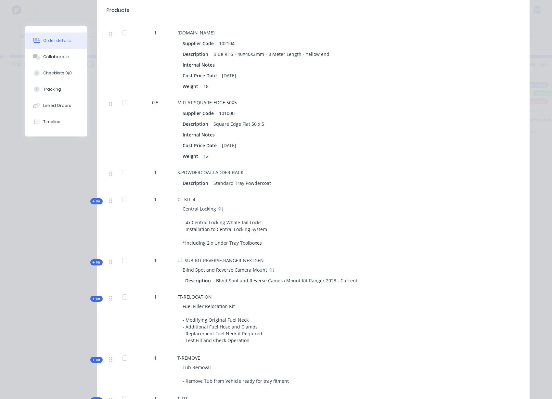
scroll to position [2697, 0]
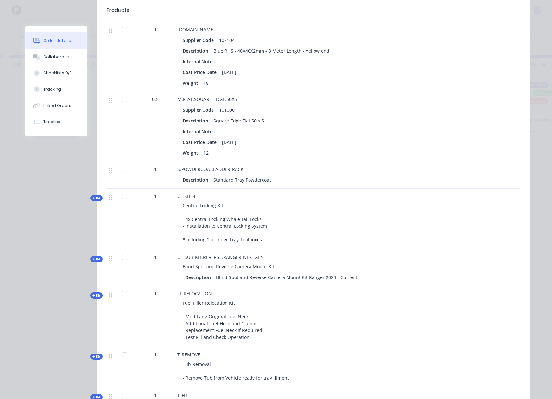
drag, startPoint x: 94, startPoint y: 194, endPoint x: 139, endPoint y: 215, distance: 50.4
click at [93, 196] on span "Kit" at bounding box center [96, 198] width 8 height 5
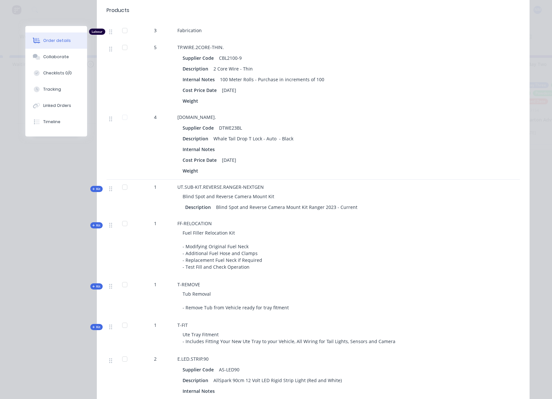
scroll to position [2925, 0]
click at [92, 186] on span "Kit" at bounding box center [96, 188] width 8 height 5
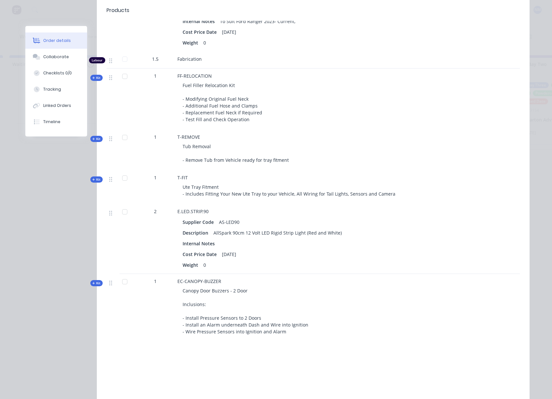
scroll to position [3375, 0]
click at [95, 280] on span "Kit" at bounding box center [96, 282] width 8 height 5
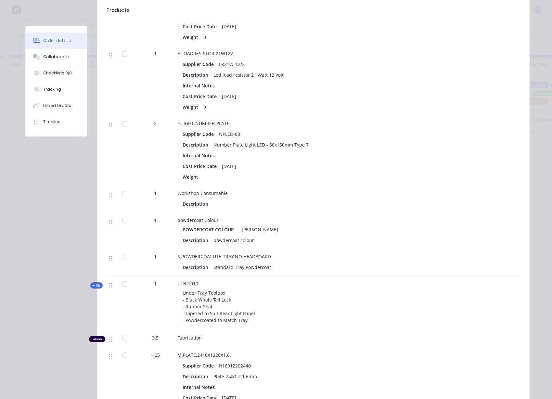
scroll to position [0, 0]
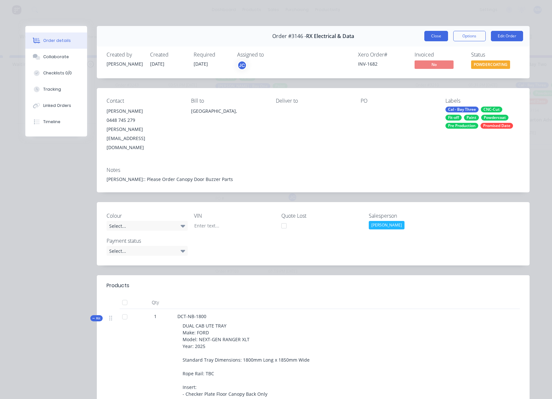
click at [433, 32] on button "Close" at bounding box center [436, 36] width 24 height 10
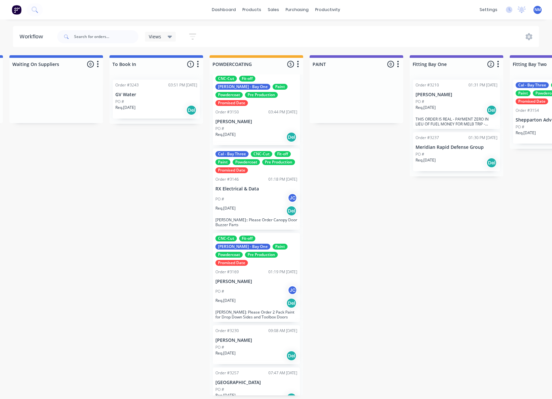
scroll to position [7, 0]
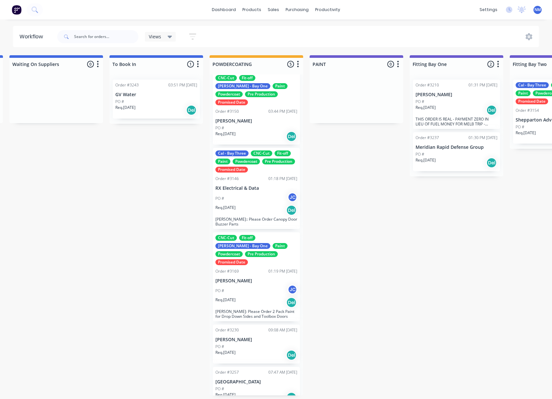
click at [250, 125] on div "PO #" at bounding box center [256, 128] width 82 height 6
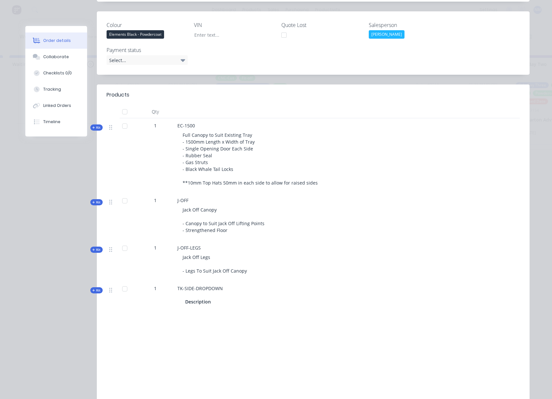
scroll to position [174, 0]
click at [96, 126] on span "Kit" at bounding box center [96, 128] width 8 height 5
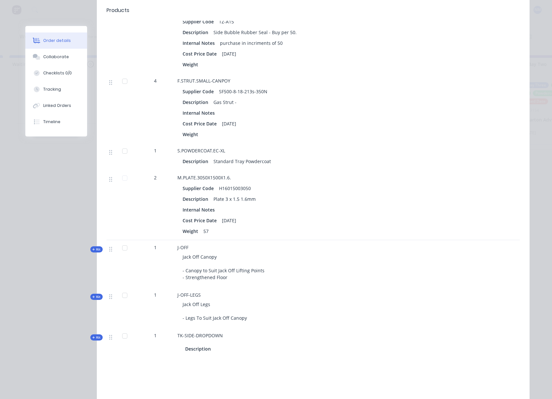
scroll to position [672, 0]
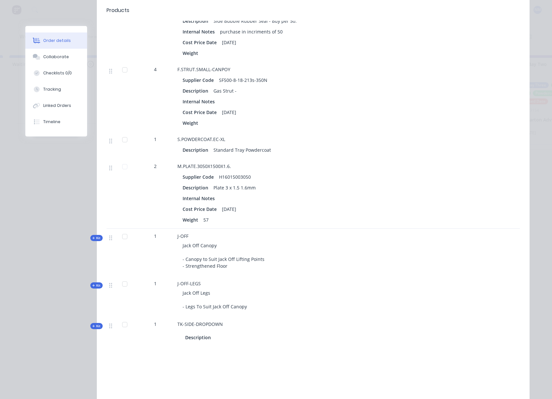
click at [93, 235] on span "Kit" at bounding box center [96, 237] width 8 height 5
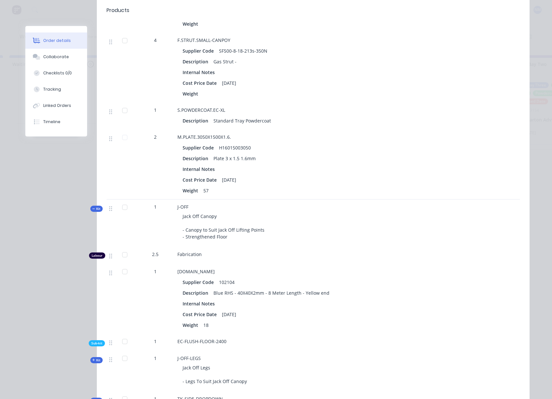
scroll to position [763, 0]
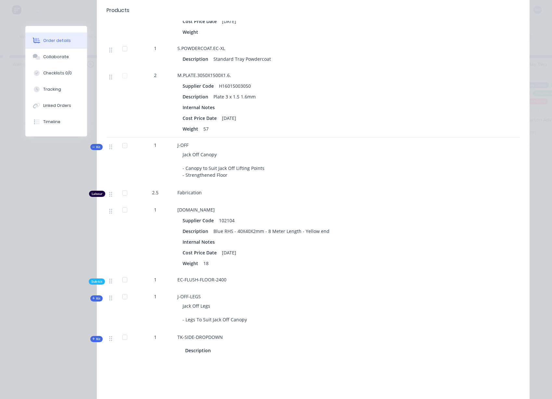
click at [93, 296] on span "Kit" at bounding box center [96, 298] width 8 height 5
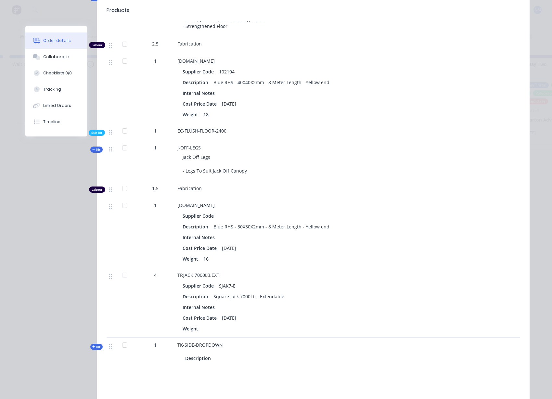
scroll to position [932, 0]
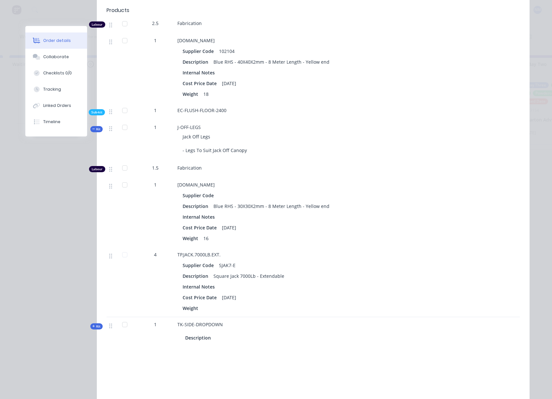
drag, startPoint x: 94, startPoint y: 326, endPoint x: 98, endPoint y: 325, distance: 4.4
click at [93, 326] on span "Kit" at bounding box center [96, 326] width 8 height 5
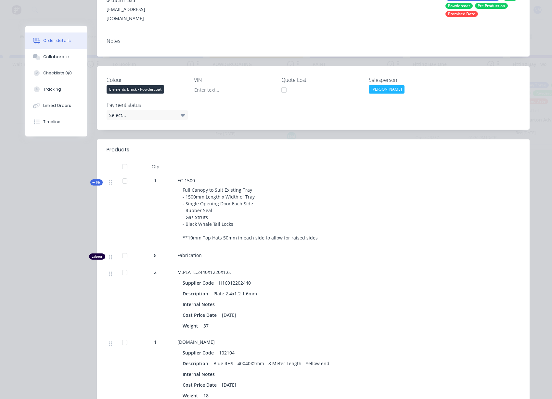
scroll to position [0, 0]
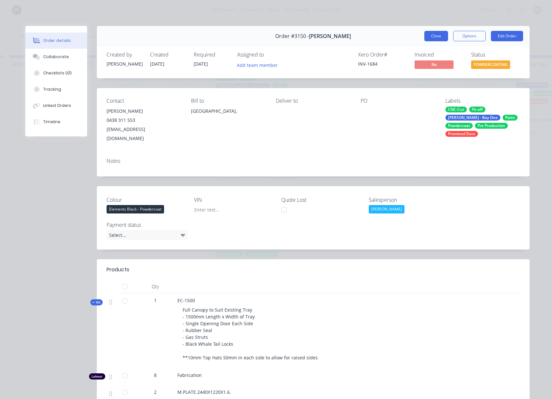
click at [428, 35] on button "Close" at bounding box center [436, 36] width 24 height 10
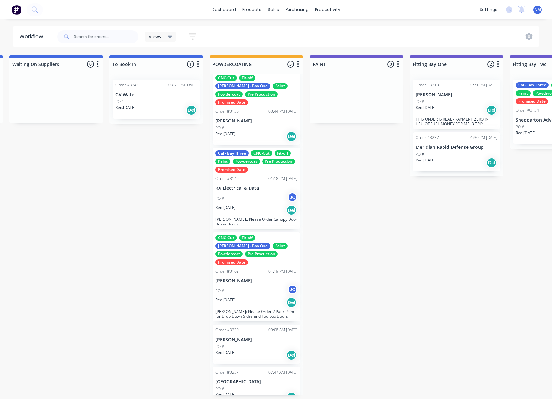
scroll to position [1, 1205]
click at [245, 278] on p "[PERSON_NAME]" at bounding box center [256, 281] width 82 height 6
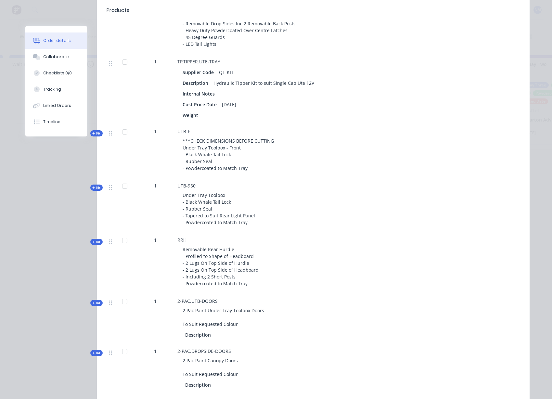
scroll to position [417, 0]
click at [95, 133] on span "Kit" at bounding box center [96, 133] width 8 height 5
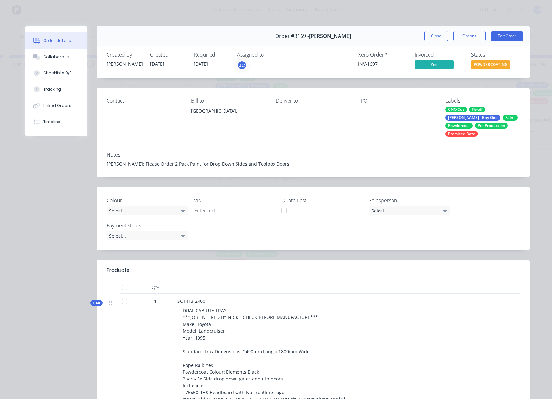
scroll to position [0, 1205]
click at [425, 35] on button "Close" at bounding box center [436, 36] width 24 height 10
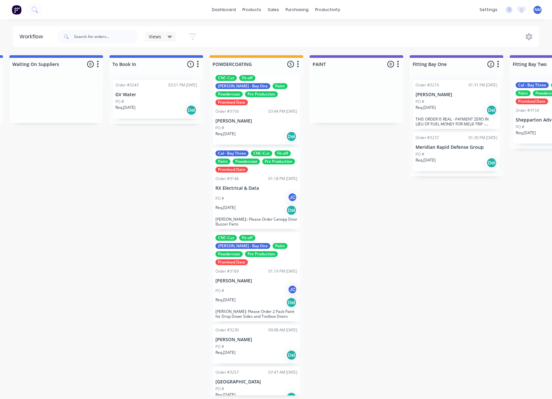
scroll to position [1, 1205]
click at [253, 392] on div "Req. [DATE] Del" at bounding box center [256, 397] width 82 height 11
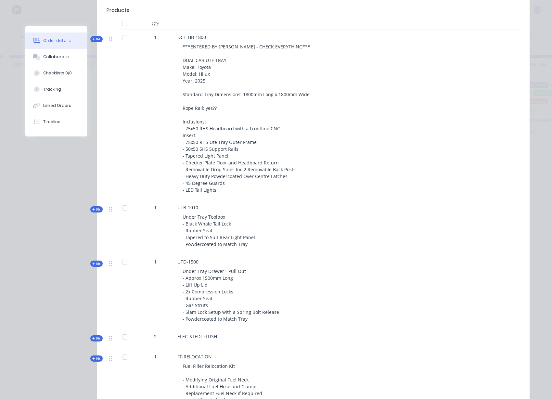
scroll to position [268, 0]
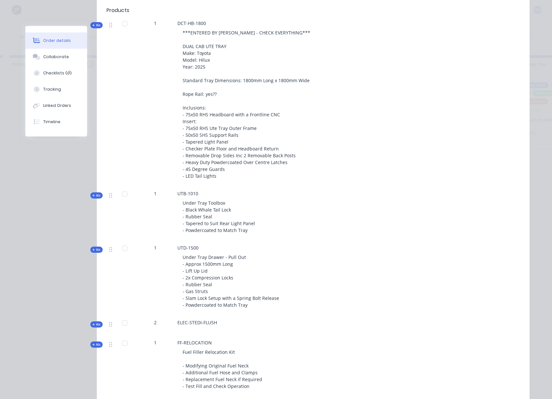
click at [95, 25] on span "Kit" at bounding box center [96, 25] width 8 height 5
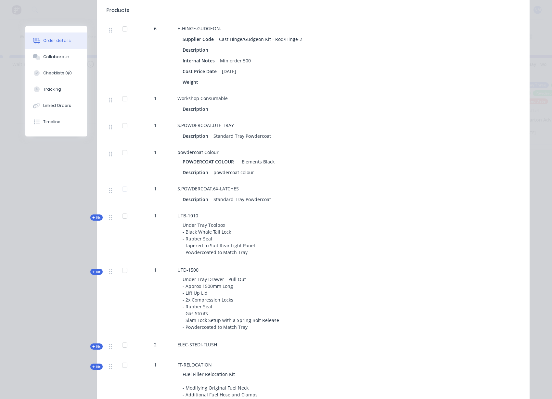
scroll to position [1282, 0]
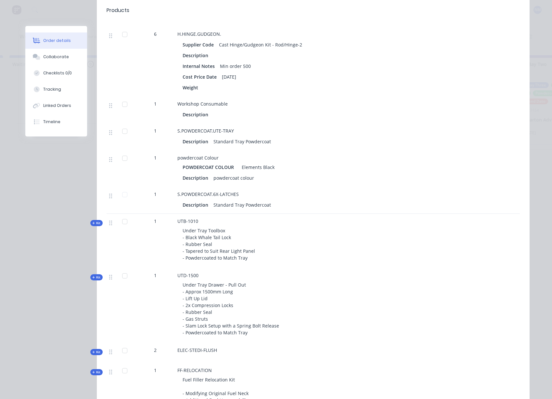
click at [92, 224] on icon at bounding box center [93, 223] width 3 height 3
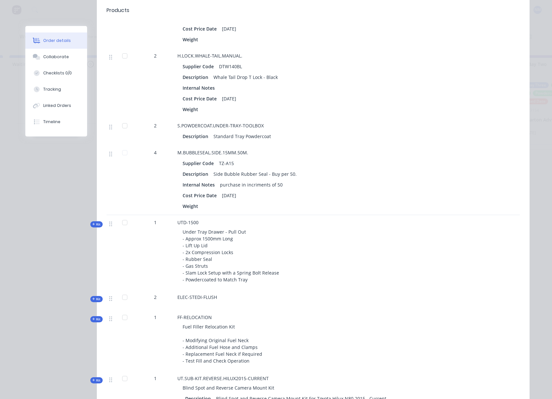
scroll to position [1659, 0]
click at [94, 226] on span "Kit" at bounding box center [96, 223] width 8 height 5
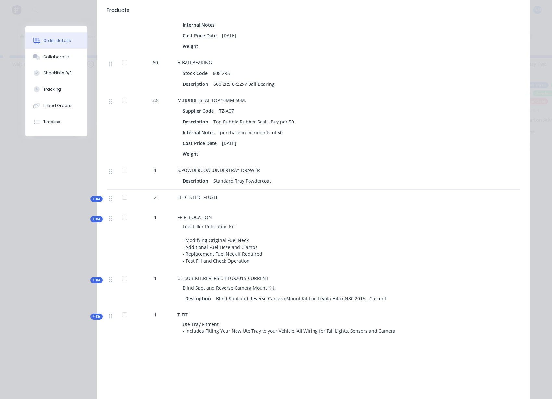
scroll to position [2266, 0]
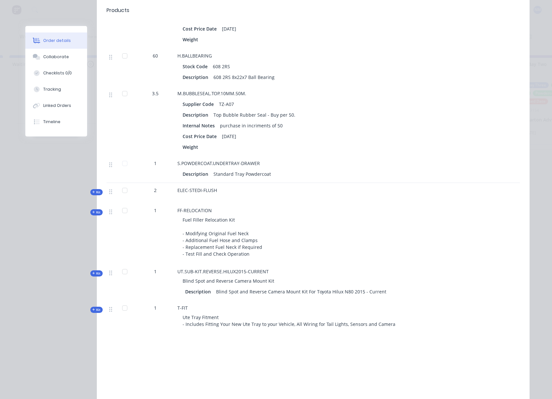
click at [93, 195] on span "Kit" at bounding box center [96, 192] width 8 height 5
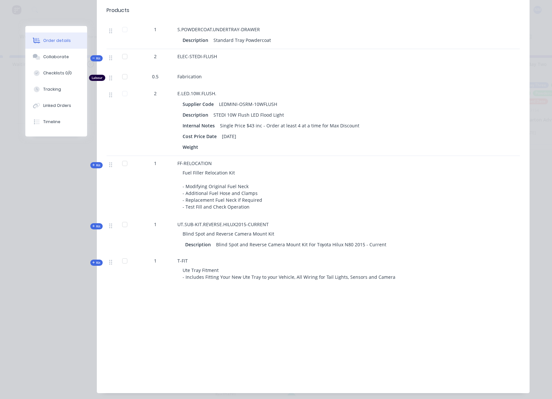
scroll to position [2407, 0]
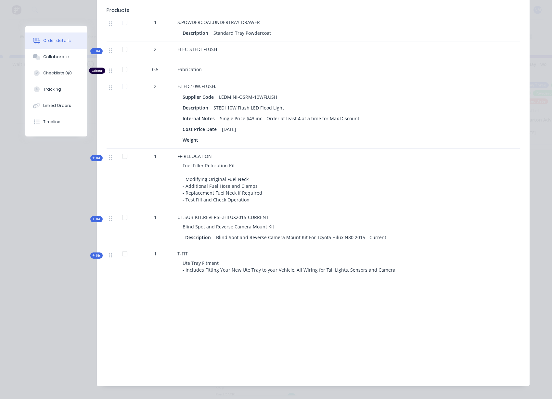
click at [92, 221] on span "Kit" at bounding box center [96, 219] width 8 height 5
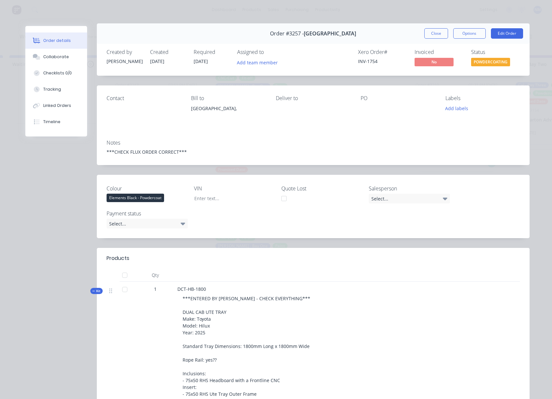
scroll to position [0, 0]
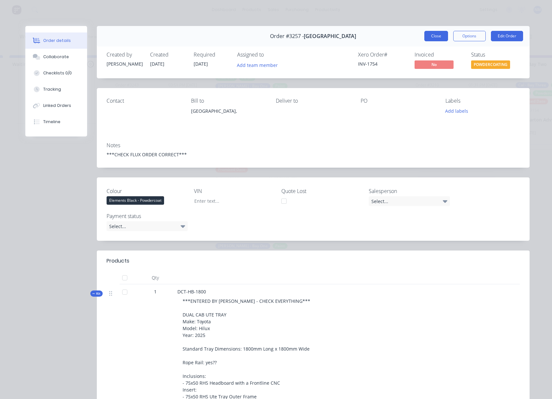
click at [425, 37] on button "Close" at bounding box center [436, 36] width 24 height 10
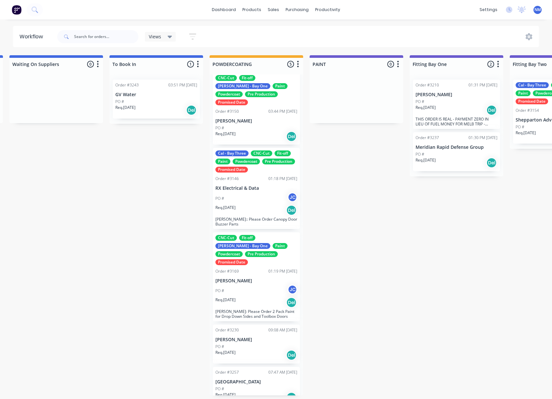
click at [256, 344] on div "PO #" at bounding box center [256, 347] width 82 height 6
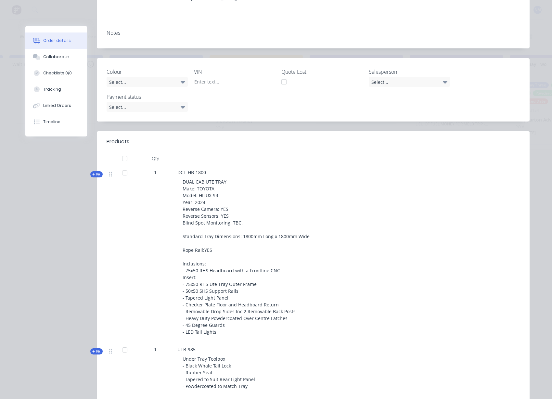
scroll to position [114, 0]
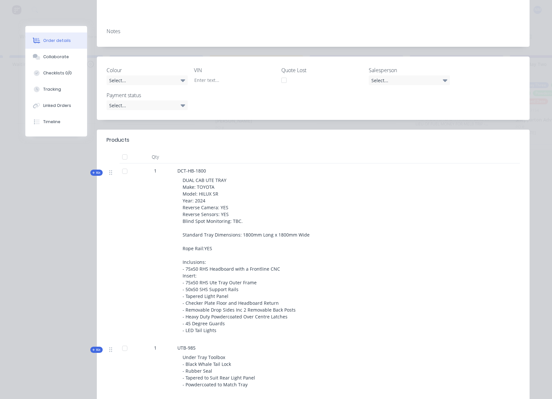
click at [95, 173] on span "Kit" at bounding box center [96, 172] width 8 height 5
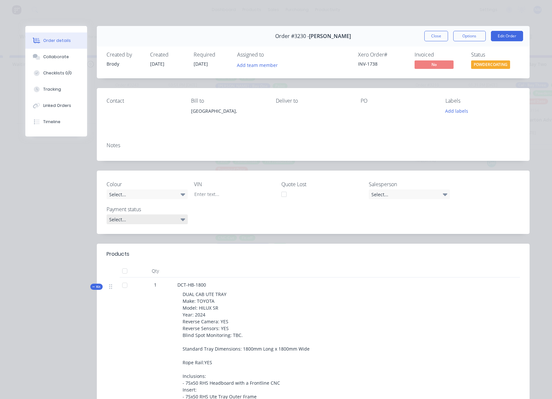
scroll to position [0, 1205]
click at [92, 286] on icon at bounding box center [93, 286] width 3 height 3
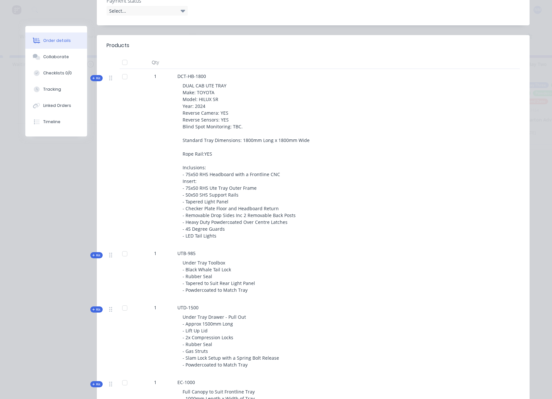
scroll to position [205, 0]
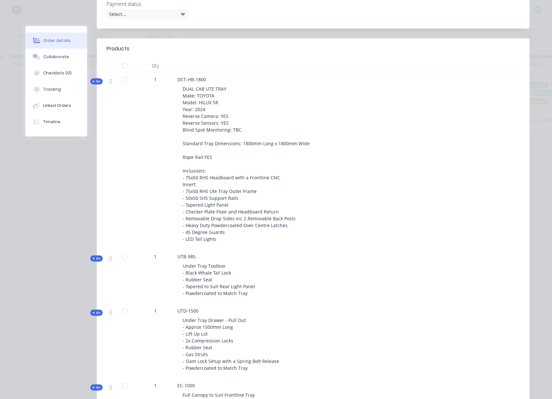
click at [94, 81] on span "Kit" at bounding box center [96, 81] width 8 height 5
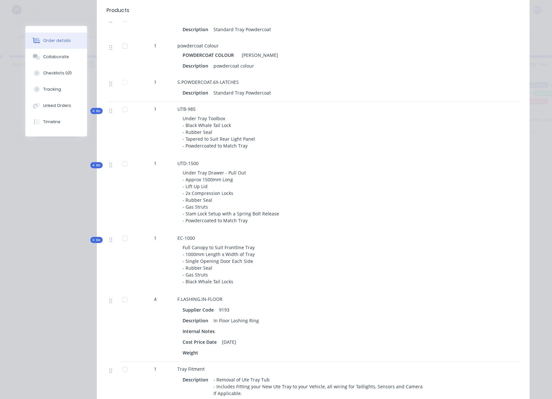
scroll to position [1395, 0]
click at [95, 113] on span "Kit" at bounding box center [96, 110] width 8 height 5
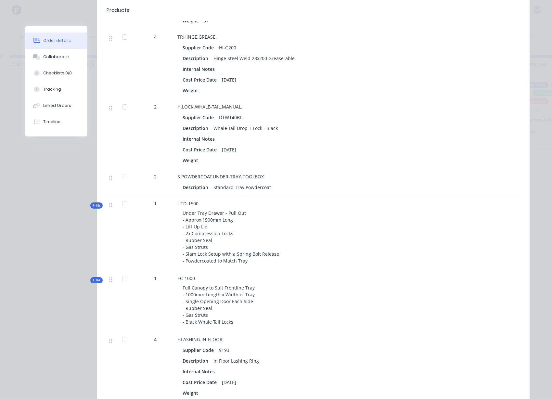
scroll to position [1769, 0]
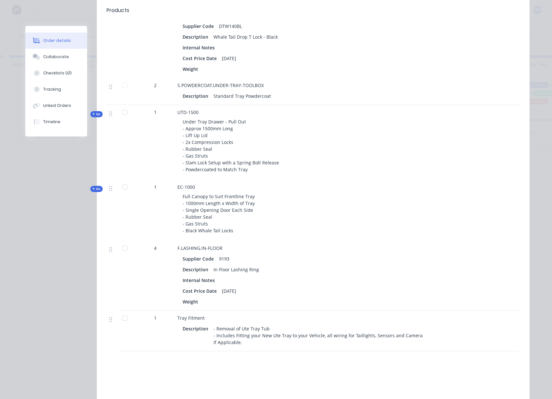
click at [95, 117] on span "Kit" at bounding box center [96, 114] width 8 height 5
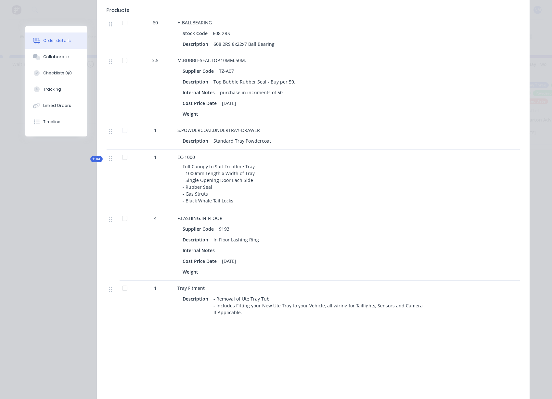
scroll to position [2303, 0]
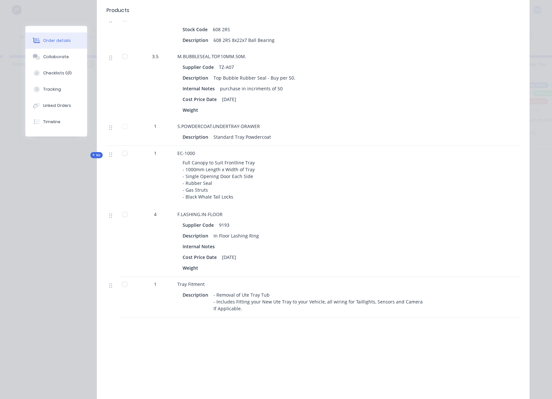
click at [96, 158] on span "Kit" at bounding box center [96, 155] width 8 height 5
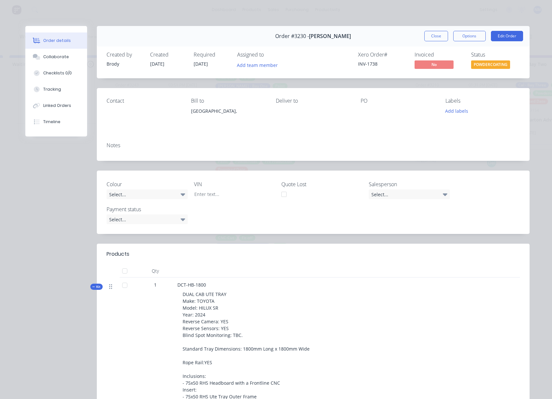
scroll to position [0, 1205]
click at [95, 284] on span "Kit" at bounding box center [96, 286] width 8 height 5
click at [92, 287] on icon at bounding box center [93, 286] width 3 height 3
click at [92, 286] on span "Kit" at bounding box center [96, 286] width 8 height 5
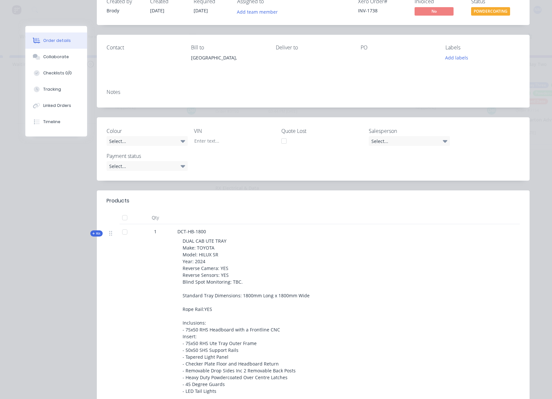
scroll to position [0, 0]
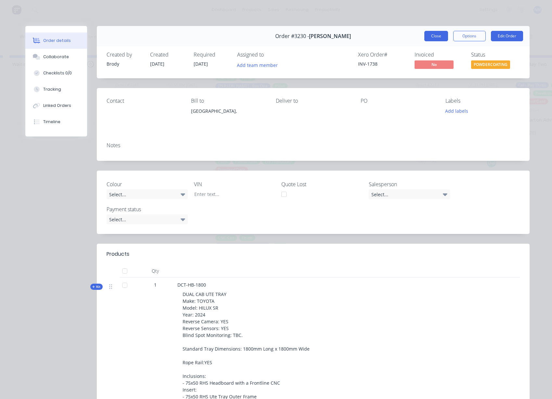
click at [433, 33] on button "Close" at bounding box center [436, 36] width 24 height 10
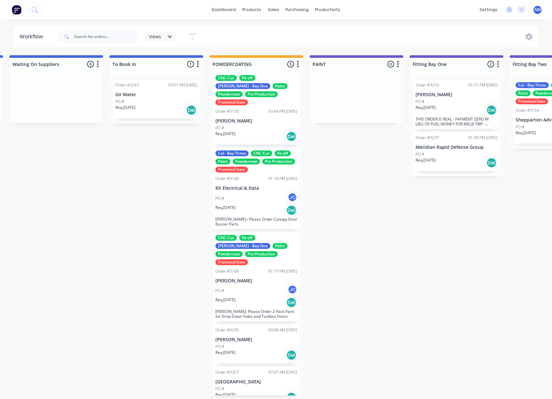
click at [240, 284] on div "PO # JC" at bounding box center [256, 290] width 82 height 12
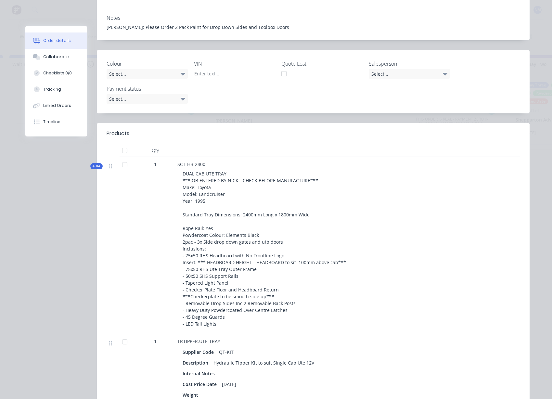
scroll to position [176, 0]
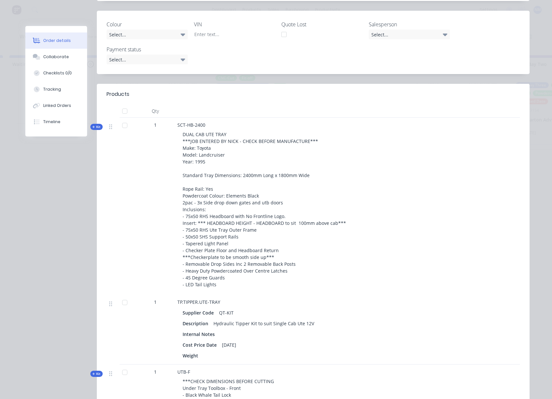
click at [94, 127] on span "Kit" at bounding box center [96, 126] width 8 height 5
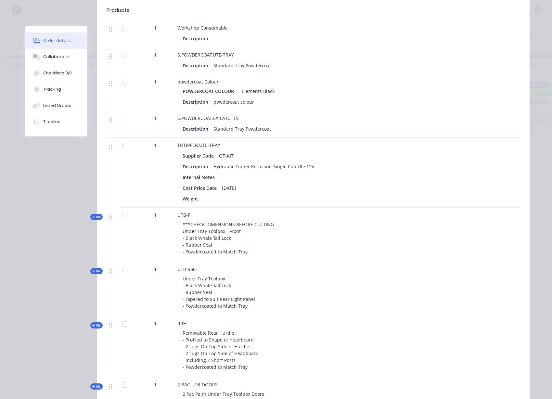
scroll to position [1376, 0]
click at [92, 218] on span "Kit" at bounding box center [96, 215] width 8 height 5
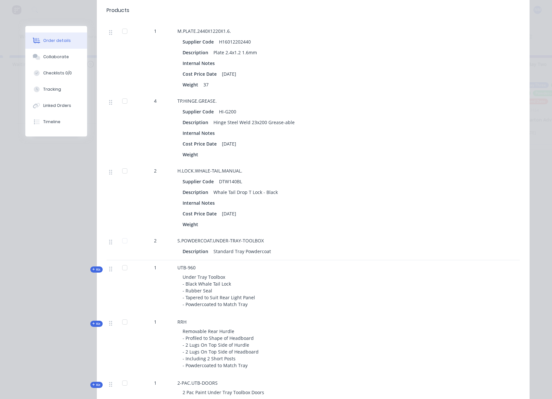
scroll to position [1758, 0]
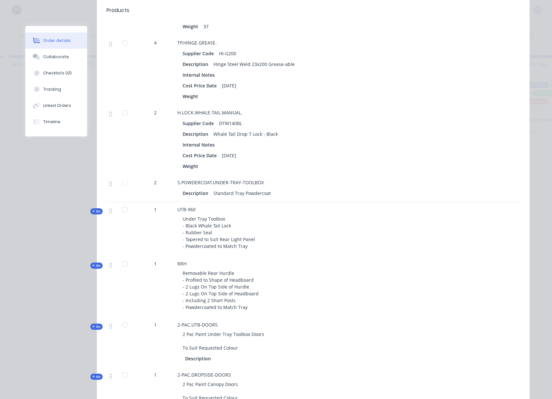
click at [92, 213] on icon at bounding box center [93, 210] width 3 height 3
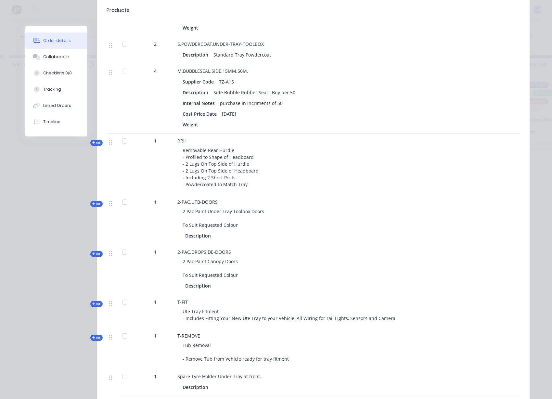
scroll to position [2203, 0]
click at [96, 257] on span "Kit" at bounding box center [96, 254] width 8 height 5
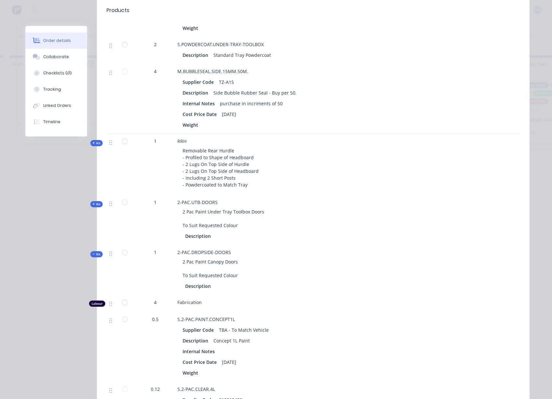
click at [96, 257] on span "Kit" at bounding box center [96, 254] width 8 height 5
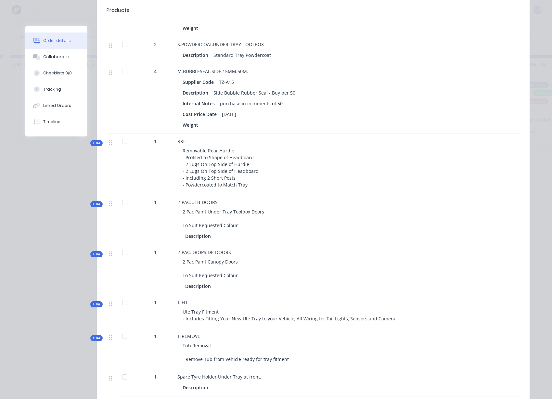
click at [94, 207] on span "Kit" at bounding box center [96, 204] width 8 height 5
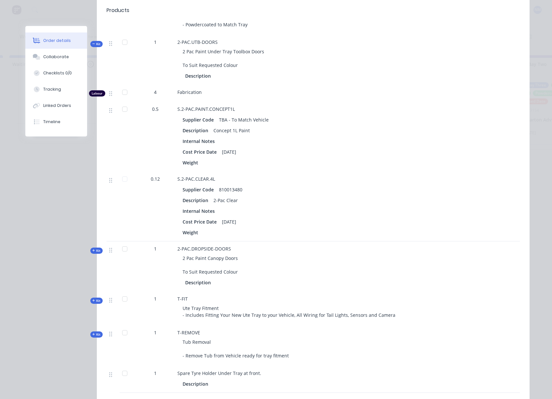
scroll to position [2364, 0]
click at [94, 46] on span "Kit" at bounding box center [96, 43] width 8 height 5
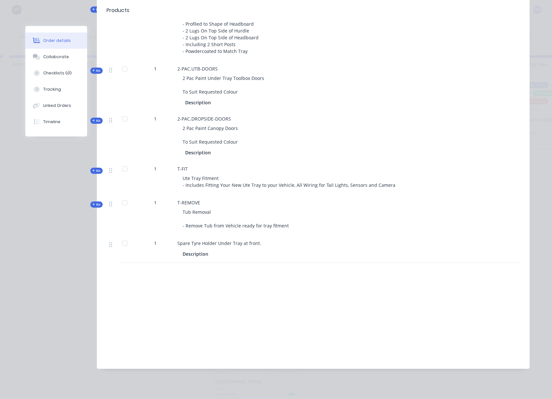
scroll to position [1, 1205]
